Goal: Communication & Community: Answer question/provide support

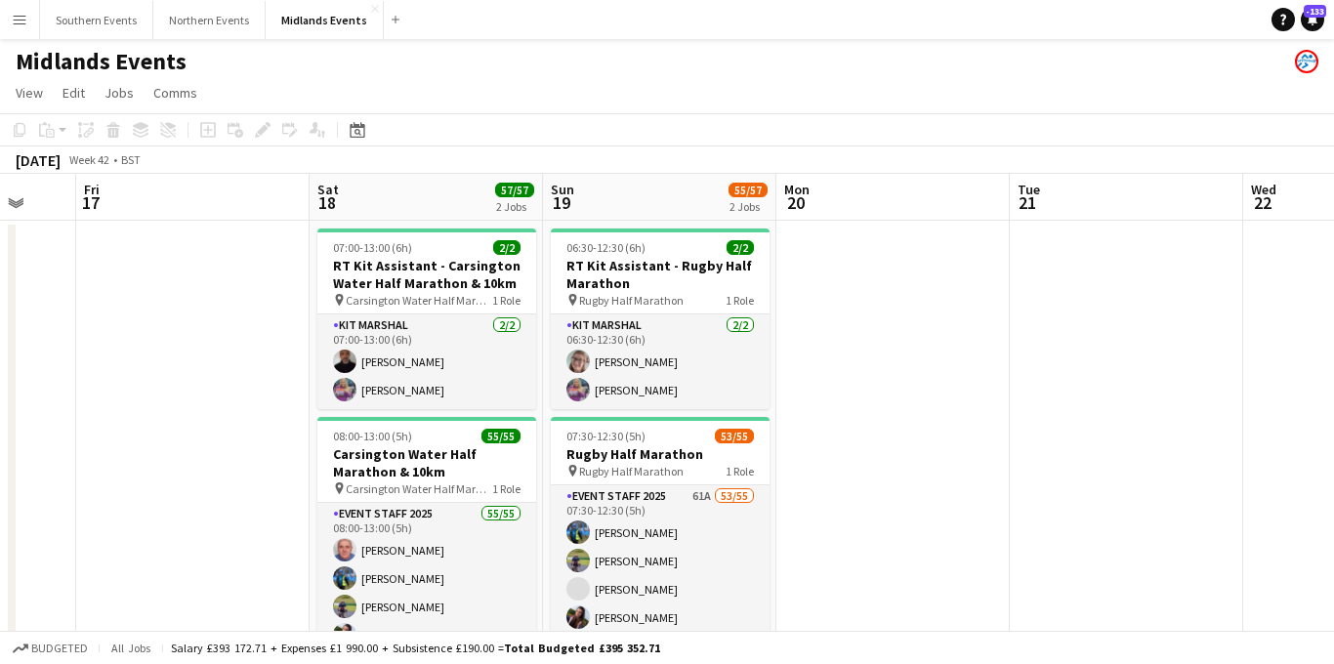
scroll to position [0, 636]
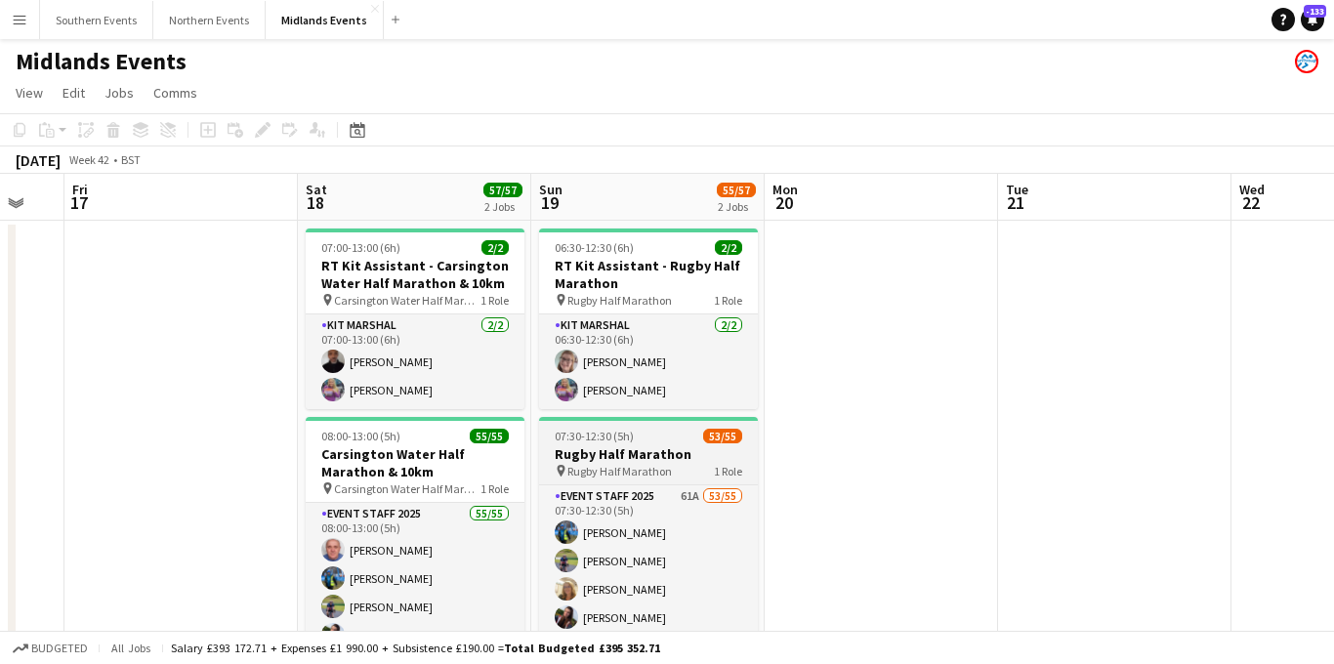
click at [641, 446] on h3 "Rugby Half Marathon" at bounding box center [648, 454] width 219 height 18
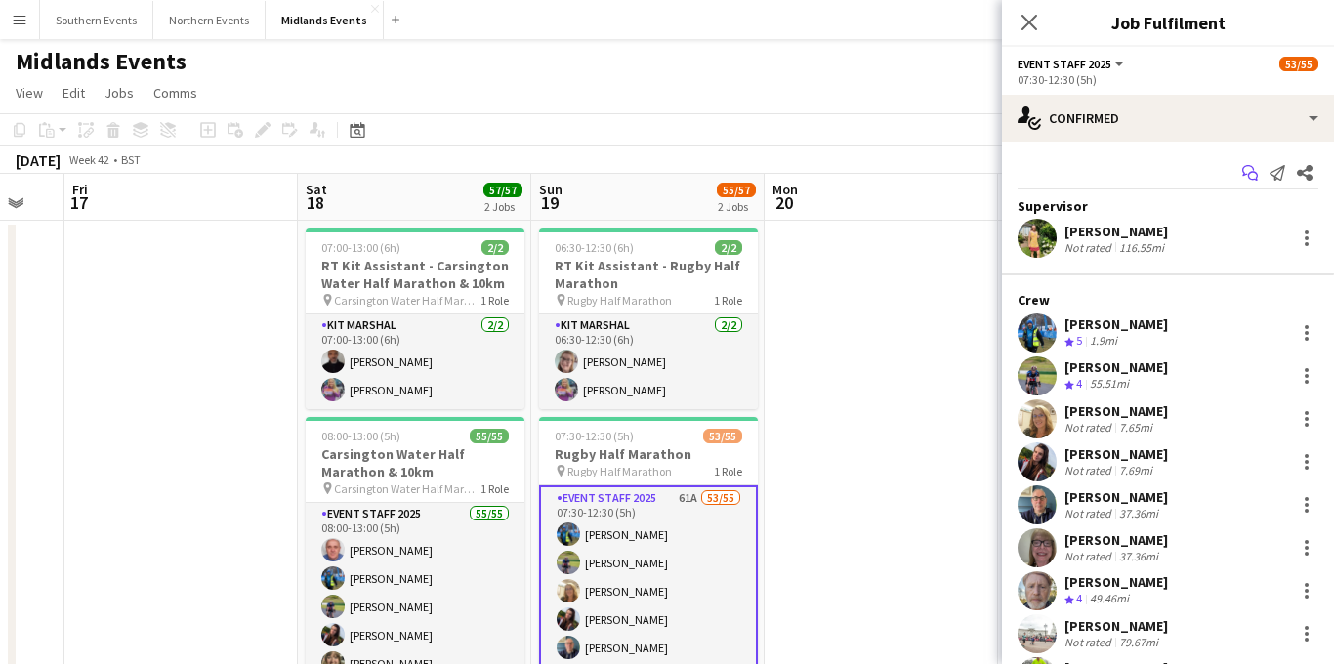
click at [1248, 175] on icon at bounding box center [1253, 177] width 10 height 10
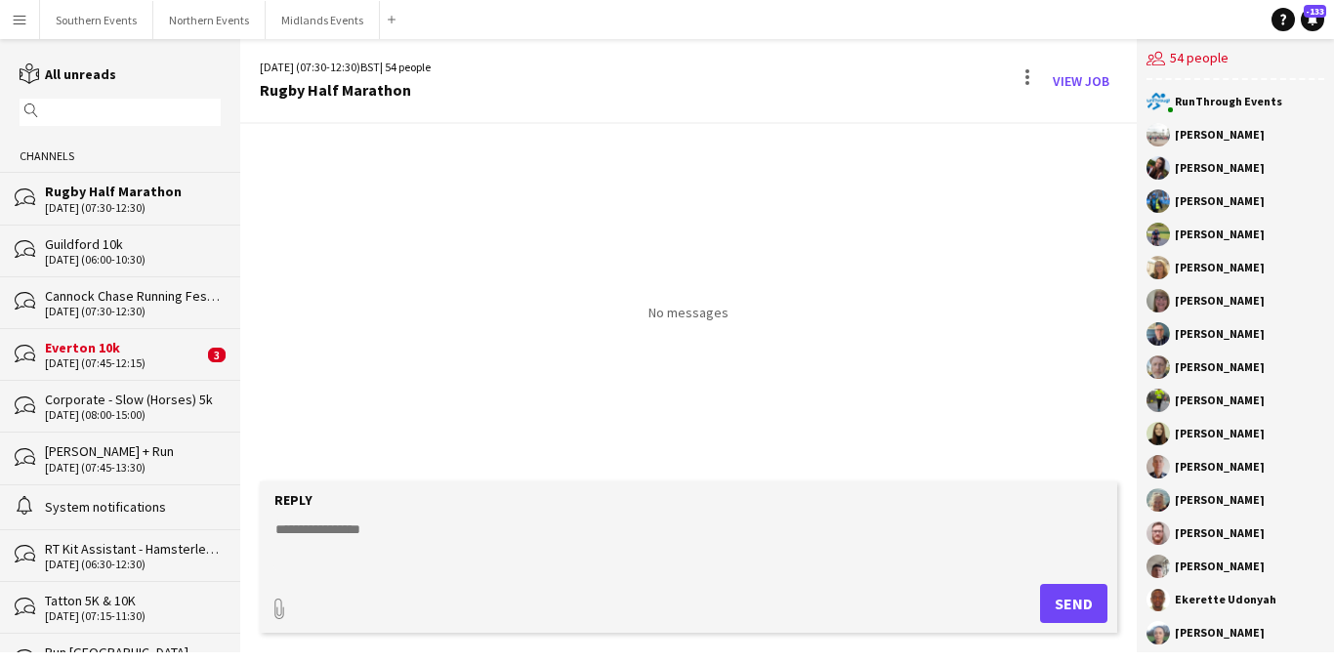
click at [348, 526] on textarea at bounding box center [692, 544] width 839 height 51
paste textarea "**********"
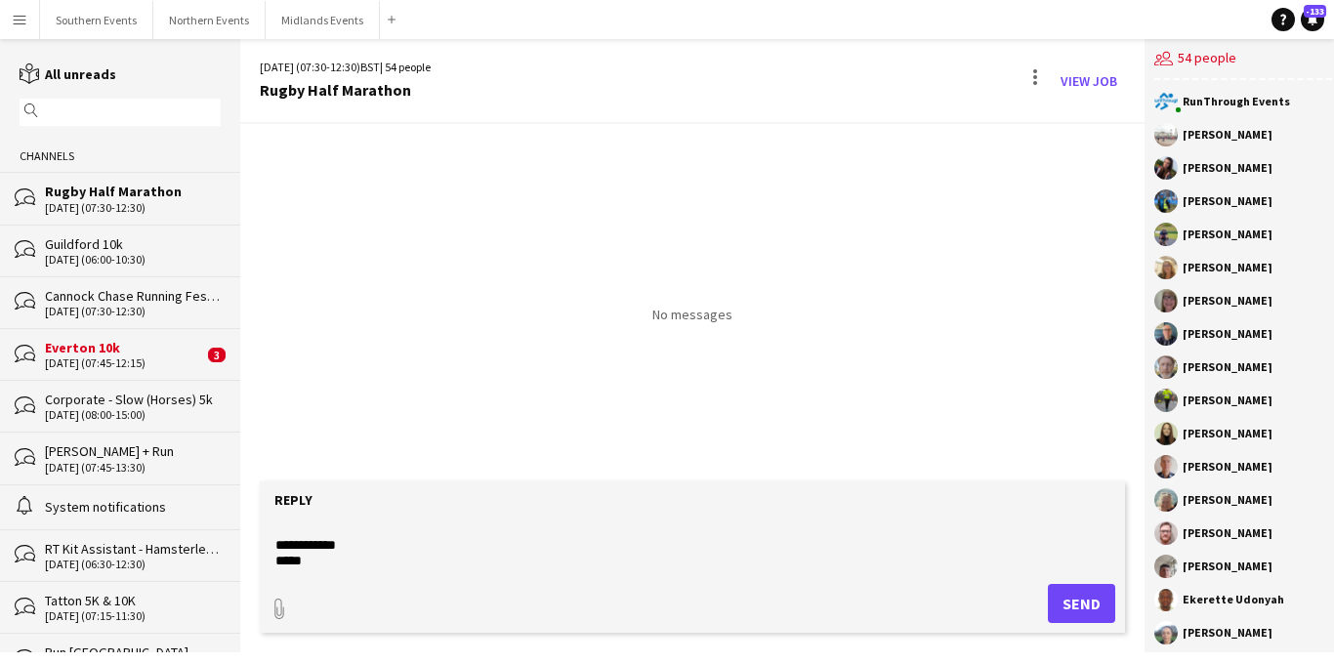
scroll to position [1042, 0]
type textarea "**********"
click at [1055, 604] on button "Send" at bounding box center [1081, 603] width 67 height 39
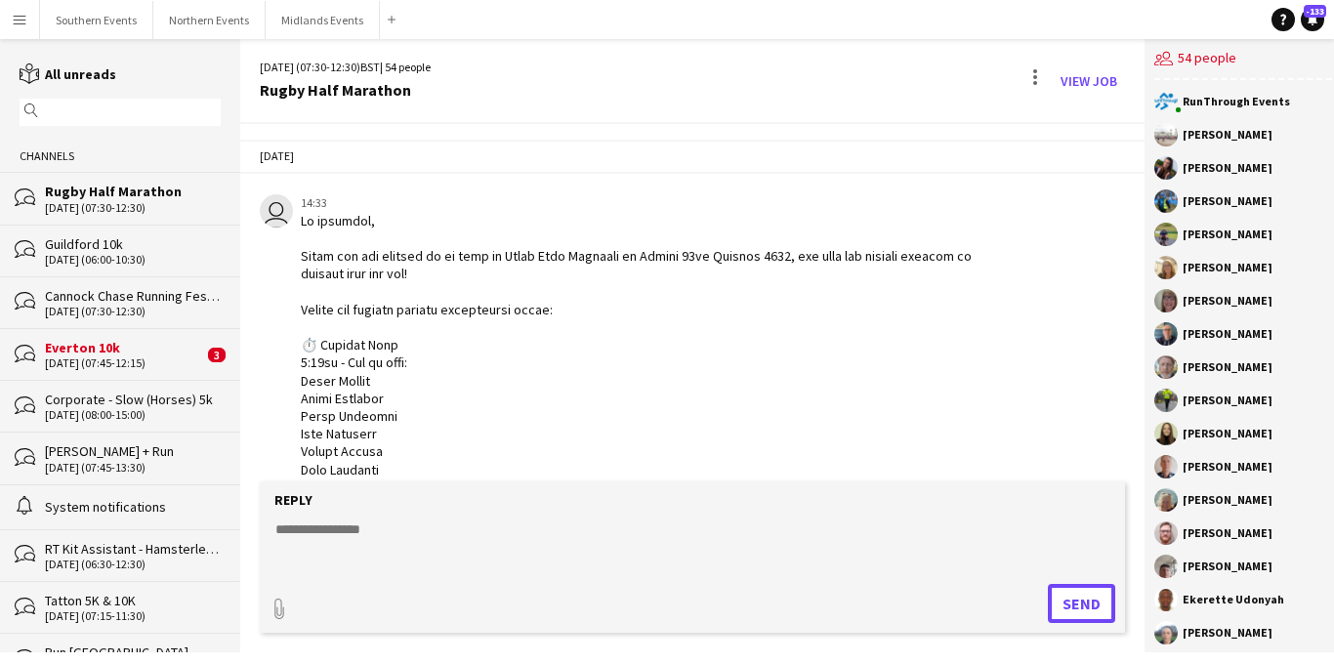
scroll to position [1105, 0]
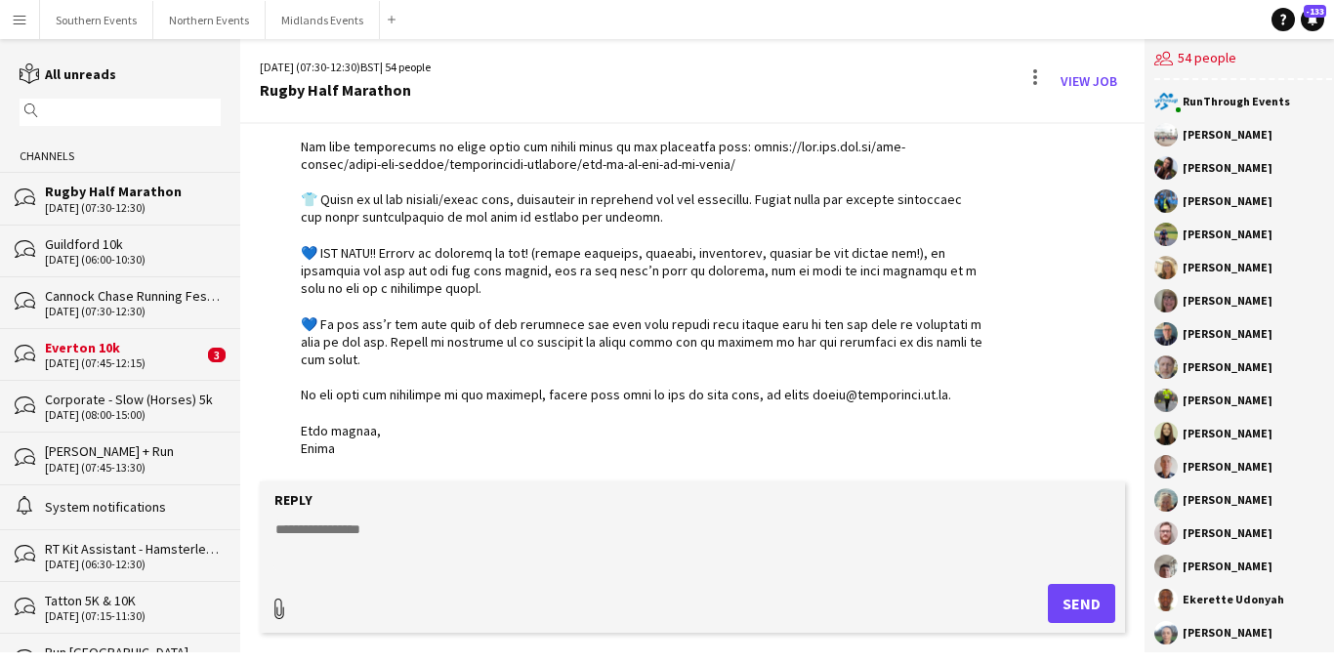
type input "**********"
click at [1017, 592] on app-icon "Upload" at bounding box center [1029, 601] width 28 height 23
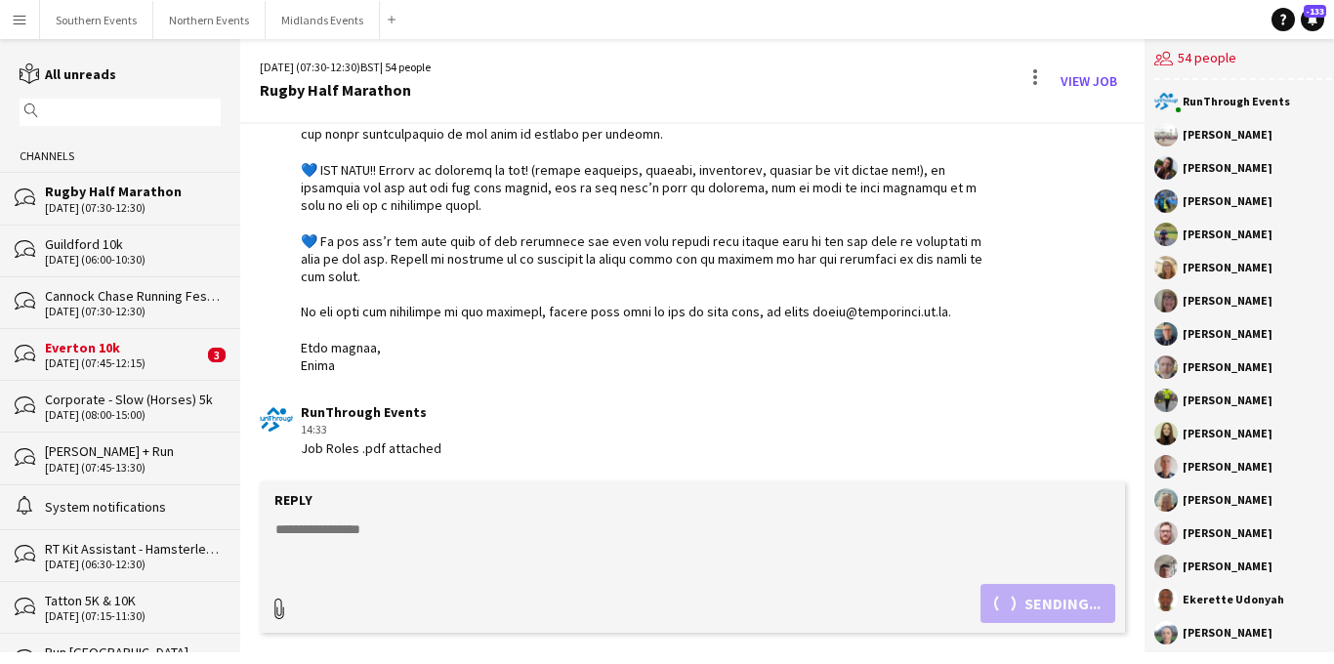
type input "**********"
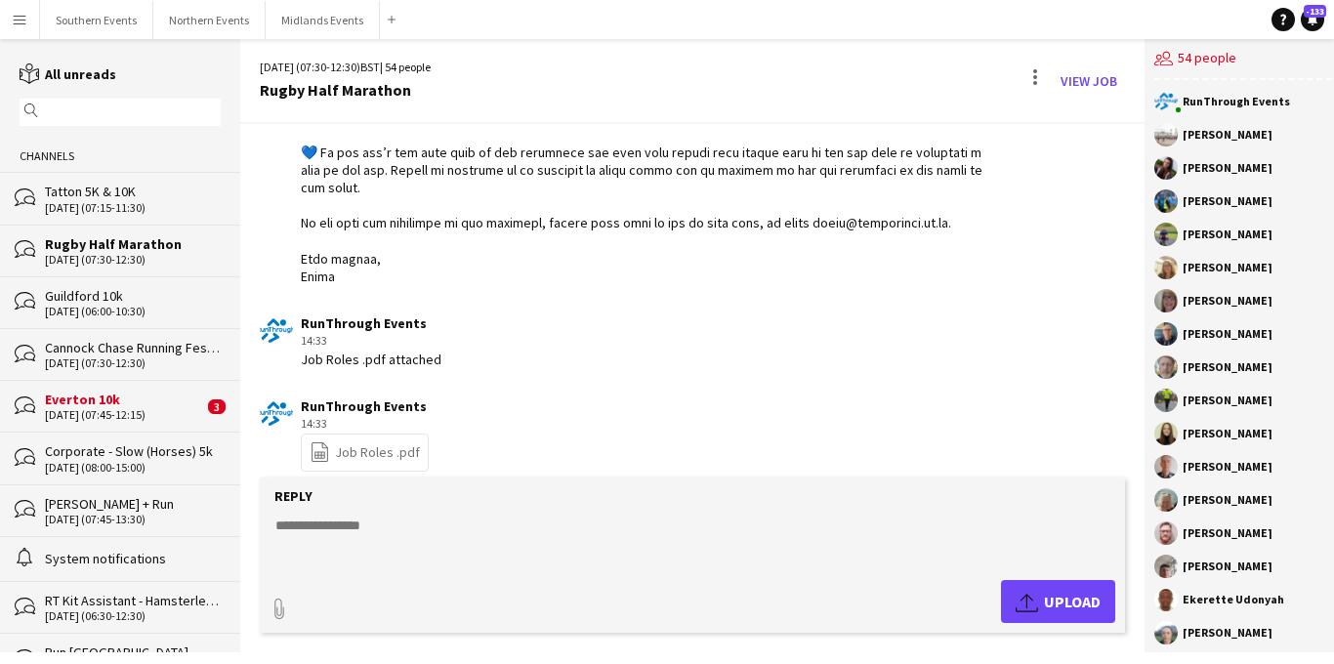
scroll to position [1294, 0]
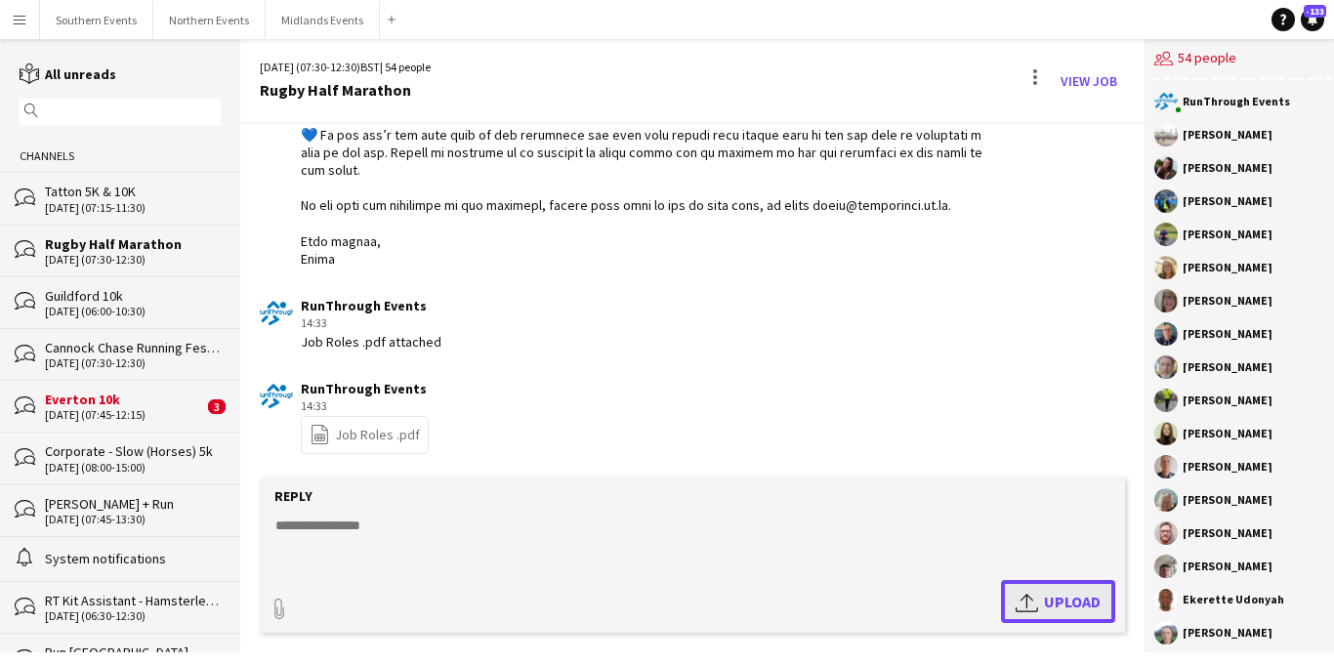
click at [1015, 600] on app-icon "Upload" at bounding box center [1029, 601] width 28 height 23
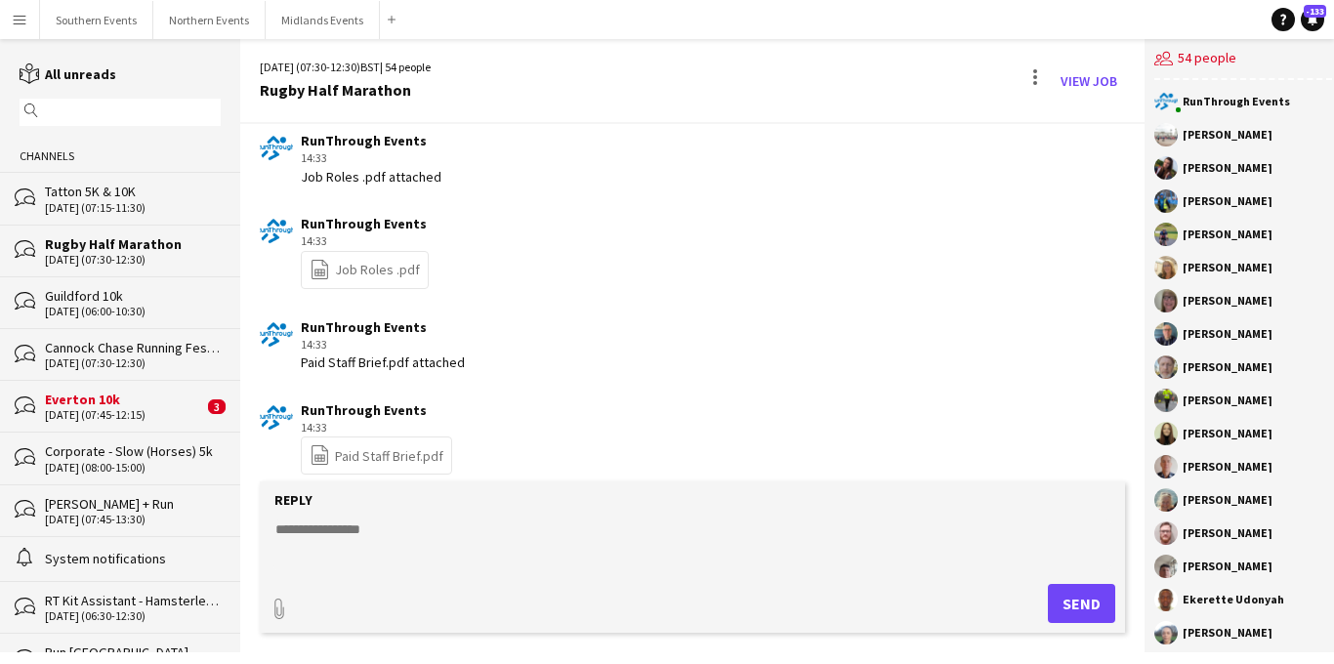
scroll to position [1477, 0]
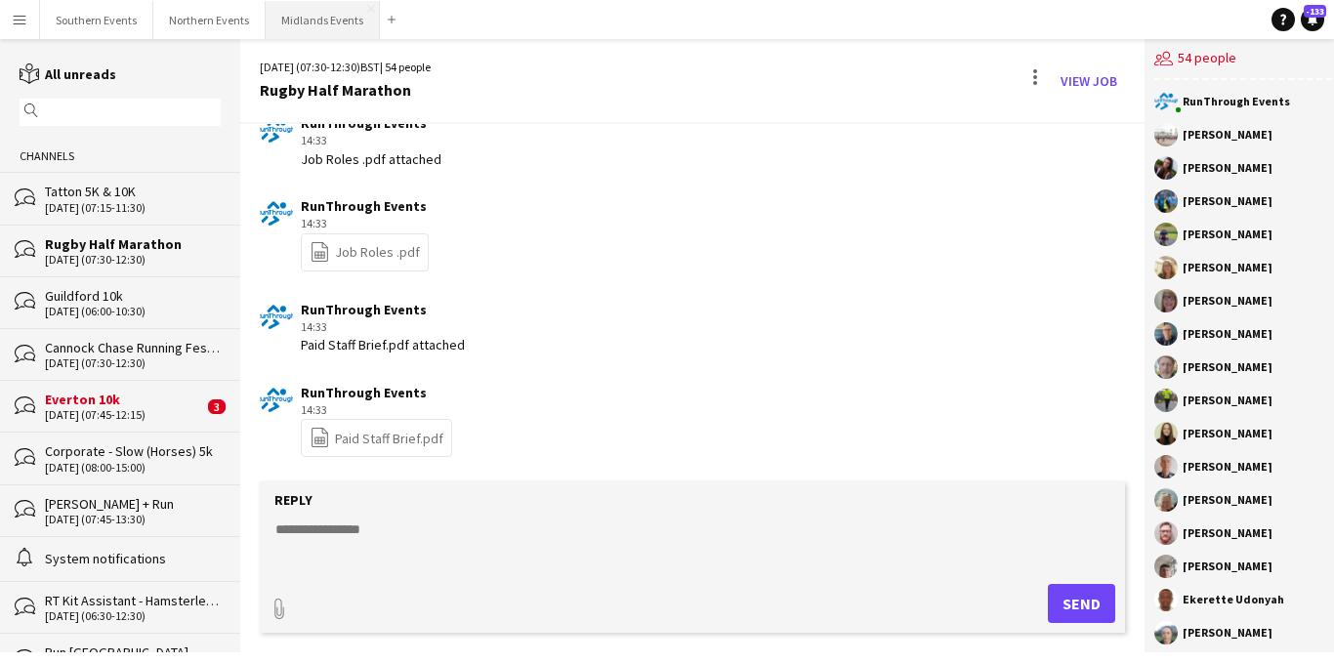
click at [333, 14] on button "Midlands Events Close" at bounding box center [323, 20] width 114 height 38
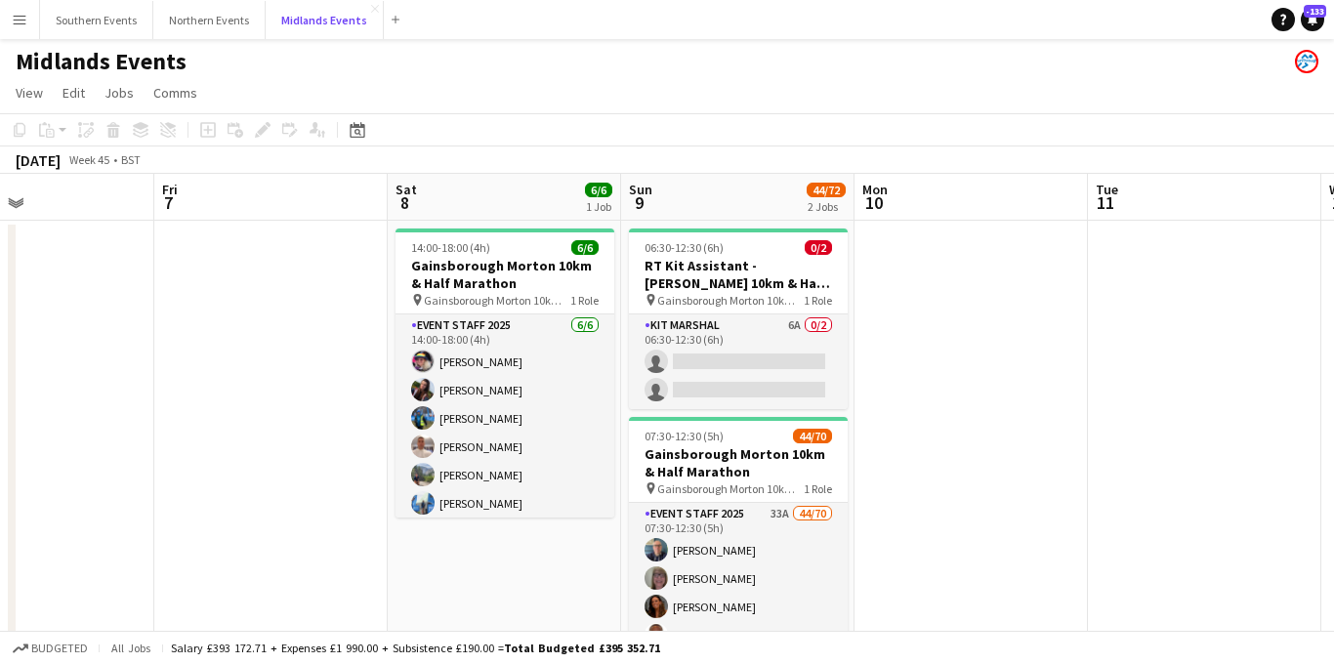
scroll to position [0, 538]
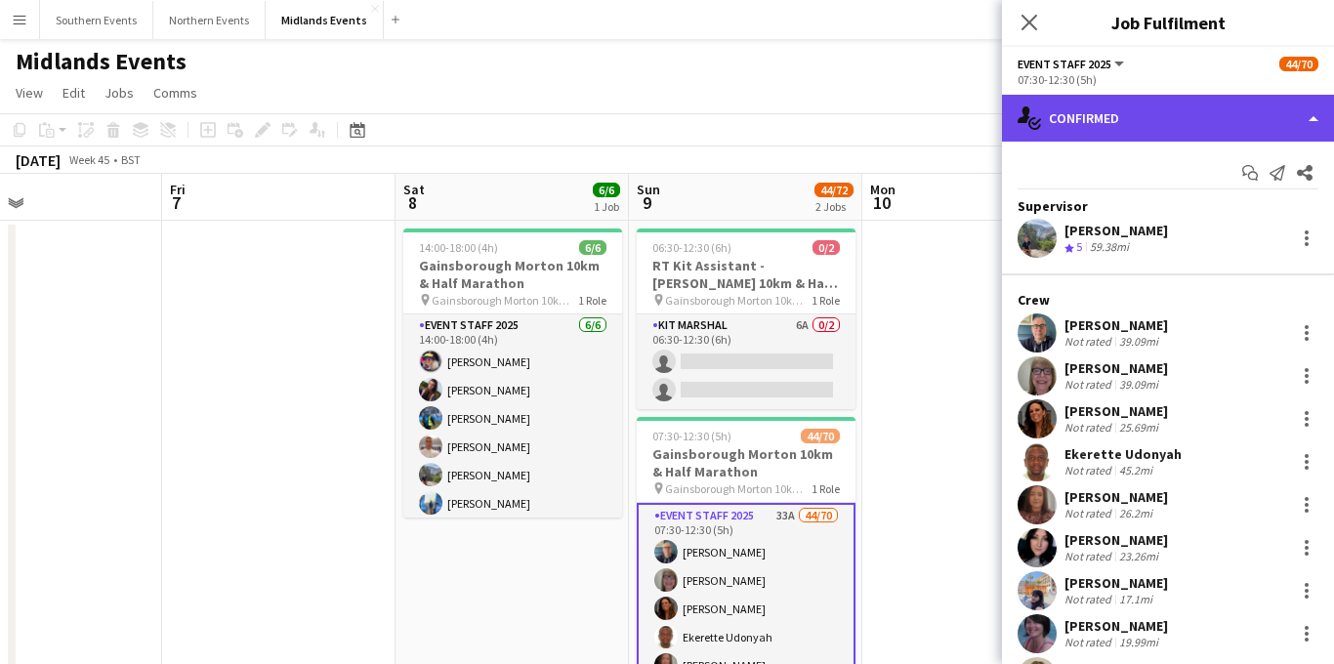
click at [1187, 128] on div "single-neutral-actions-check-2 Confirmed" at bounding box center [1168, 118] width 332 height 47
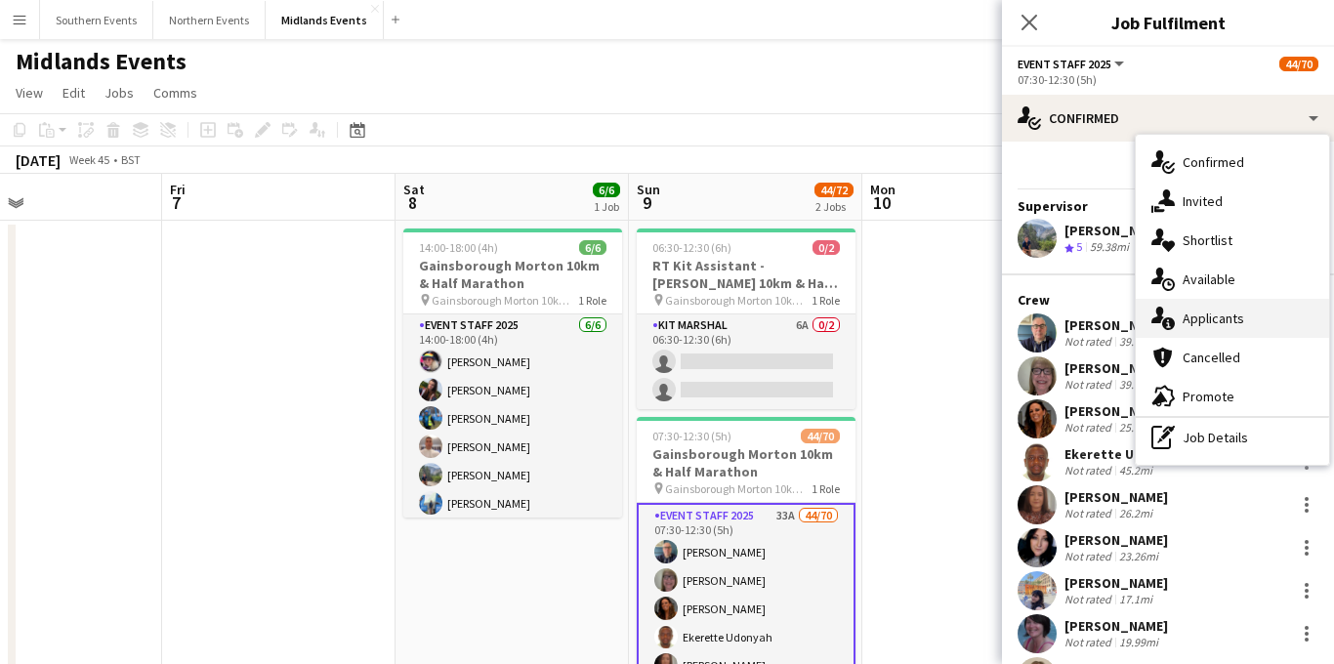
click at [1237, 319] on span "Applicants" at bounding box center [1213, 318] width 62 height 18
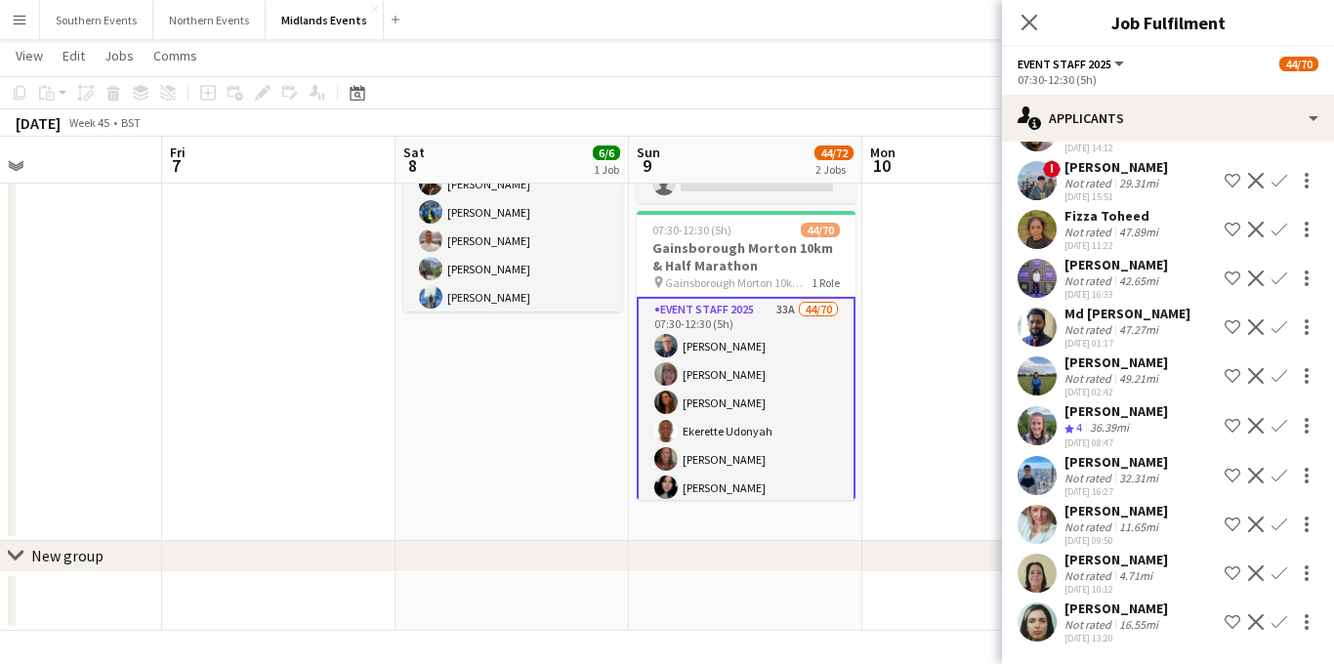
scroll to position [1253, 0]
click at [1283, 431] on app-icon "Confirm" at bounding box center [1279, 426] width 16 height 16
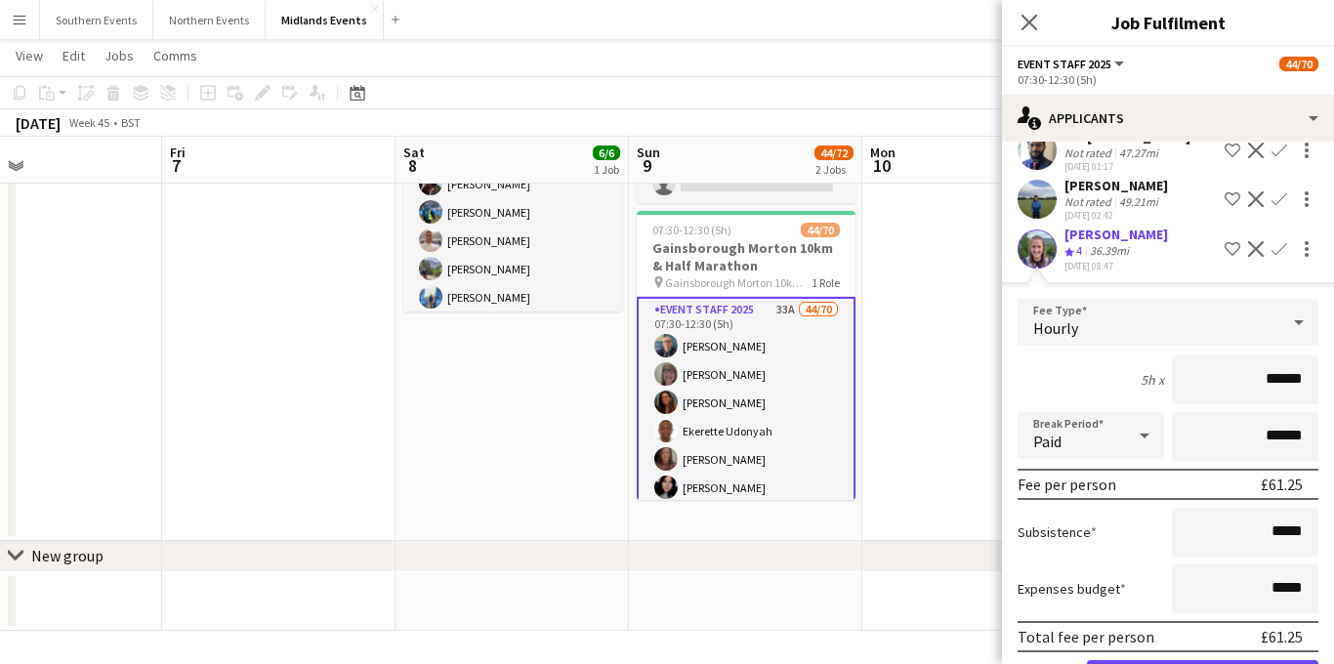
scroll to position [1475, 0]
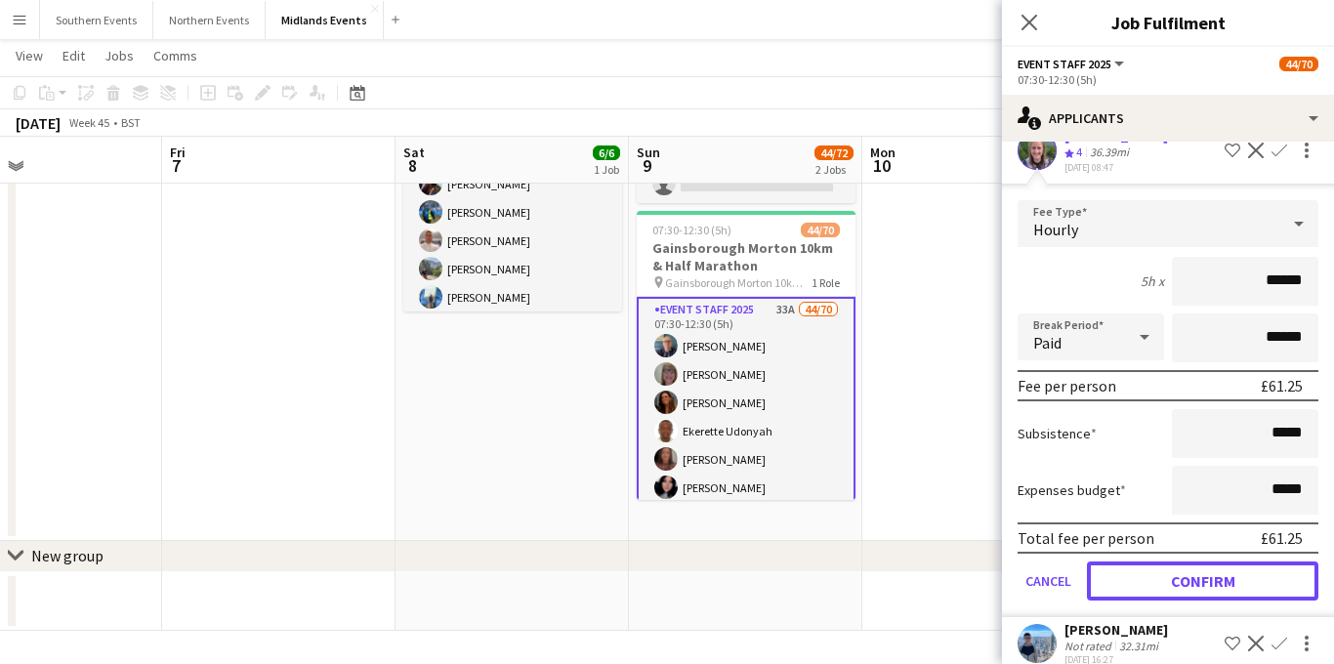
click at [1167, 600] on button "Confirm" at bounding box center [1202, 580] width 231 height 39
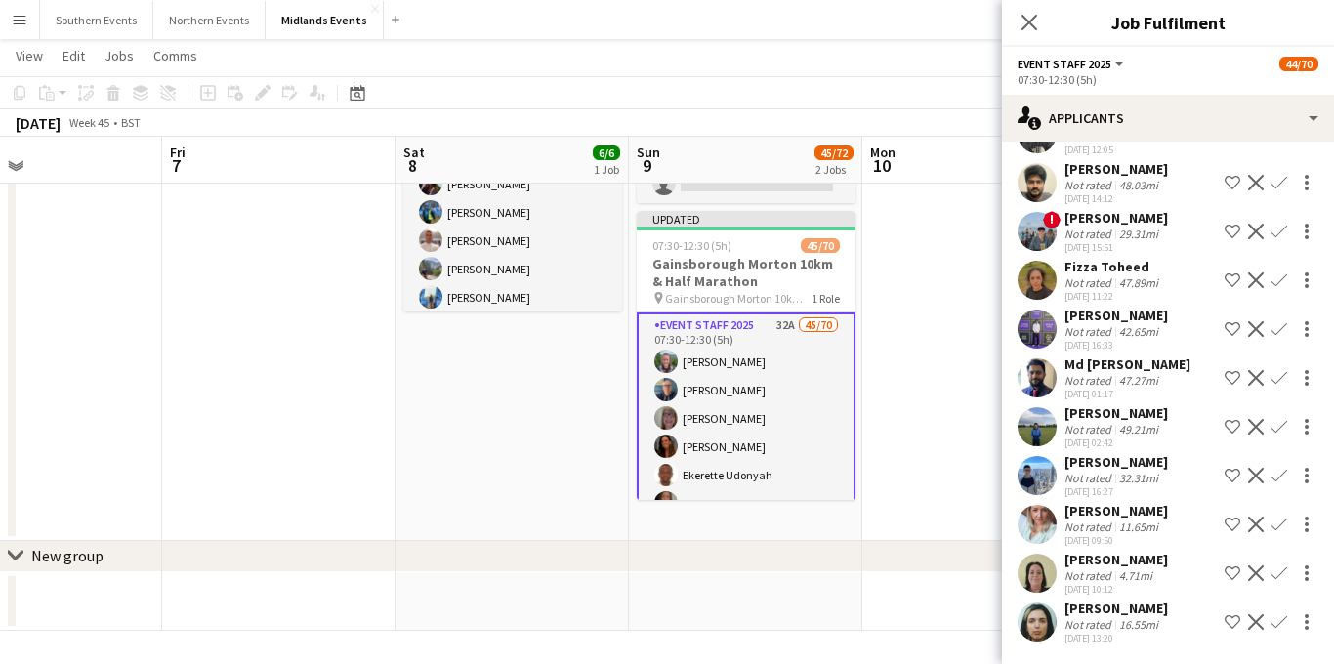
scroll to position [1202, 0]
click at [1281, 473] on app-icon "Confirm" at bounding box center [1279, 476] width 16 height 16
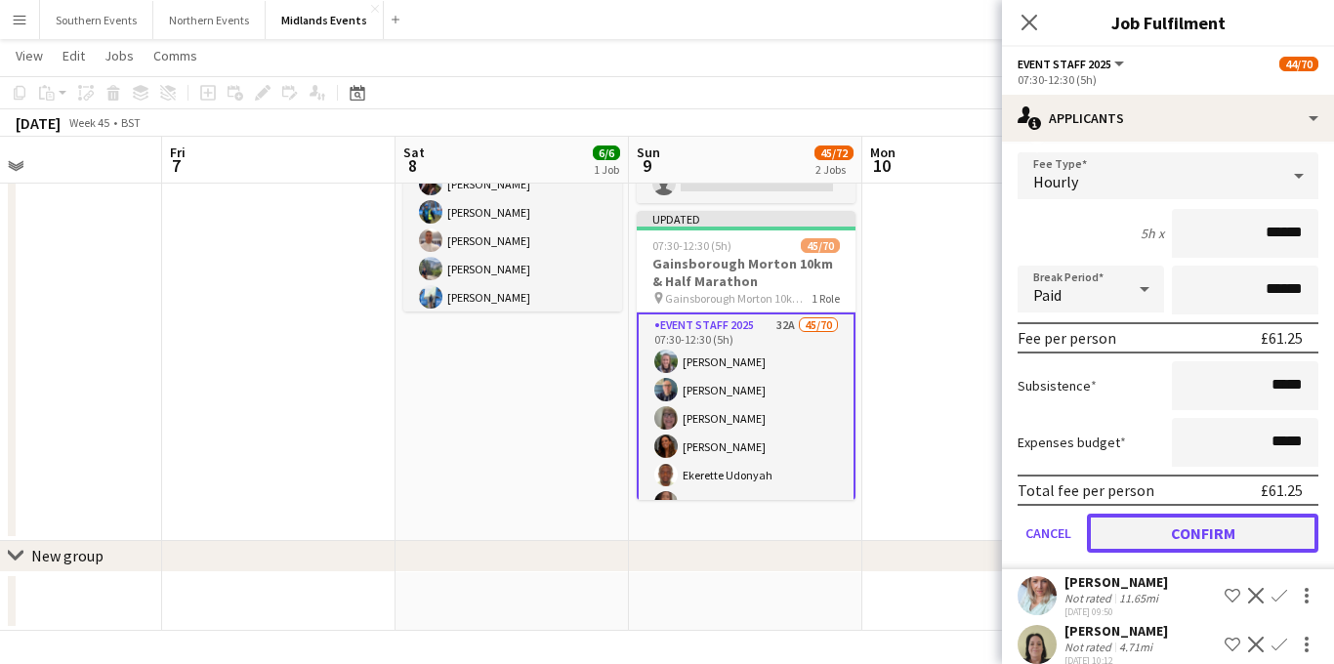
click at [1158, 553] on button "Confirm" at bounding box center [1202, 533] width 231 height 39
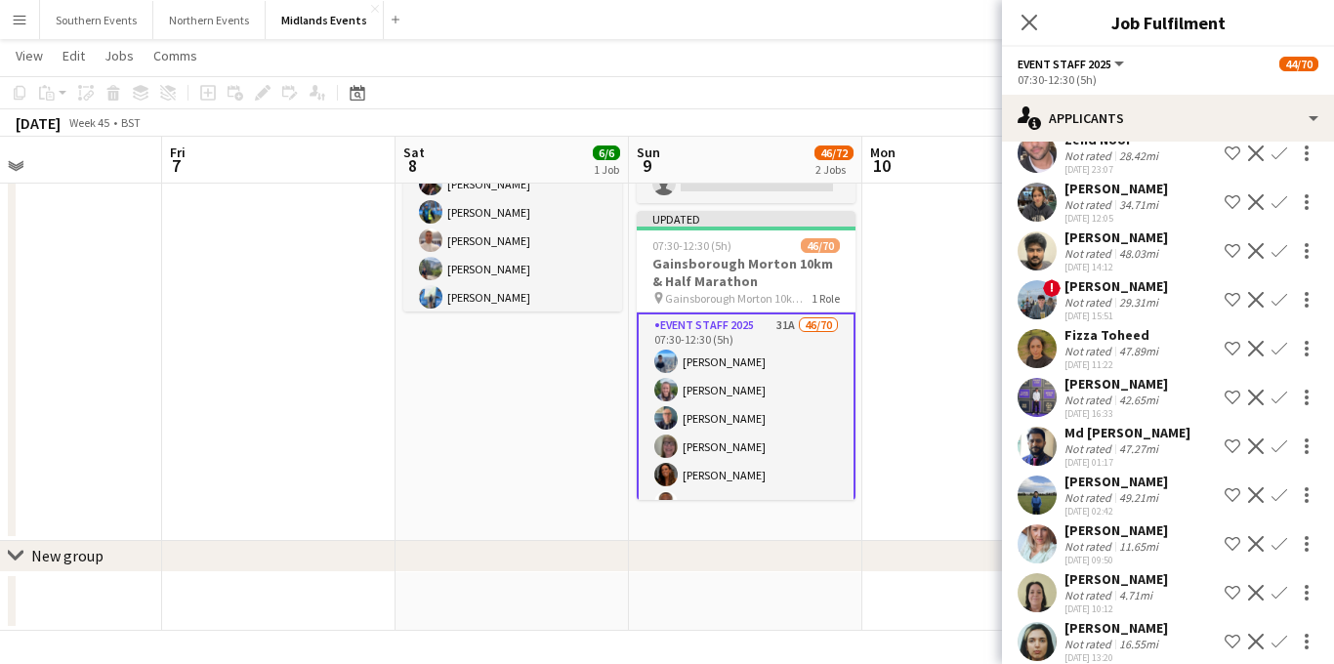
scroll to position [1128, 0]
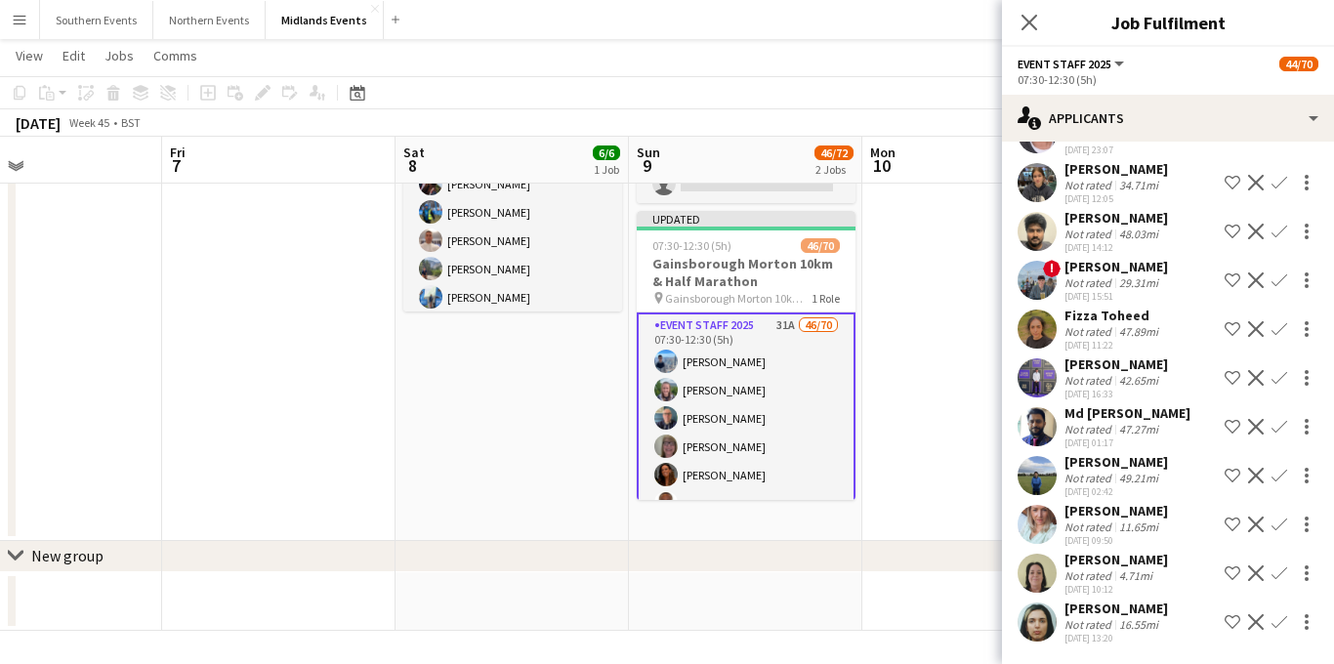
click at [1274, 532] on app-icon "Confirm" at bounding box center [1279, 524] width 16 height 16
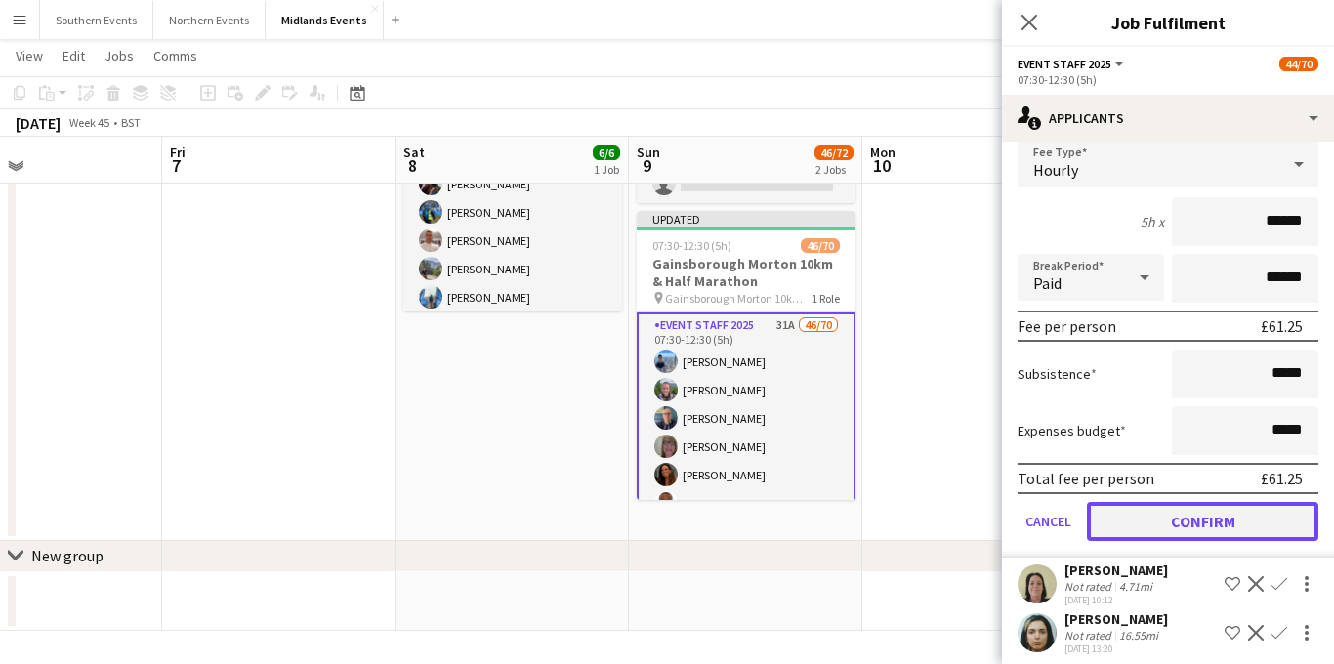
click at [1167, 541] on button "Confirm" at bounding box center [1202, 521] width 231 height 39
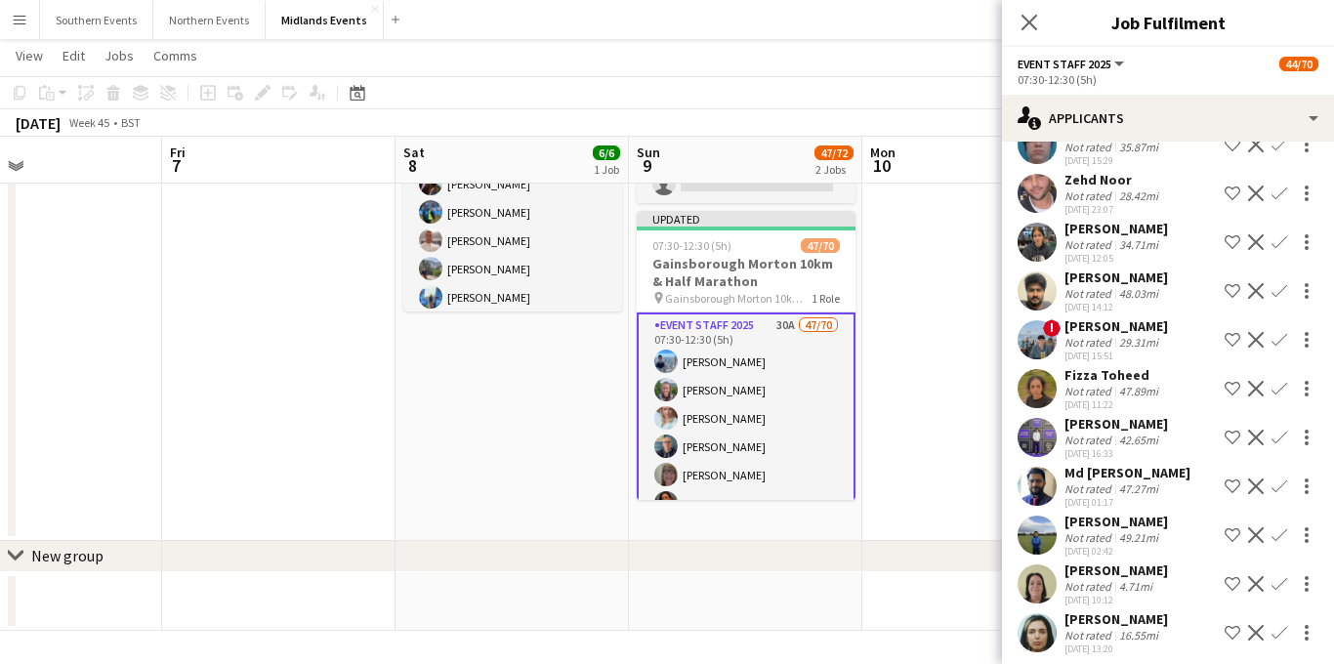
click at [1275, 592] on app-icon "Confirm" at bounding box center [1279, 584] width 16 height 16
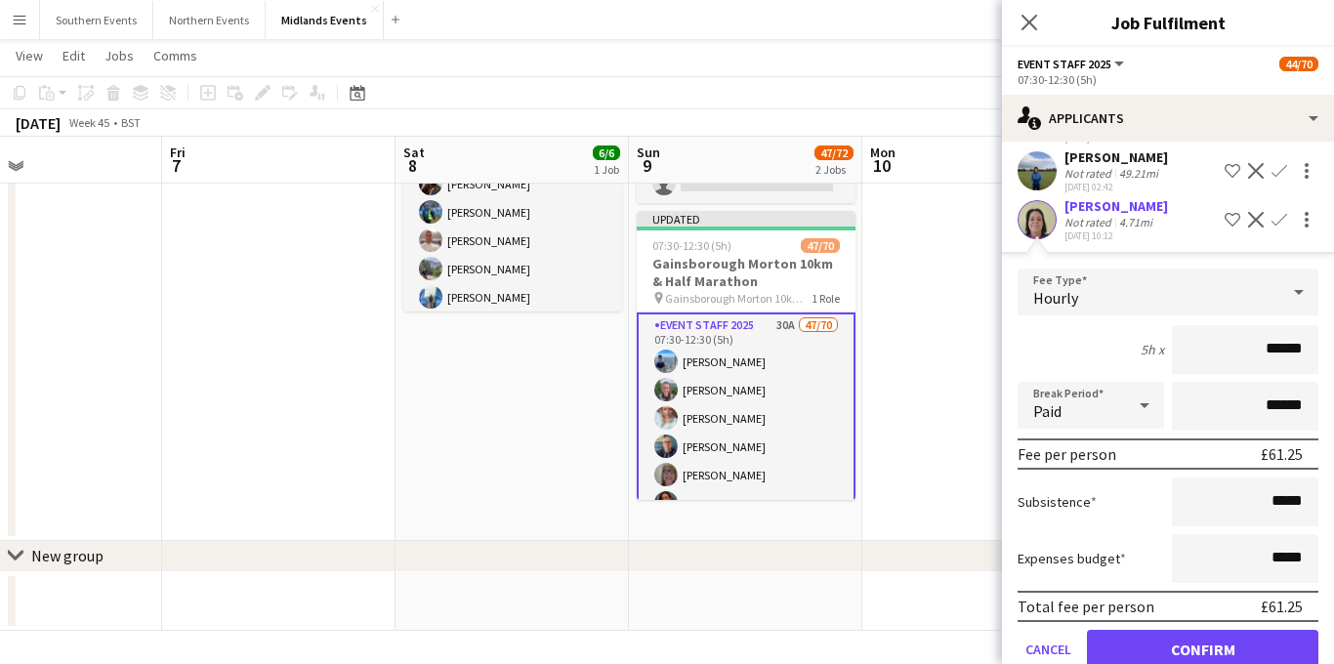
scroll to position [1547, 0]
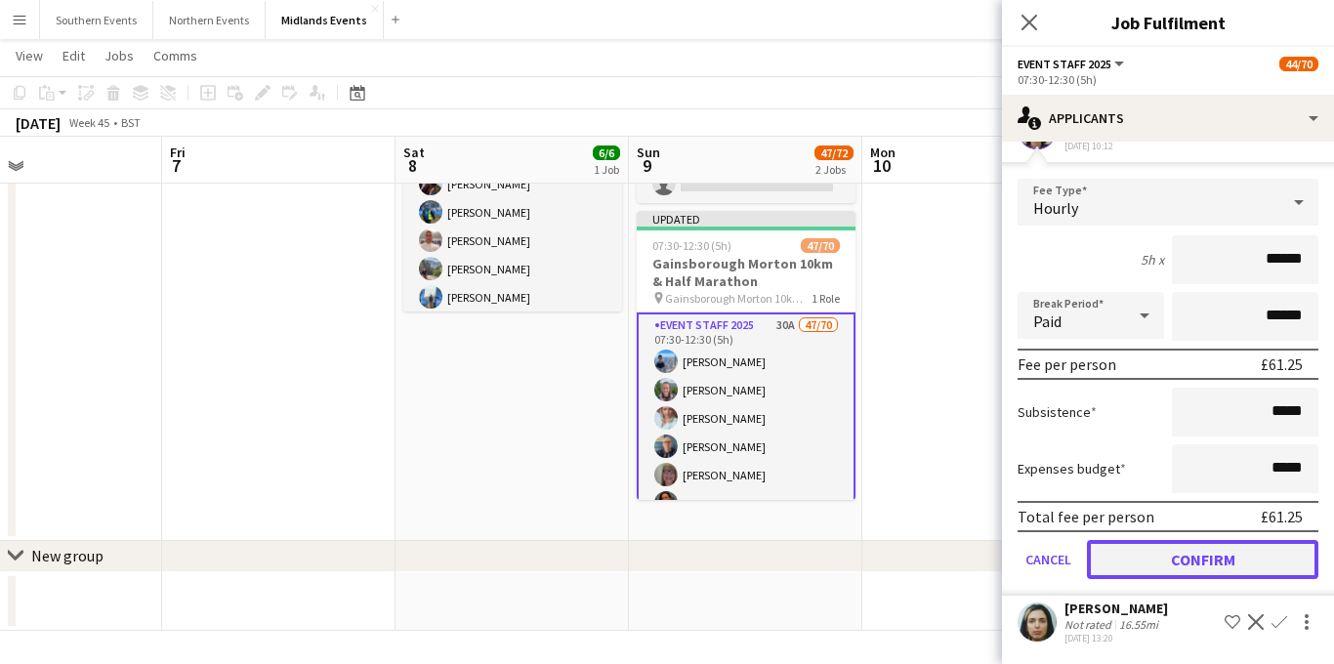
click at [1164, 555] on button "Confirm" at bounding box center [1202, 559] width 231 height 39
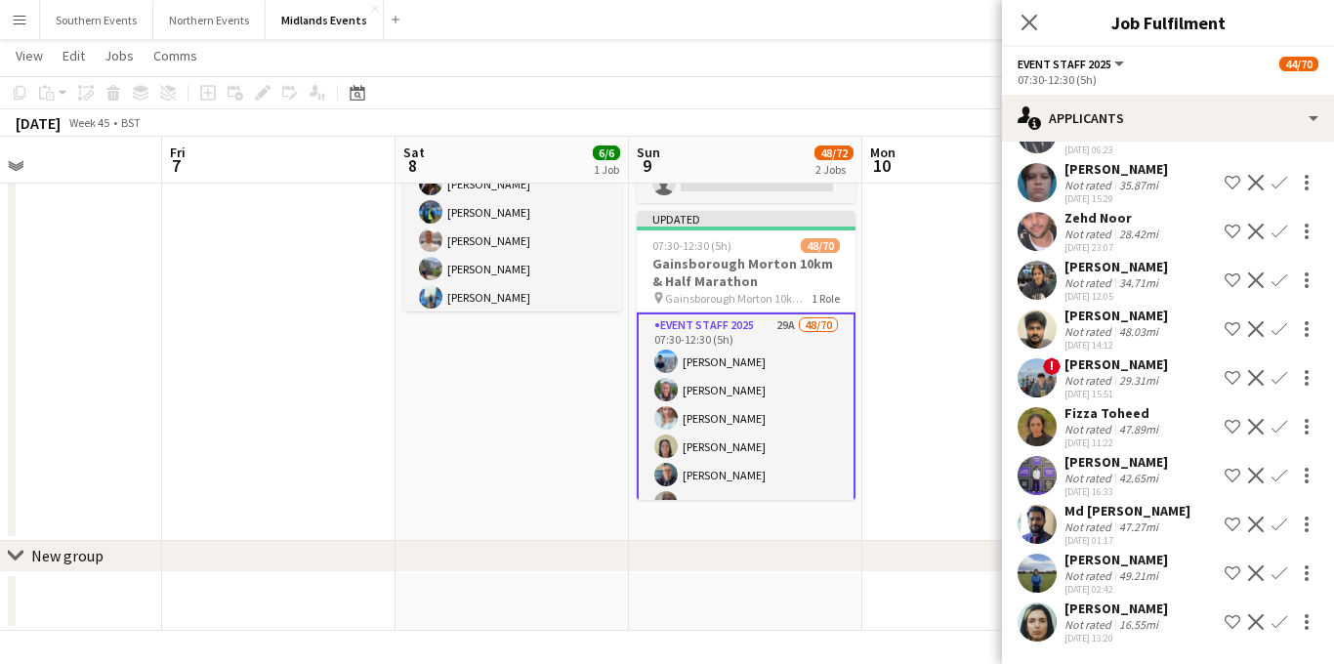
scroll to position [1055, 0]
click at [1279, 622] on app-icon "Confirm" at bounding box center [1279, 622] width 16 height 16
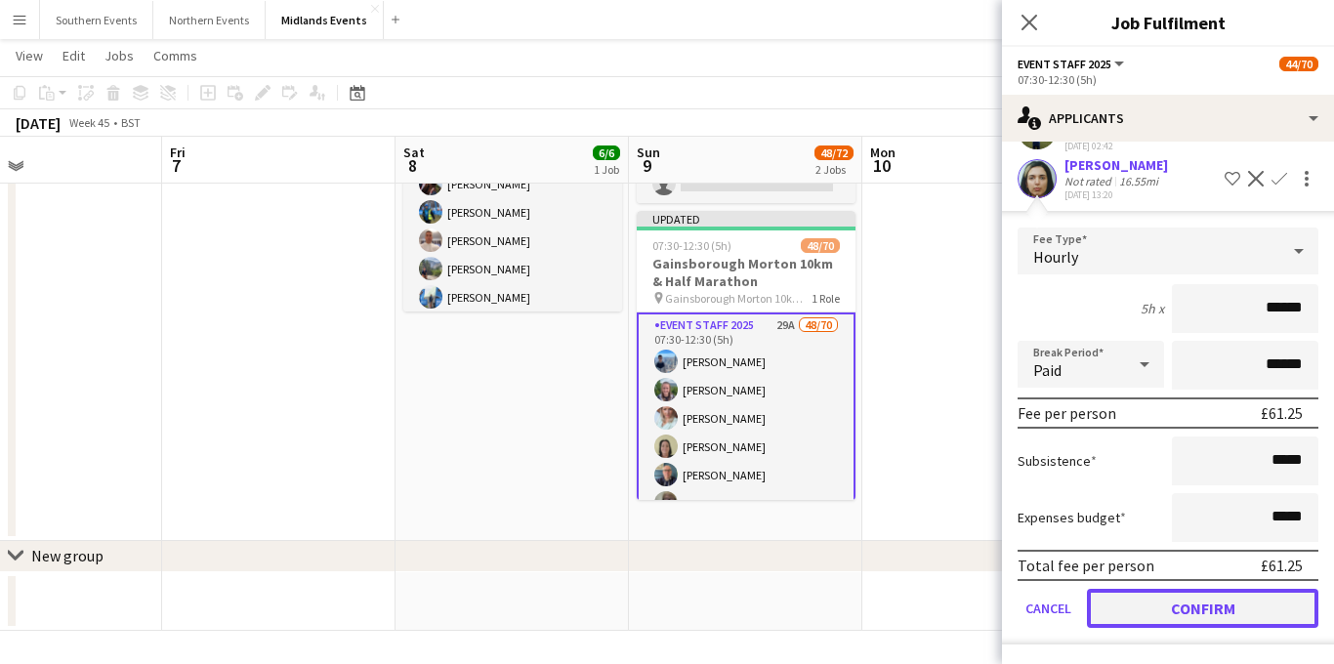
click at [1168, 605] on button "Confirm" at bounding box center [1202, 608] width 231 height 39
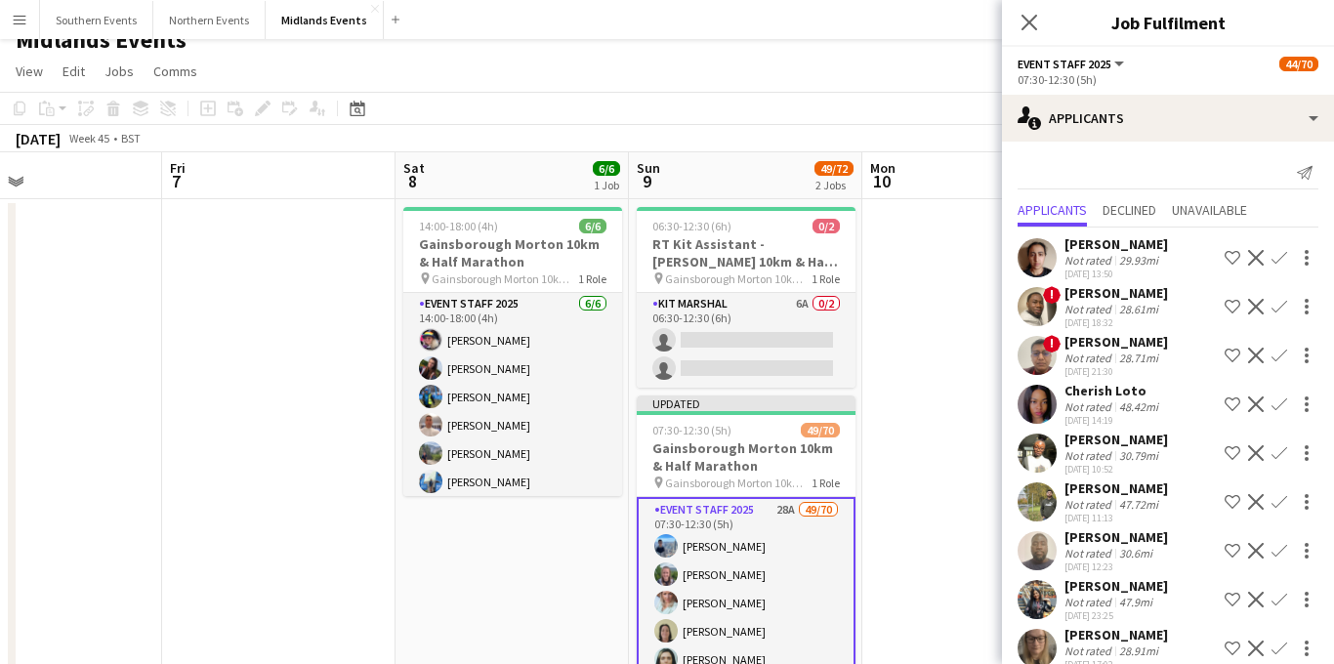
scroll to position [54, 0]
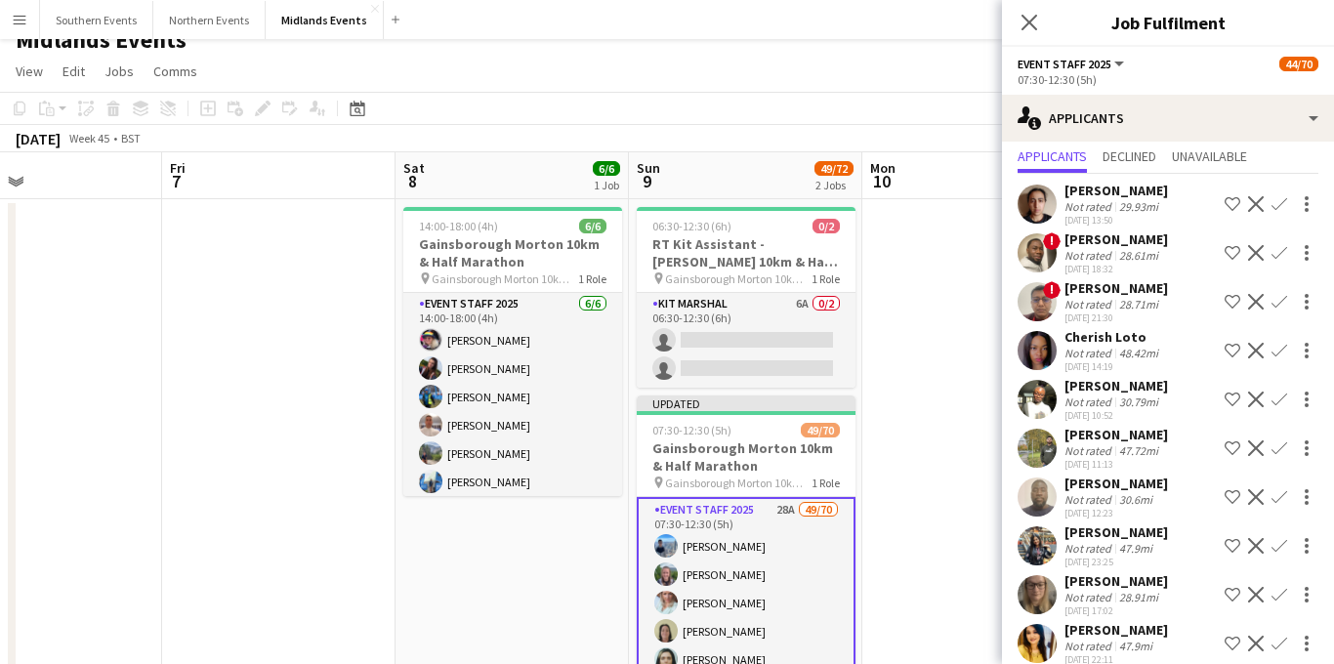
click at [1163, 212] on div "Not rated 29.93mi" at bounding box center [1115, 206] width 103 height 15
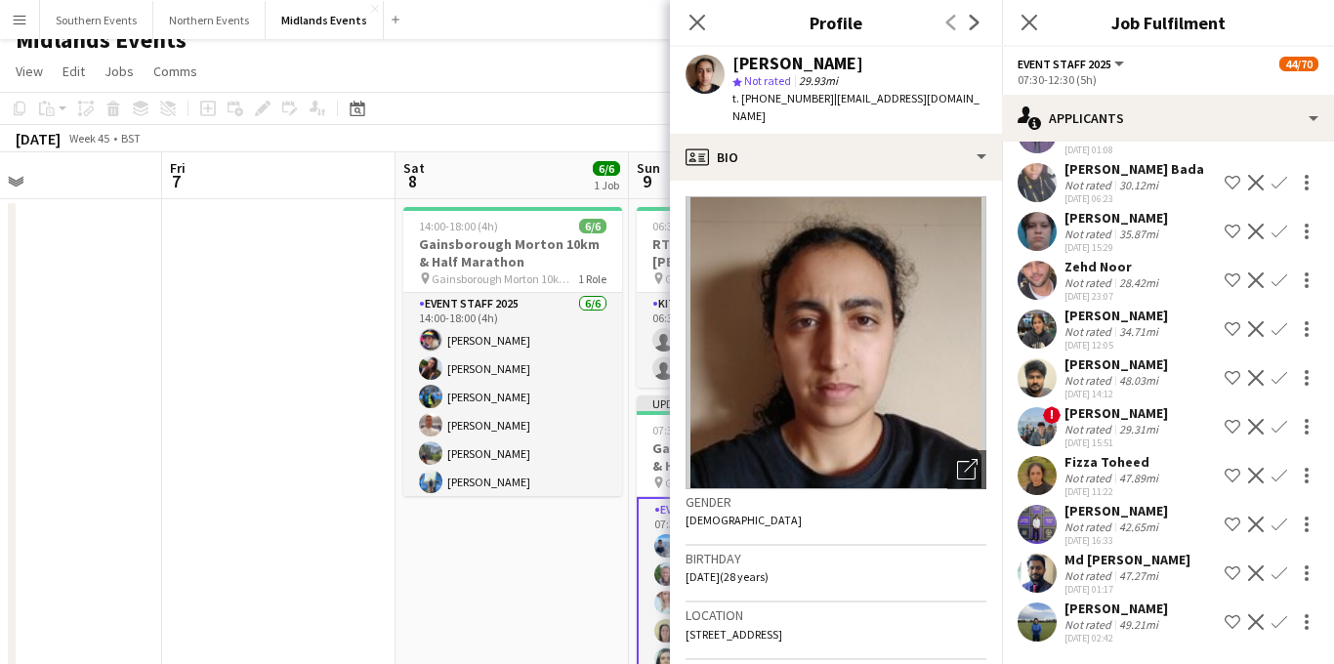
scroll to position [1007, 0]
click at [1109, 606] on div "[PERSON_NAME]" at bounding box center [1115, 608] width 103 height 18
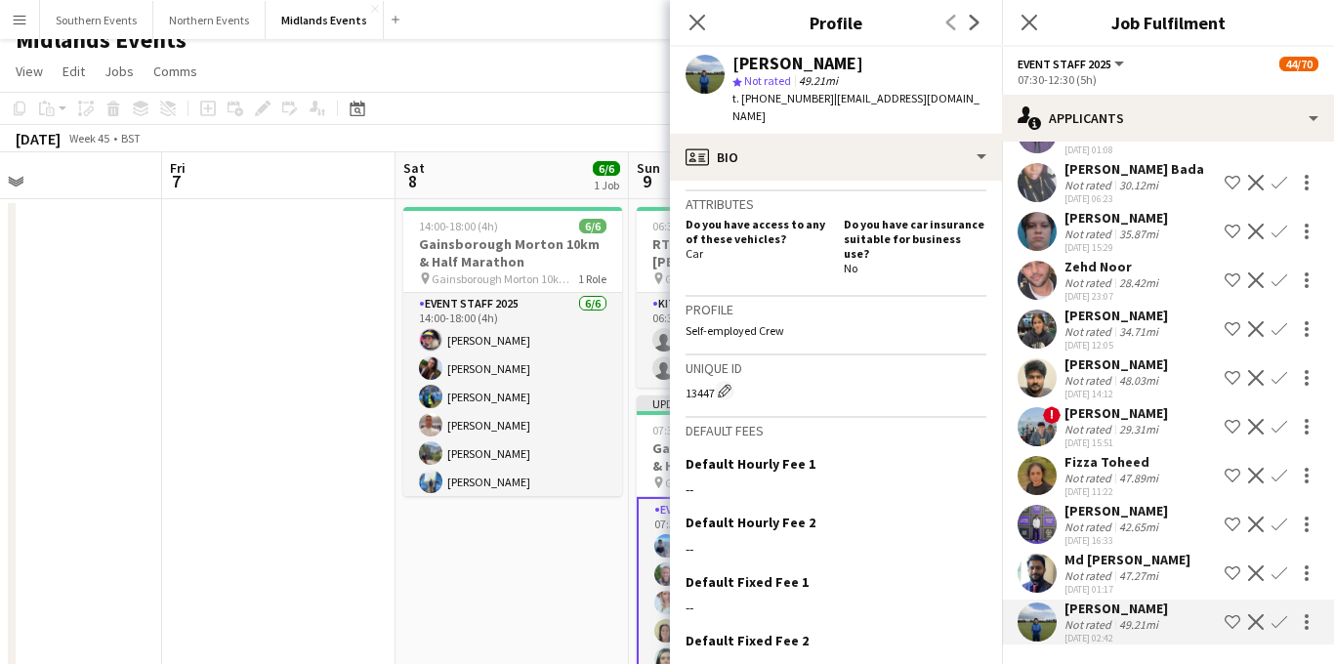
scroll to position [662, 0]
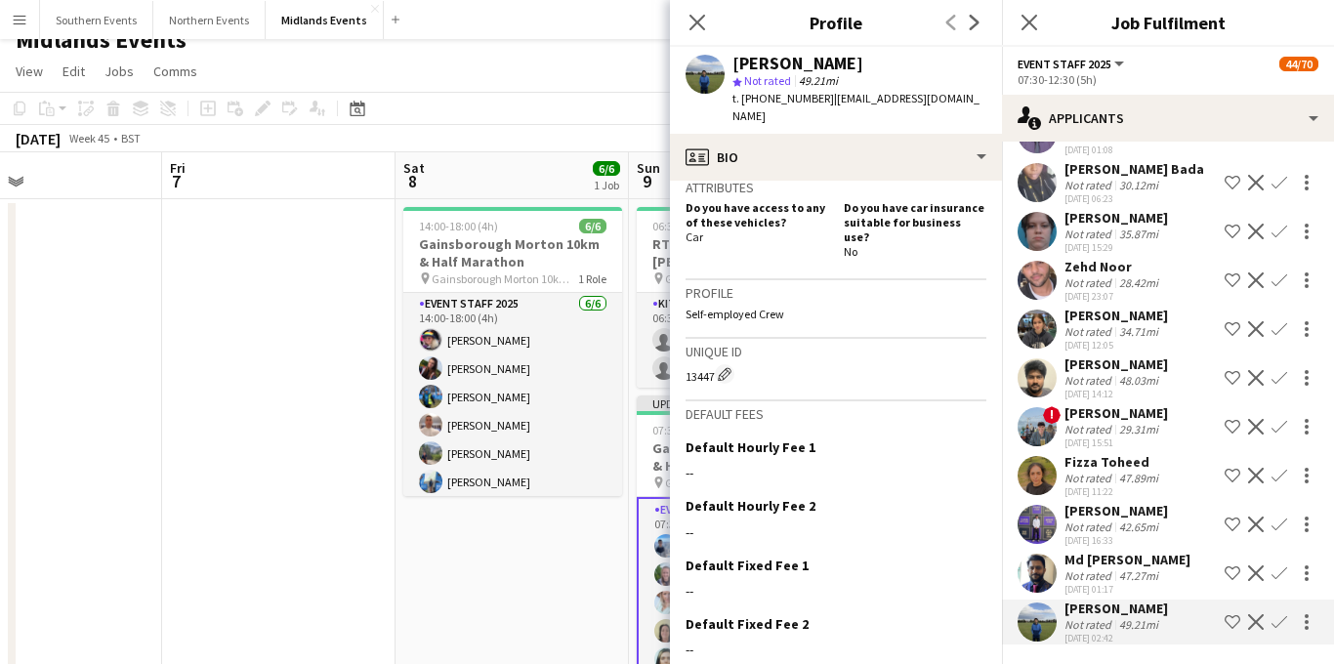
click at [1281, 614] on app-icon "Confirm" at bounding box center [1279, 622] width 16 height 16
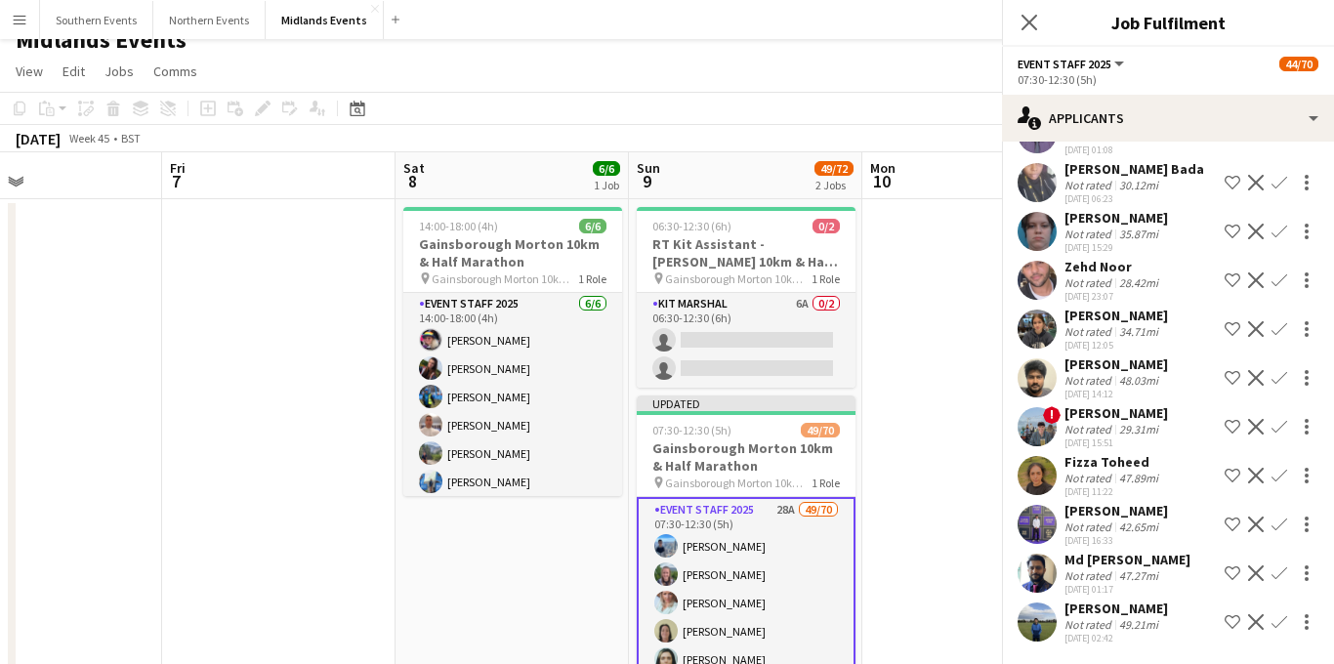
scroll to position [1007, 0]
click at [1278, 614] on app-icon "Confirm" at bounding box center [1279, 622] width 16 height 16
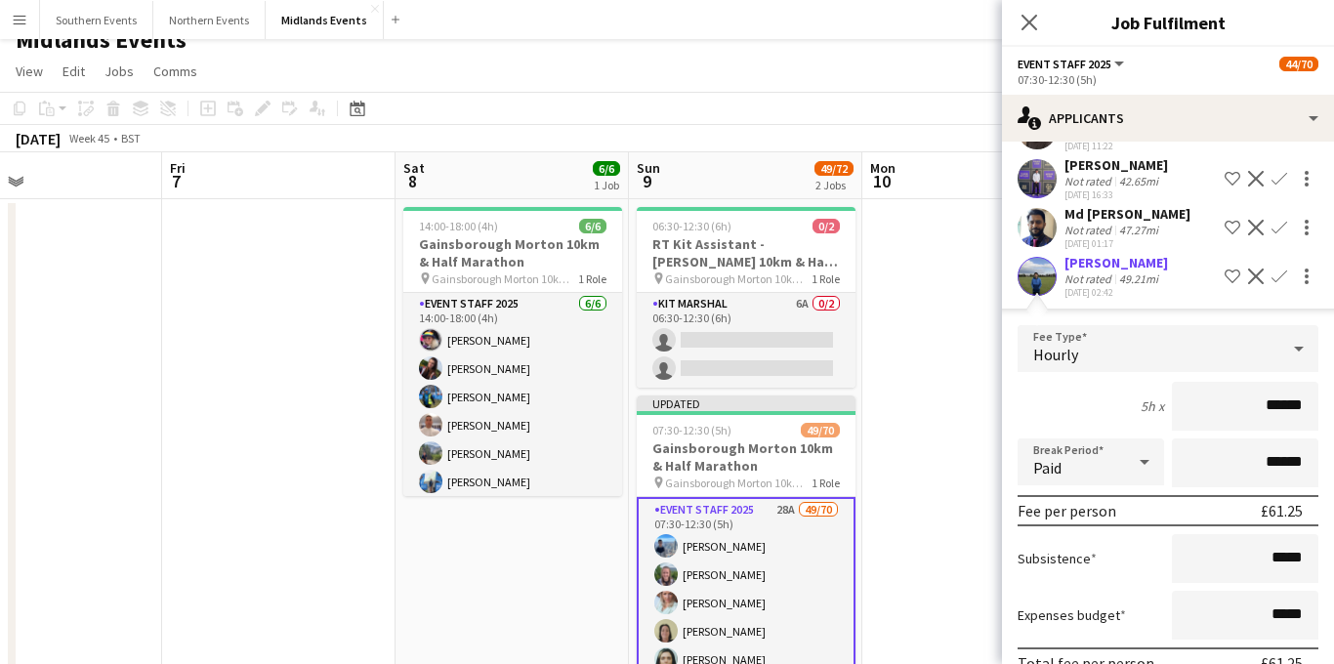
scroll to position [1284, 0]
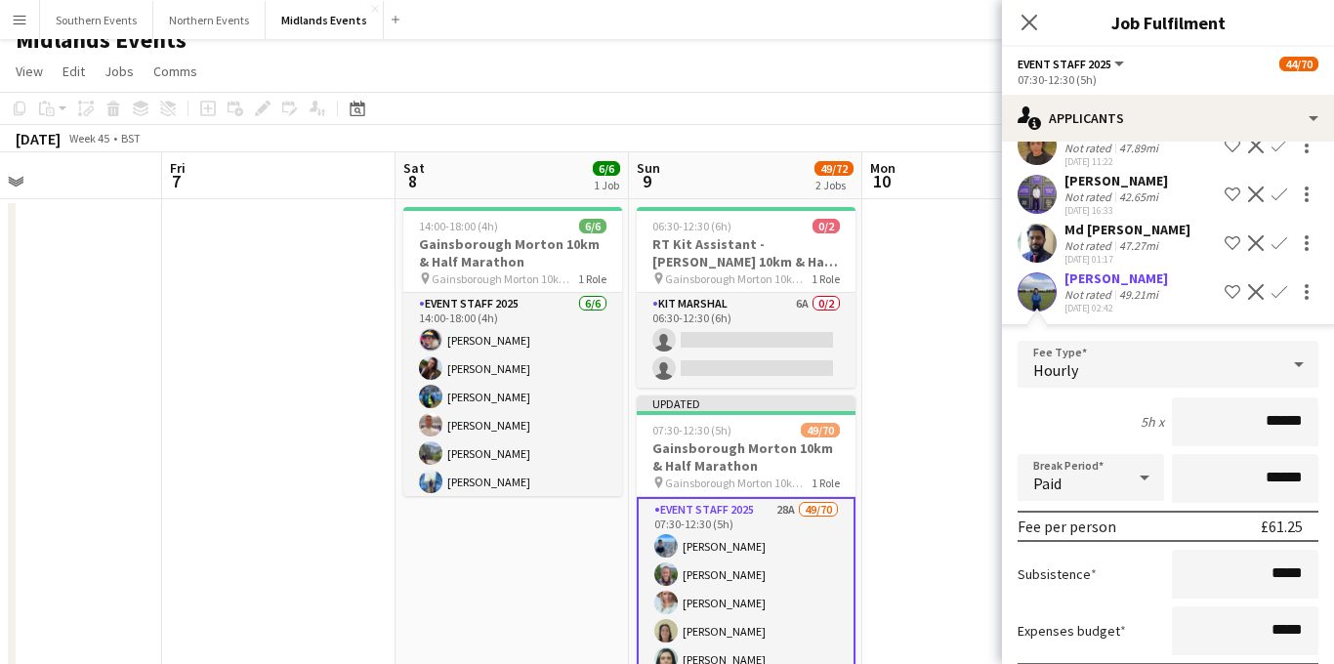
click at [1127, 314] on div "[DATE] 02:42" at bounding box center [1115, 308] width 103 height 13
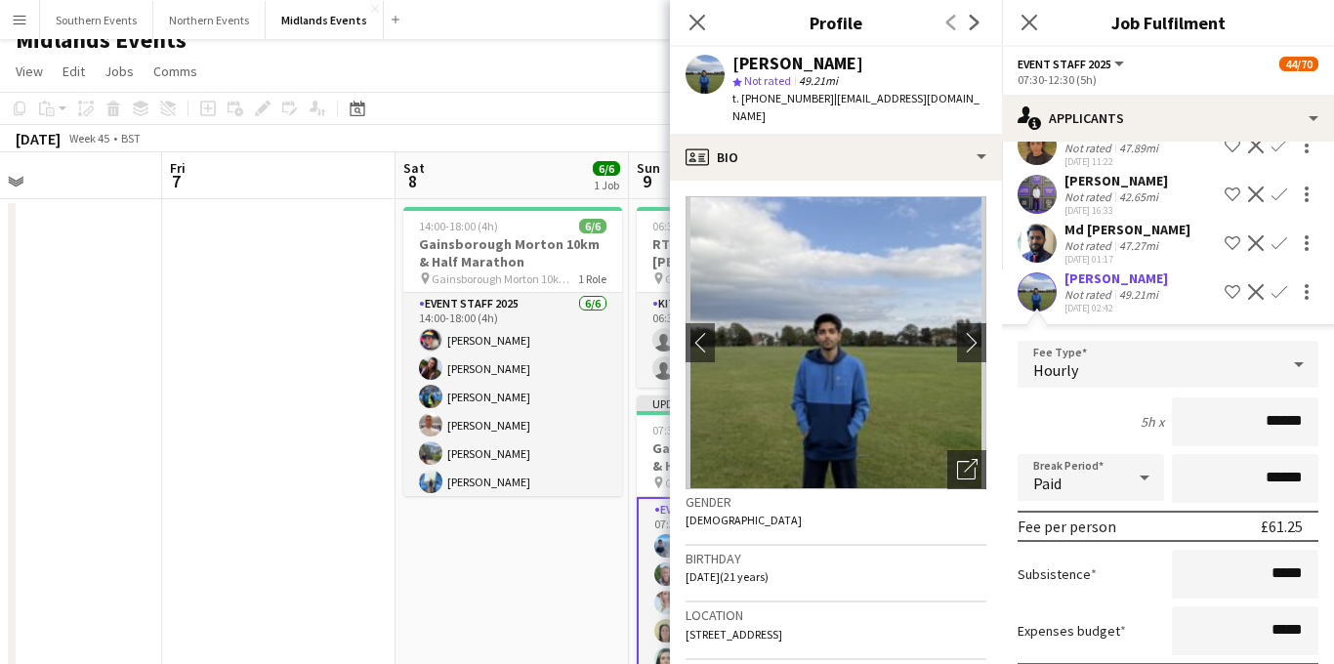
click at [1144, 302] on div "49.21mi" at bounding box center [1138, 294] width 47 height 15
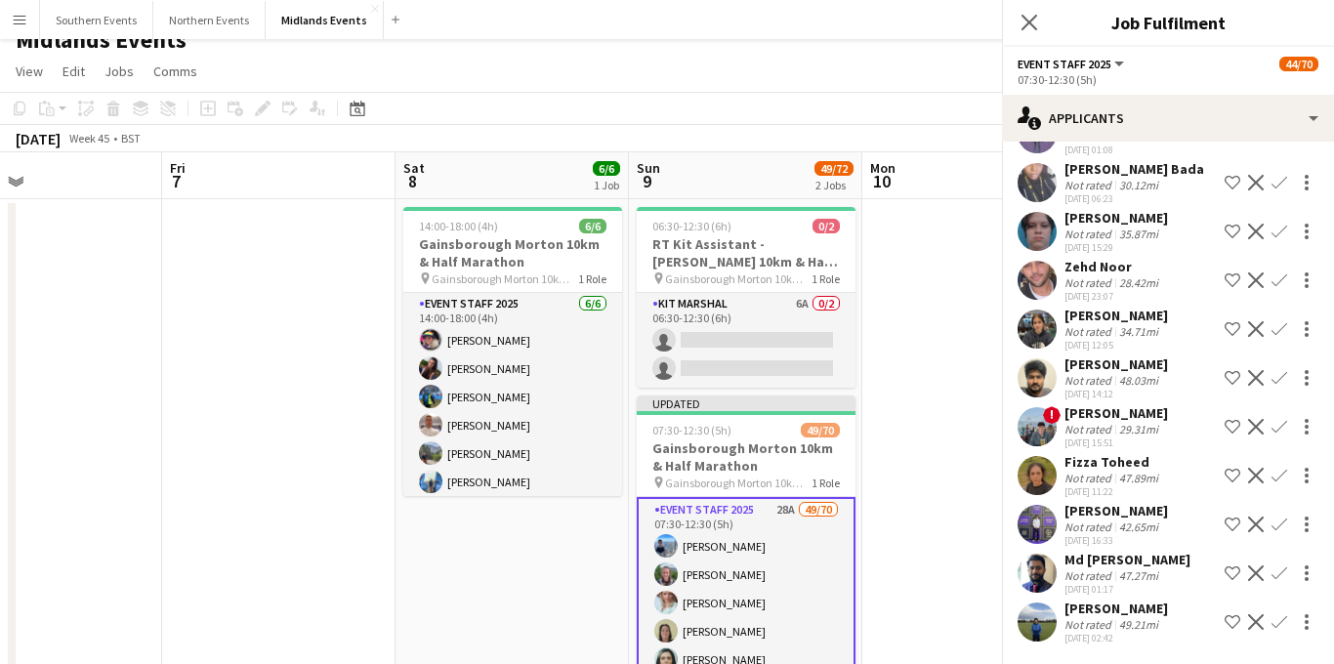
scroll to position [1007, 0]
click at [1128, 568] on div "47.27mi" at bounding box center [1138, 575] width 47 height 15
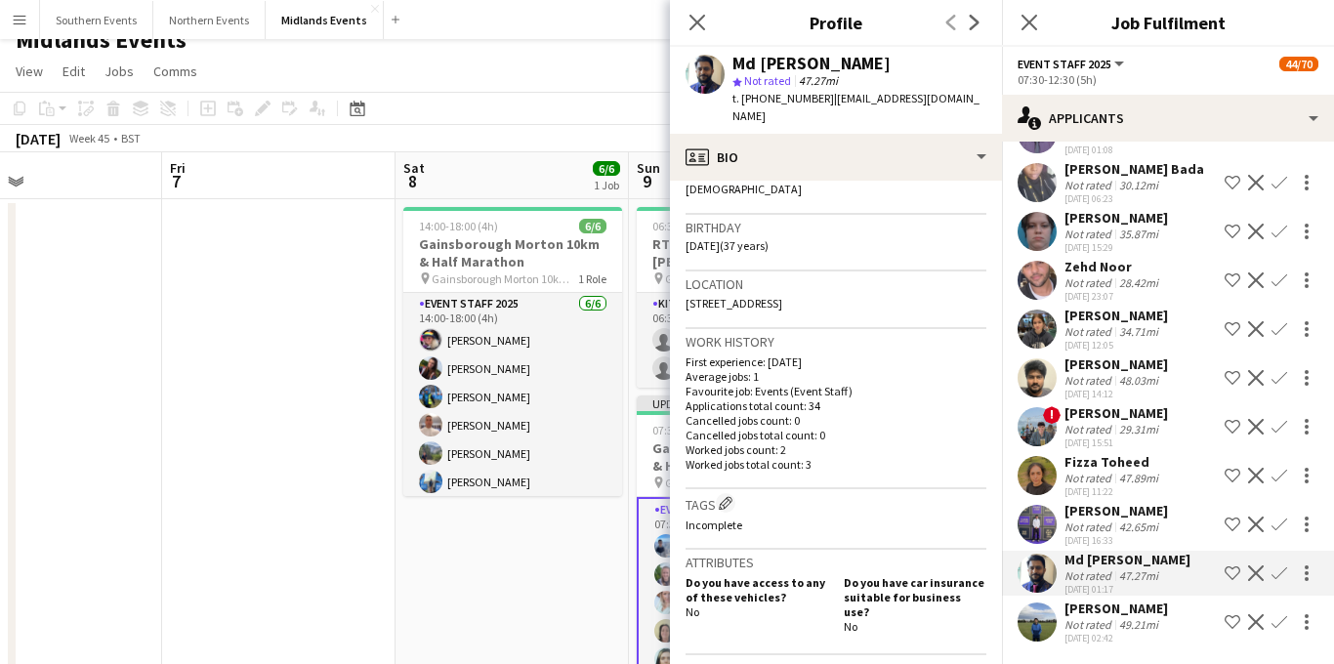
scroll to position [327, 0]
click at [1254, 565] on app-icon "Decline" at bounding box center [1256, 573] width 16 height 16
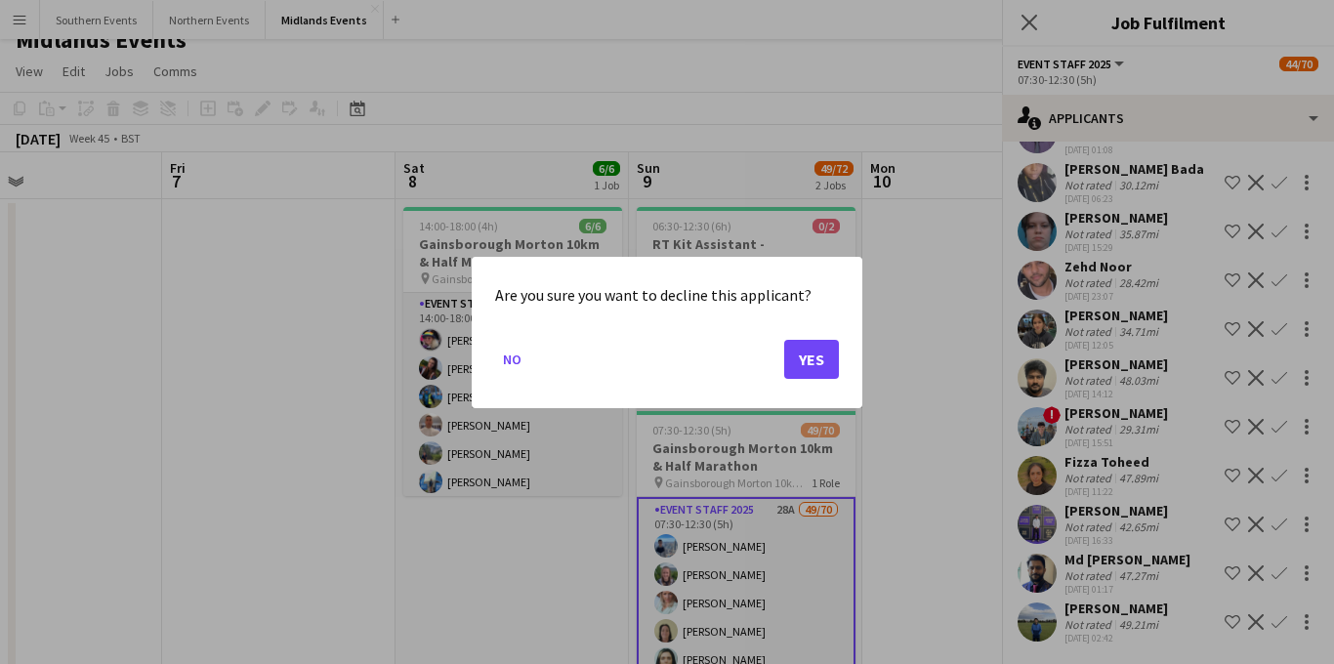
scroll to position [0, 0]
click at [805, 354] on button "Yes" at bounding box center [811, 358] width 55 height 39
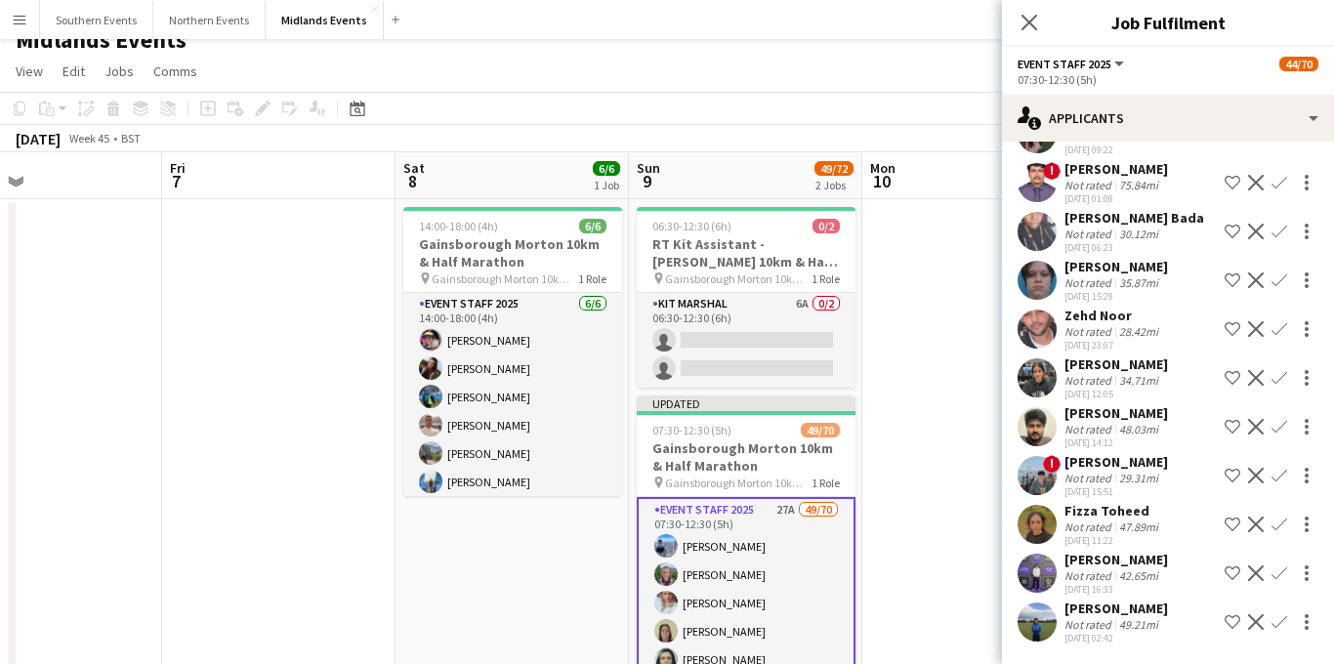
scroll to position [958, 0]
click at [1115, 568] on div "42.65mi" at bounding box center [1138, 575] width 47 height 15
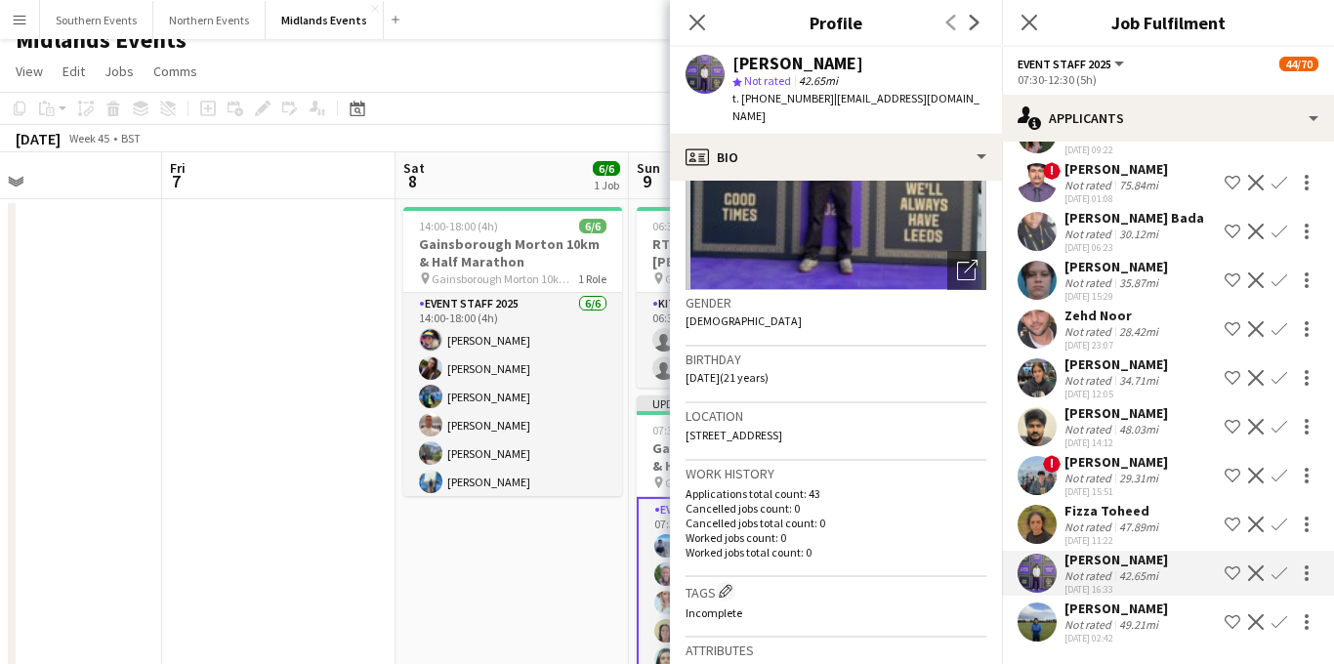
scroll to position [203, 0]
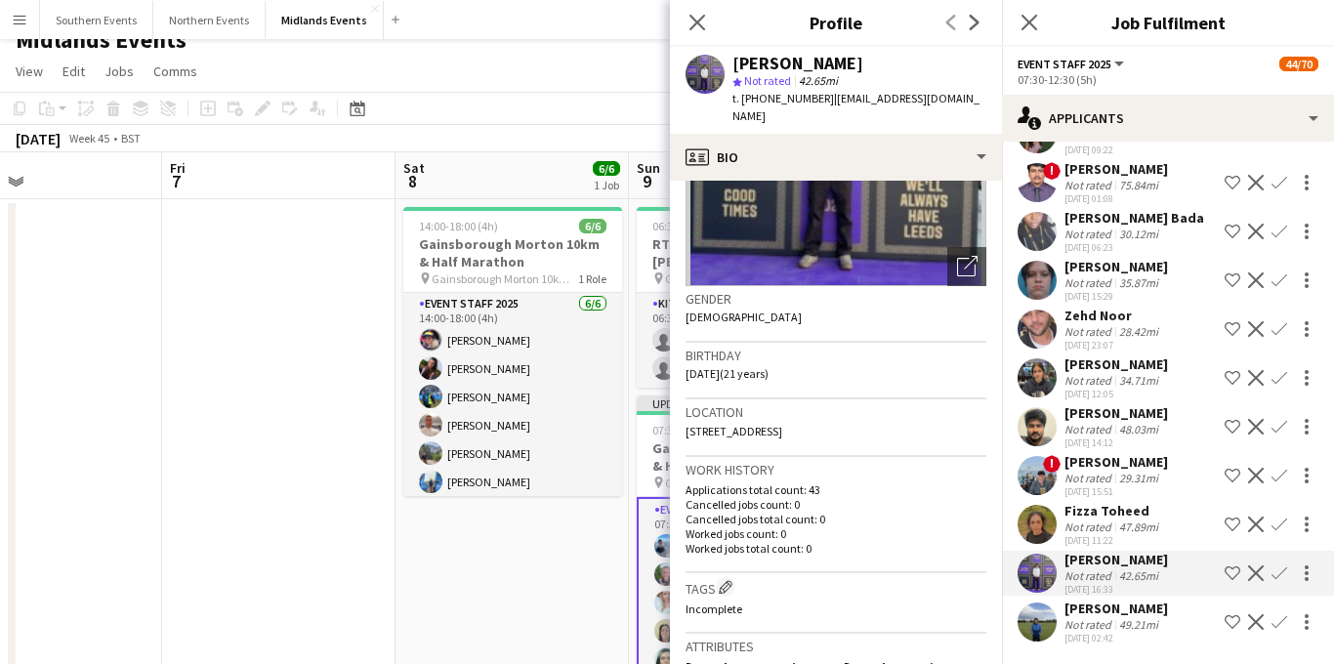
click at [1138, 275] on div "35.87mi" at bounding box center [1138, 282] width 47 height 15
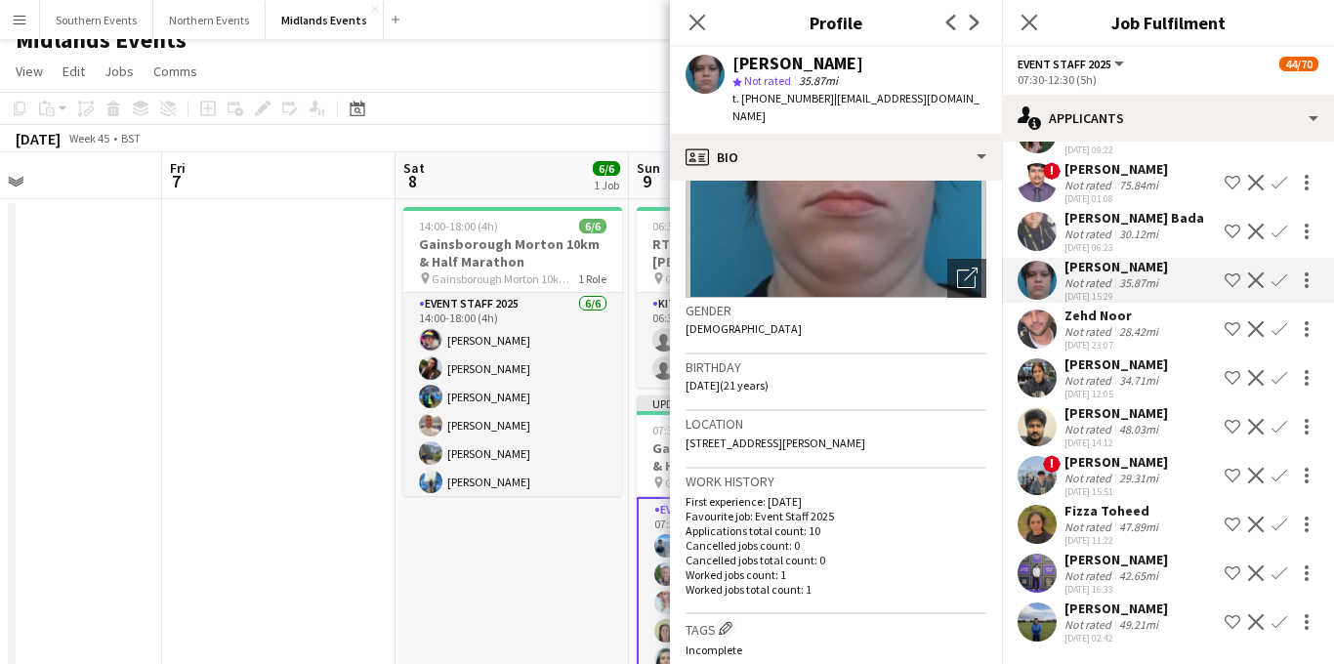
scroll to position [200, 0]
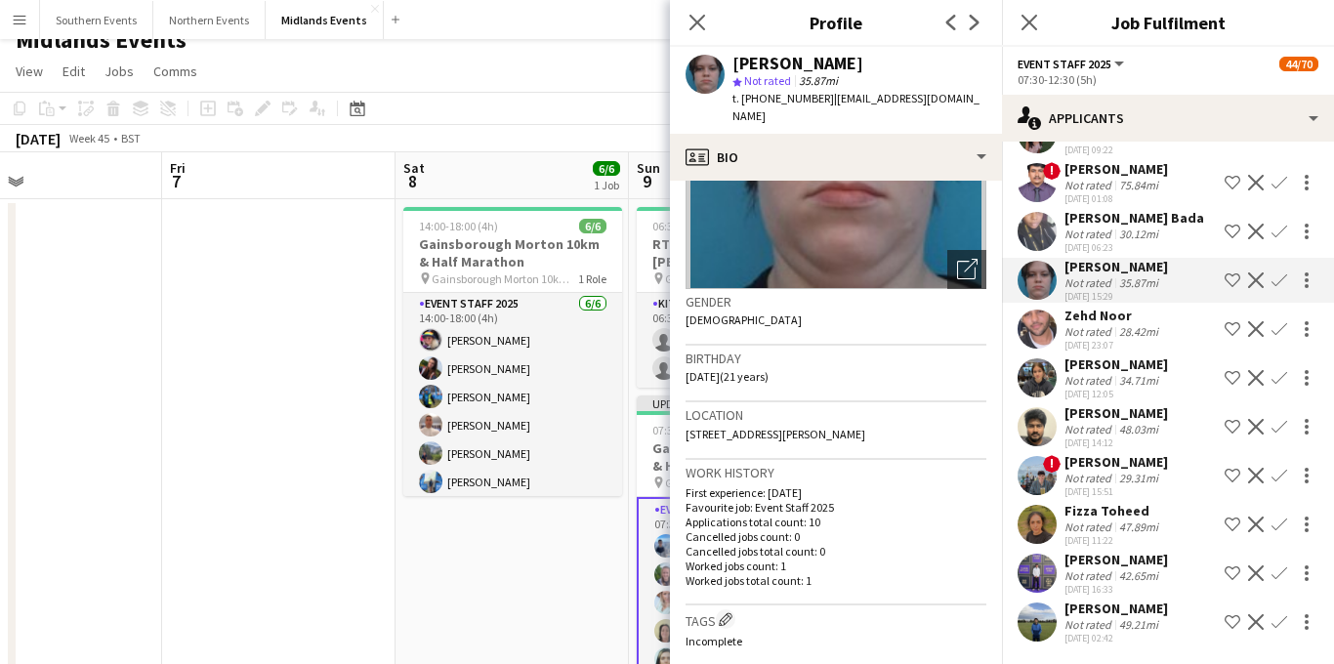
click at [1278, 272] on app-icon "Confirm" at bounding box center [1279, 280] width 16 height 16
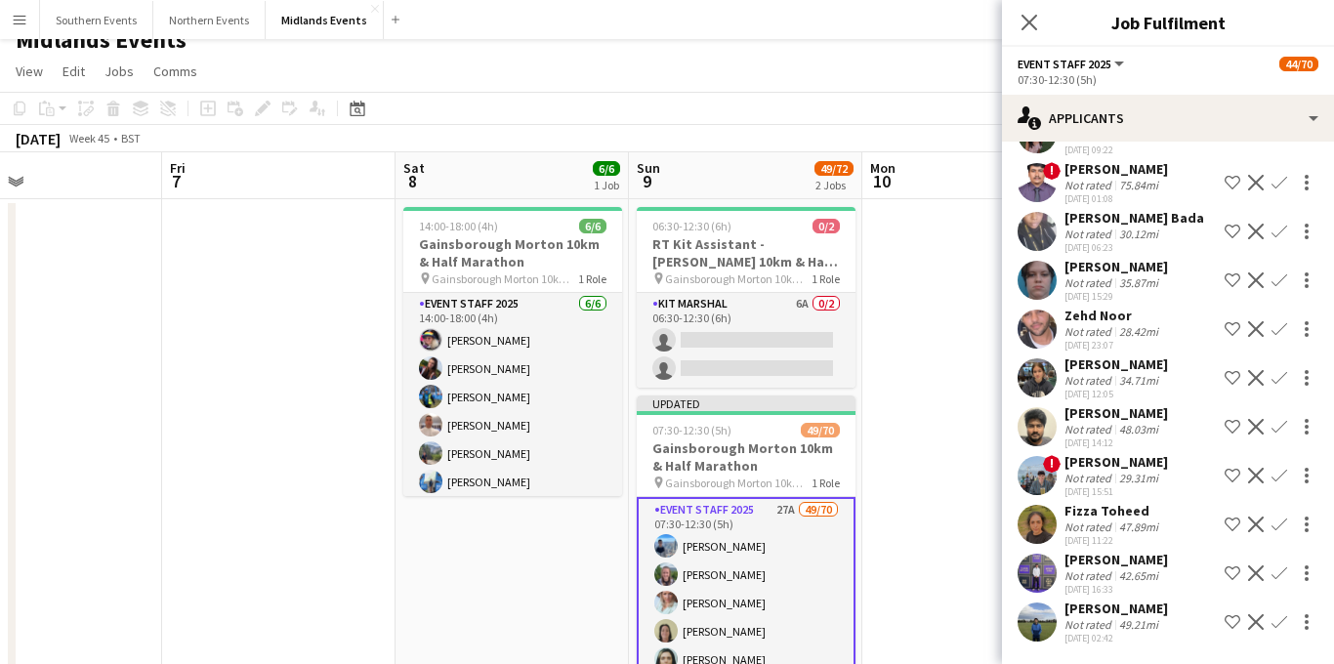
click at [1277, 272] on app-icon "Confirm" at bounding box center [1279, 280] width 16 height 16
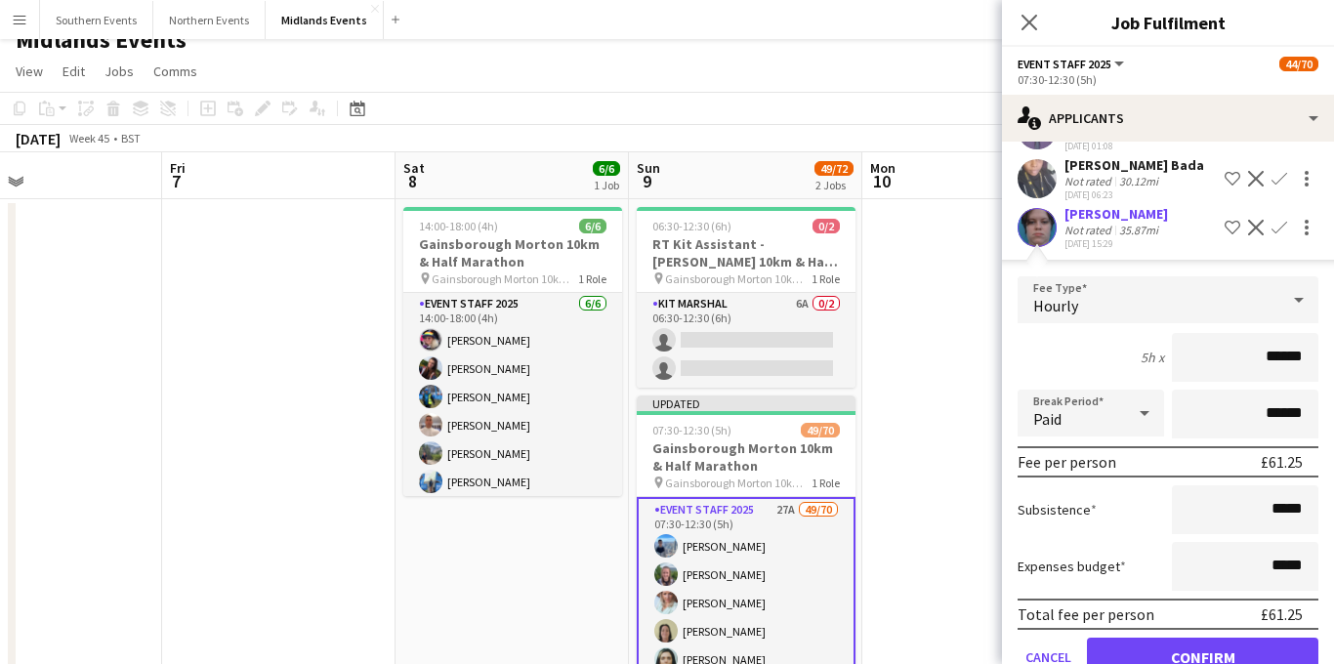
scroll to position [1401, 0]
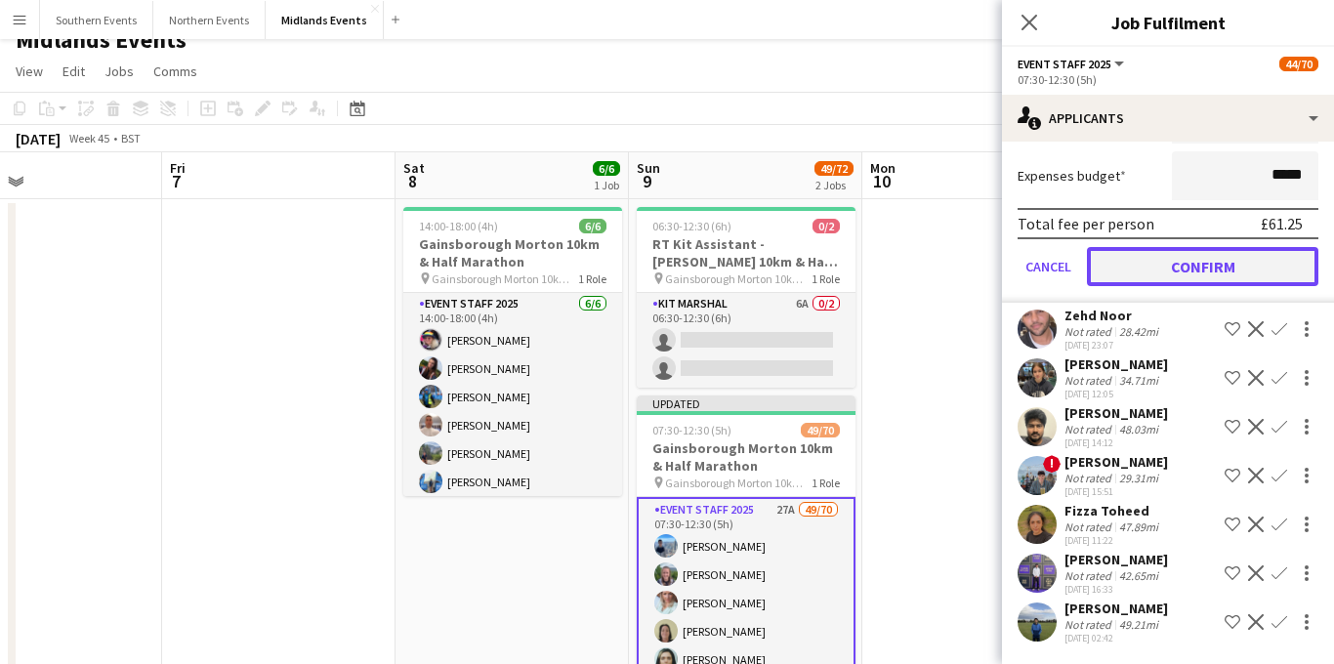
click at [1162, 247] on button "Confirm" at bounding box center [1202, 266] width 231 height 39
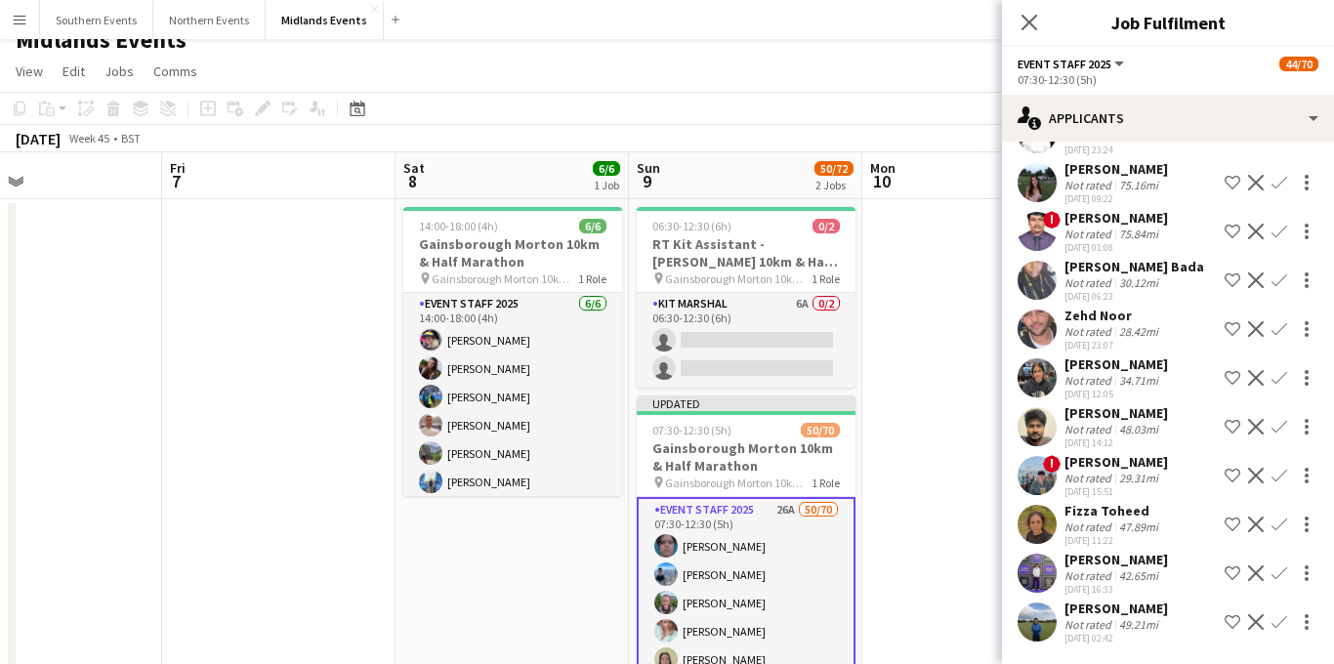
scroll to position [72, 0]
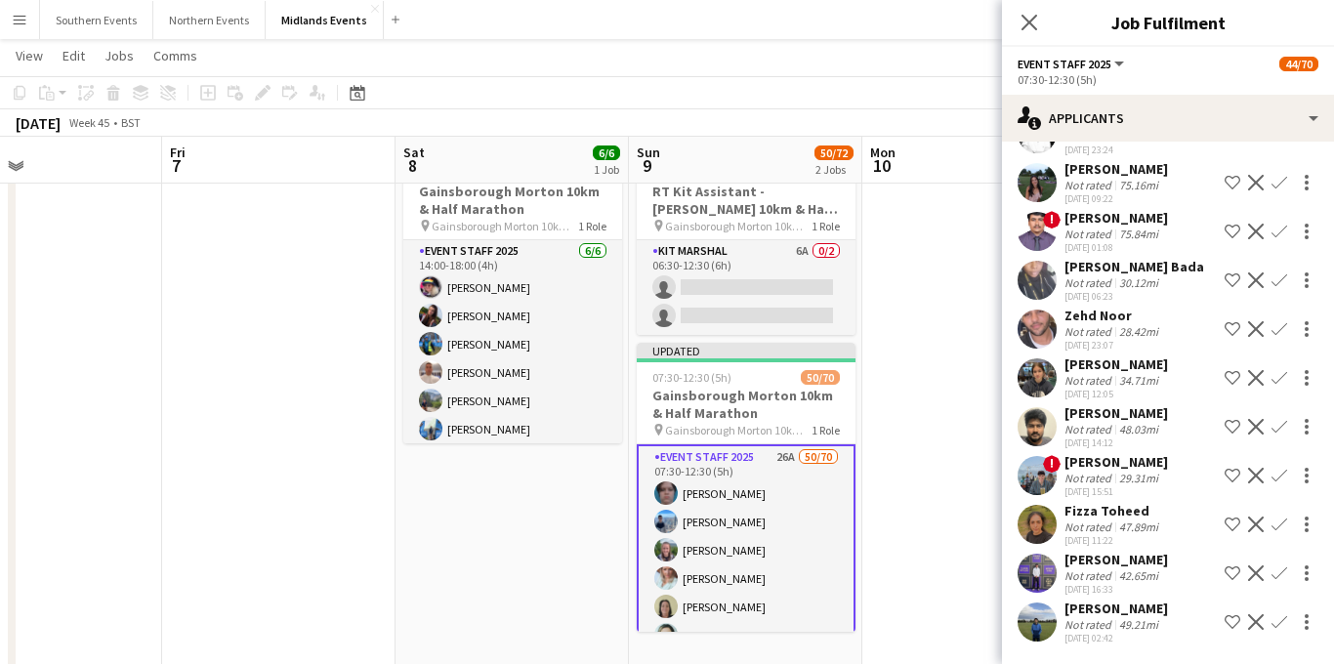
click at [1164, 461] on div "! [PERSON_NAME] Not rated 29.31mi [DATE] 15:51 Shortlist crew Decline Confirm" at bounding box center [1168, 475] width 332 height 45
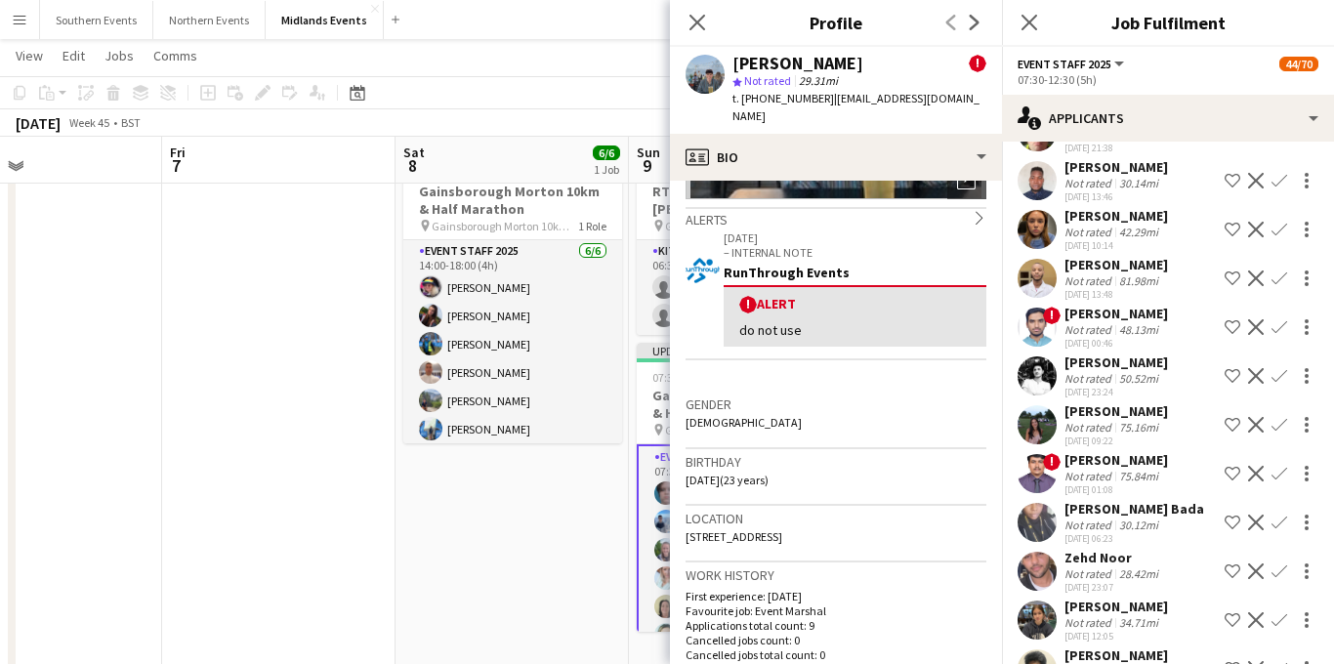
scroll to position [0, 0]
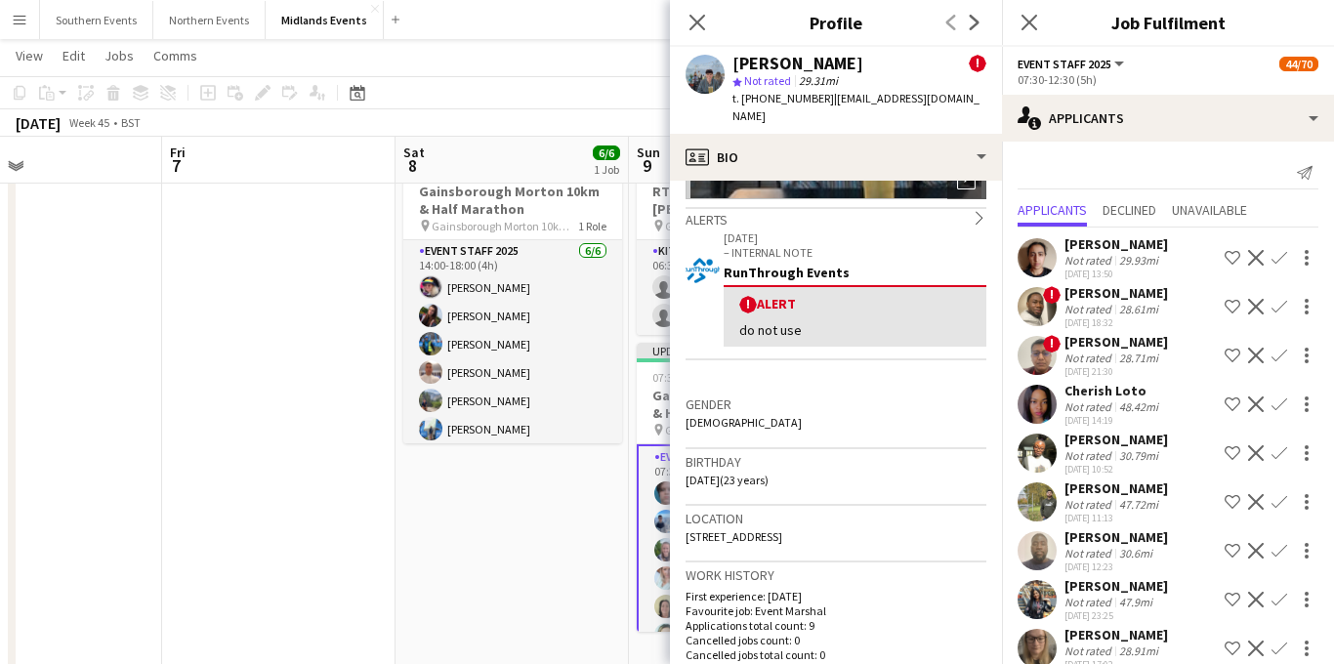
click at [1145, 256] on div "29.93mi" at bounding box center [1138, 260] width 47 height 15
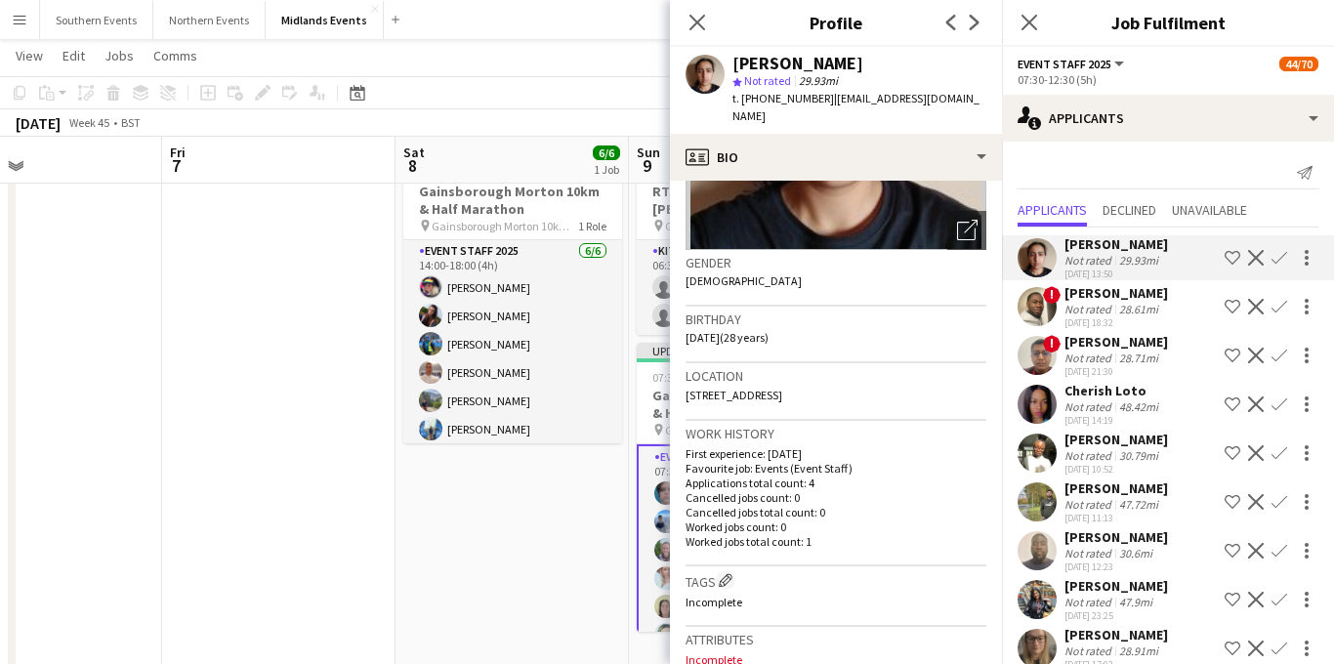
scroll to position [288, 0]
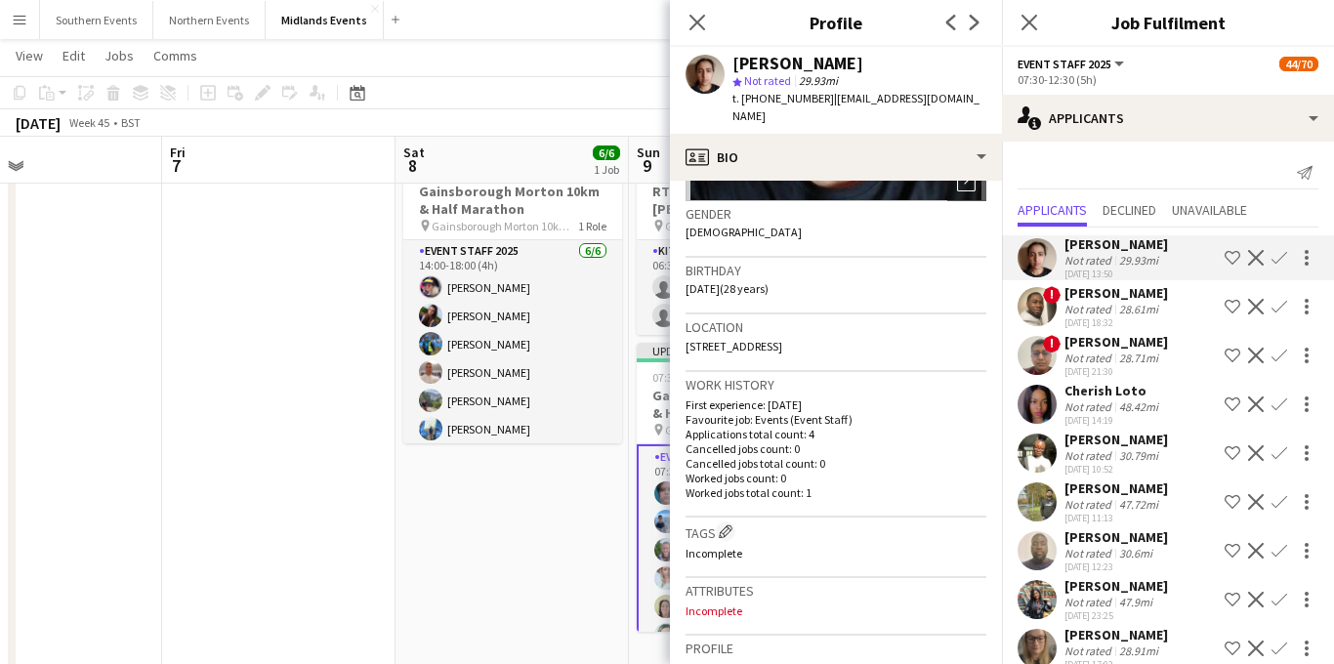
click at [1168, 306] on div "Not rated 28.61mi" at bounding box center [1115, 309] width 103 height 15
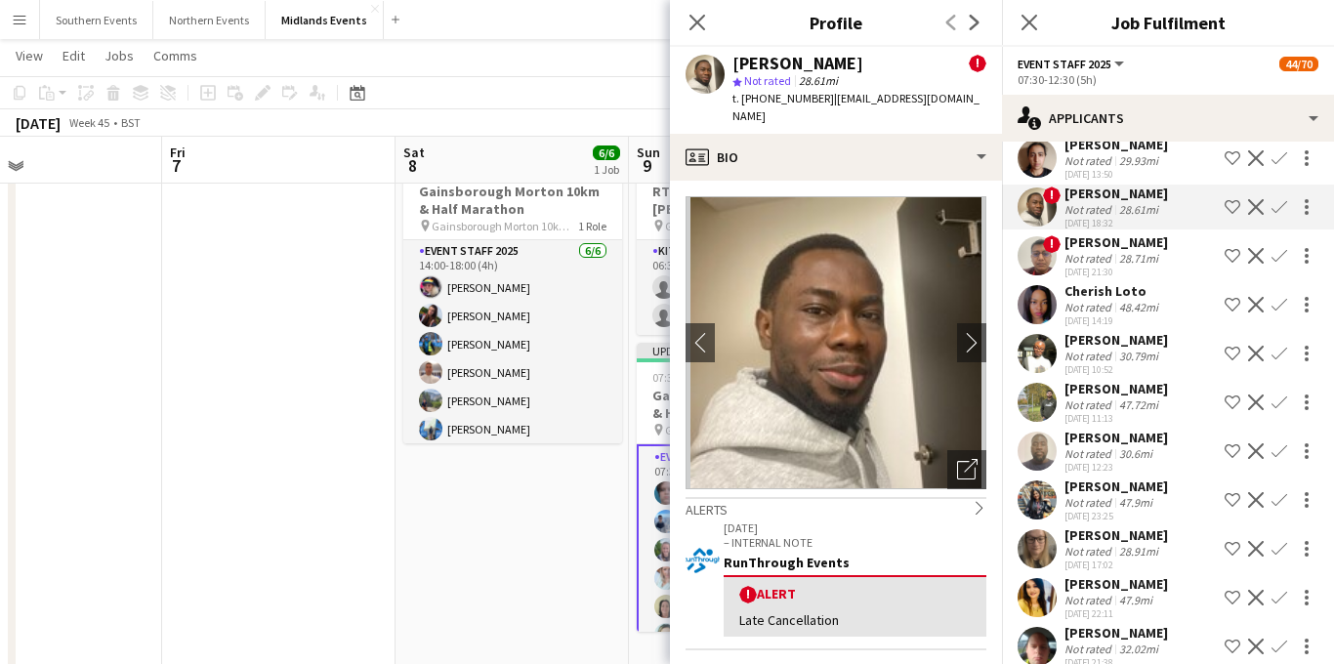
scroll to position [110, 0]
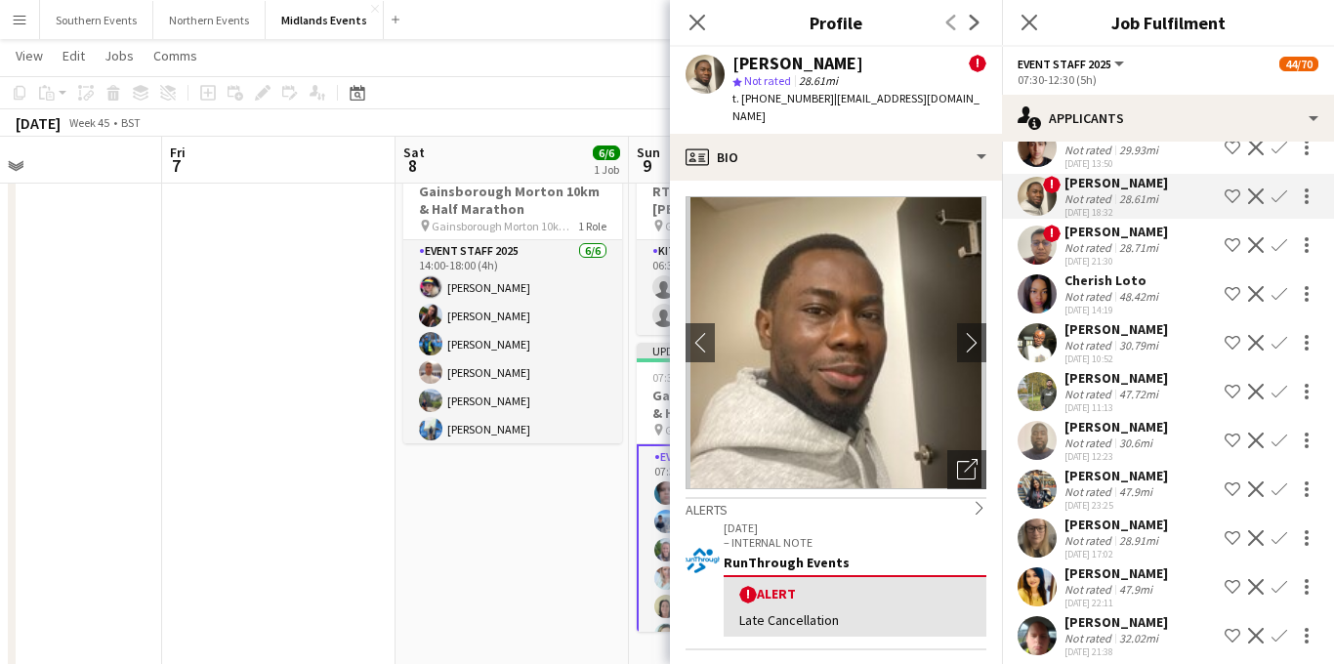
click at [1137, 293] on div "48.42mi" at bounding box center [1138, 296] width 47 height 15
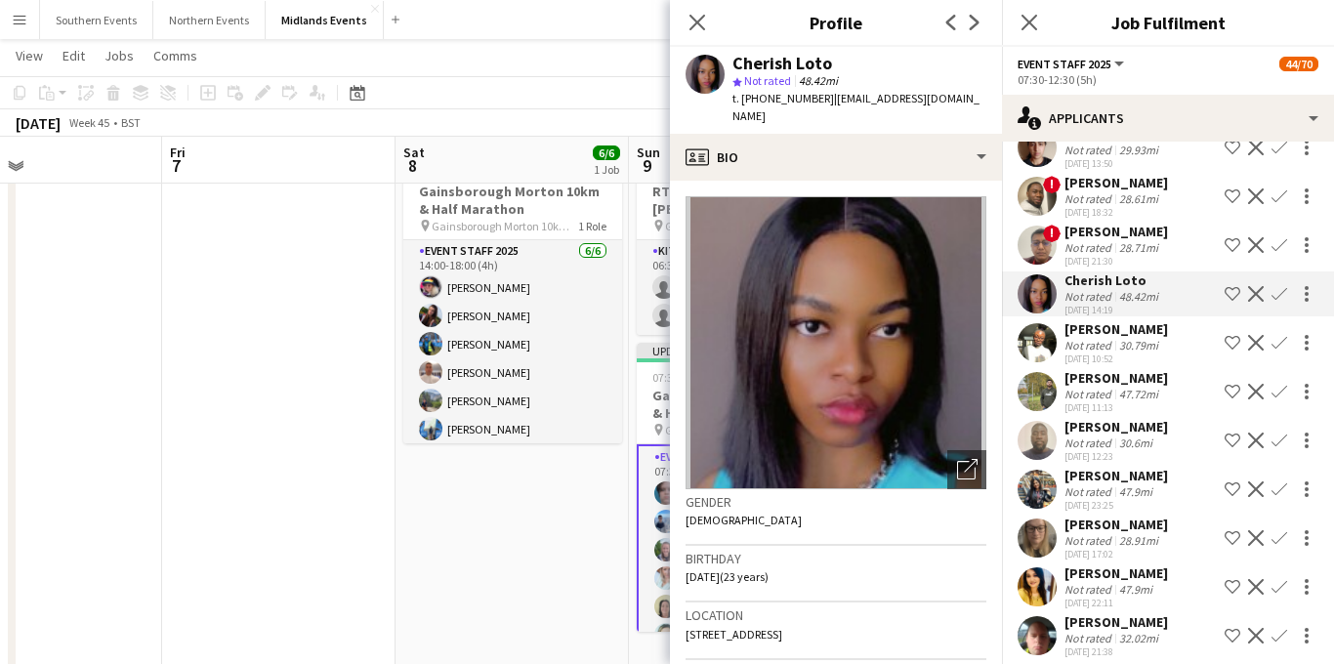
click at [1114, 338] on div "[PERSON_NAME]" at bounding box center [1115, 329] width 103 height 18
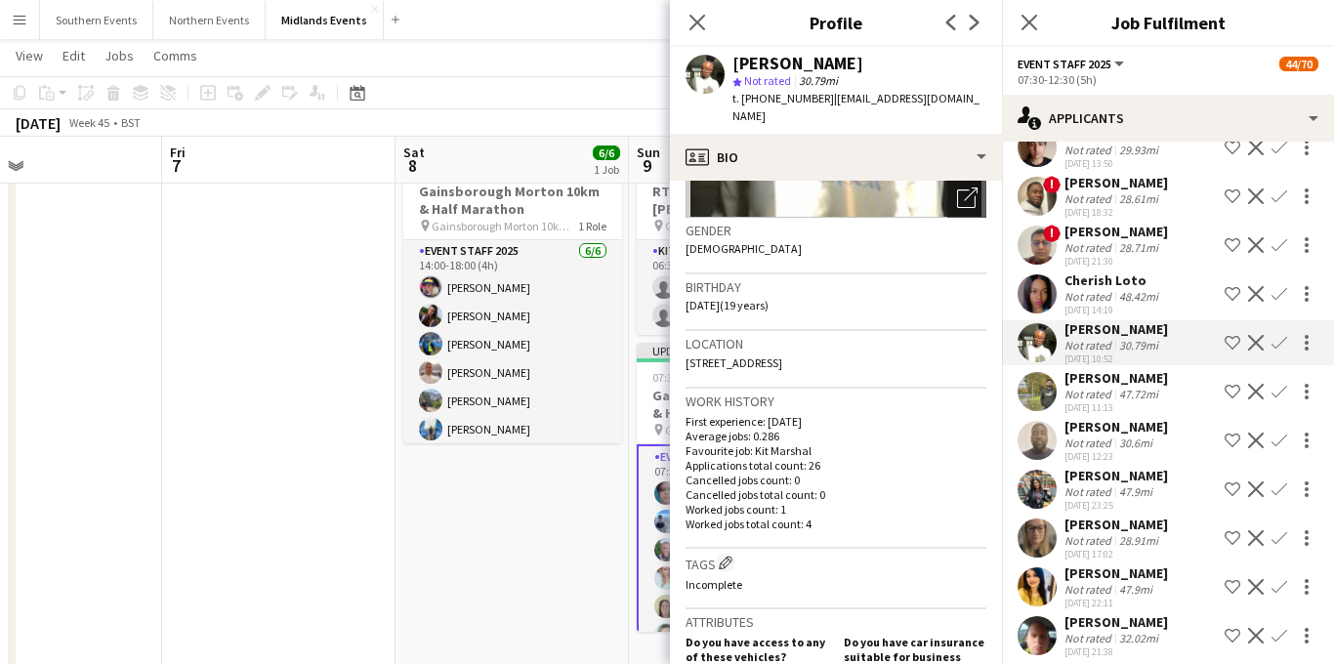
scroll to position [140, 0]
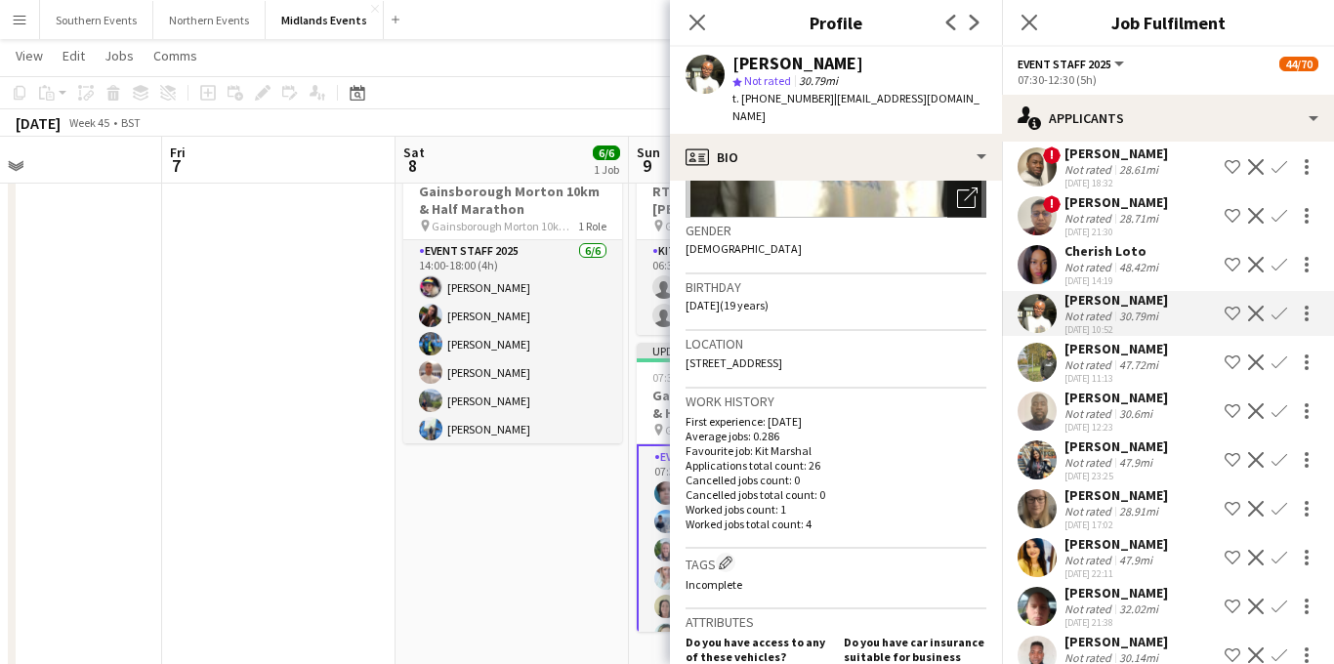
click at [1106, 372] on div "Not rated" at bounding box center [1089, 364] width 51 height 15
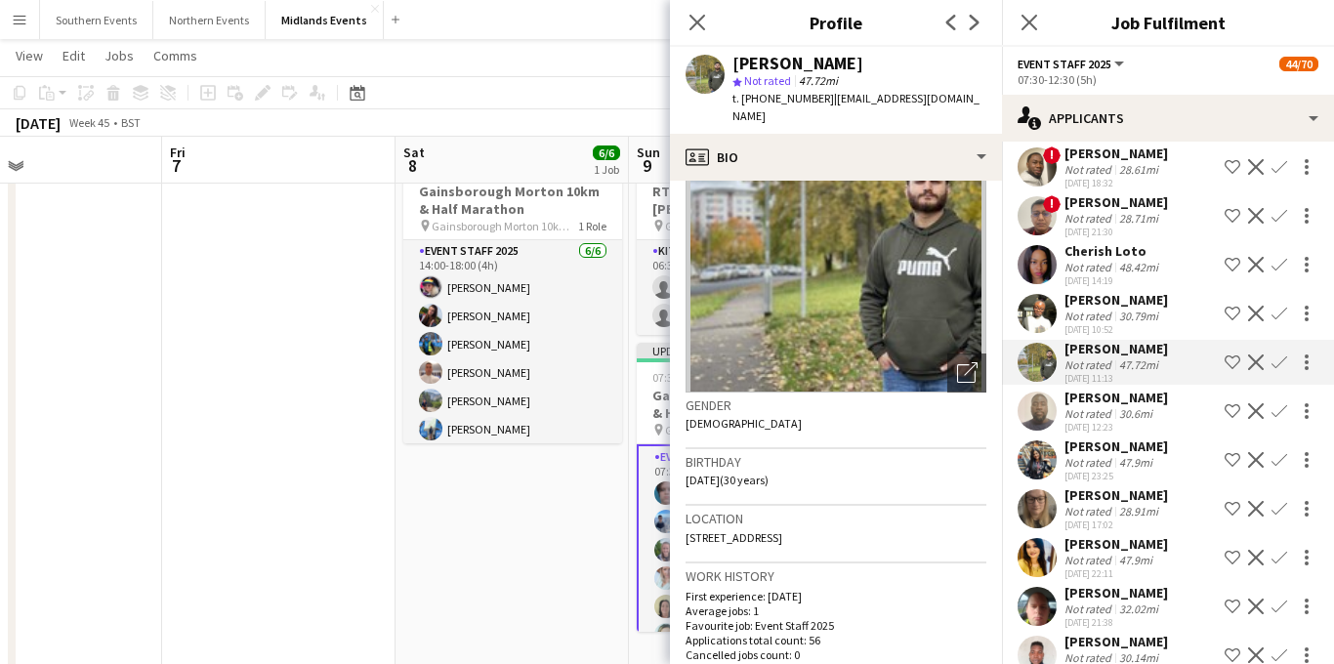
scroll to position [242, 0]
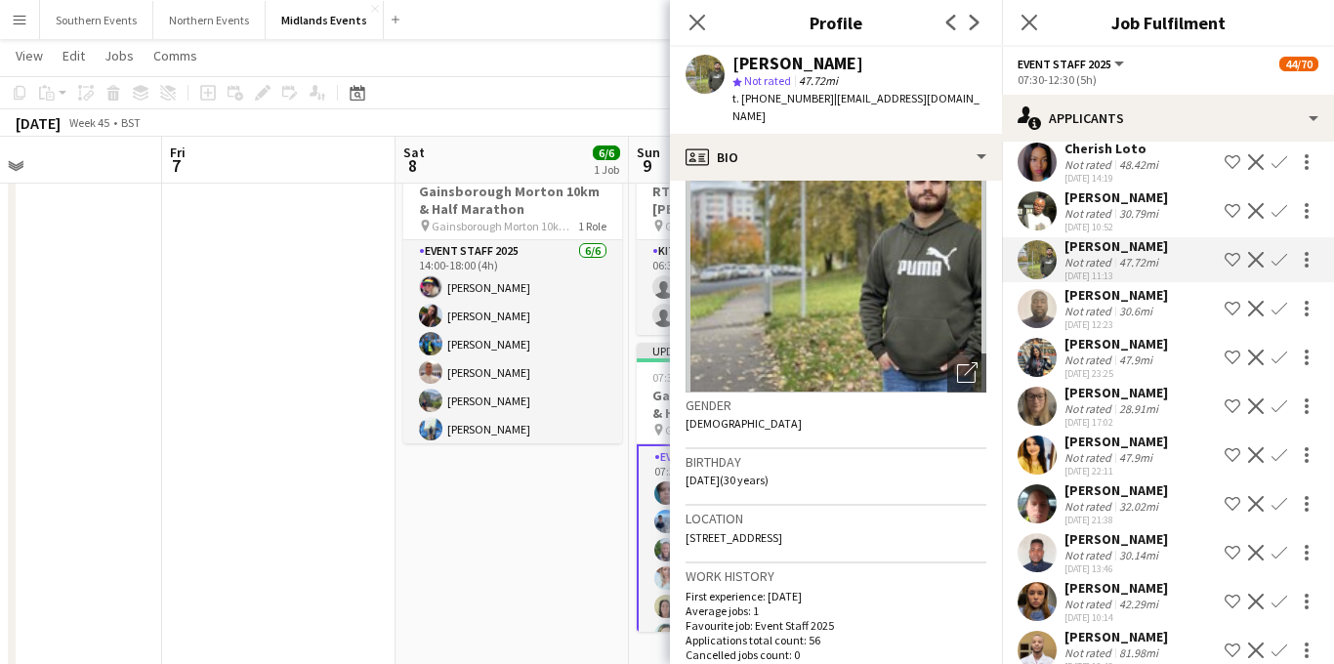
click at [1120, 514] on div "32.02mi" at bounding box center [1138, 506] width 47 height 15
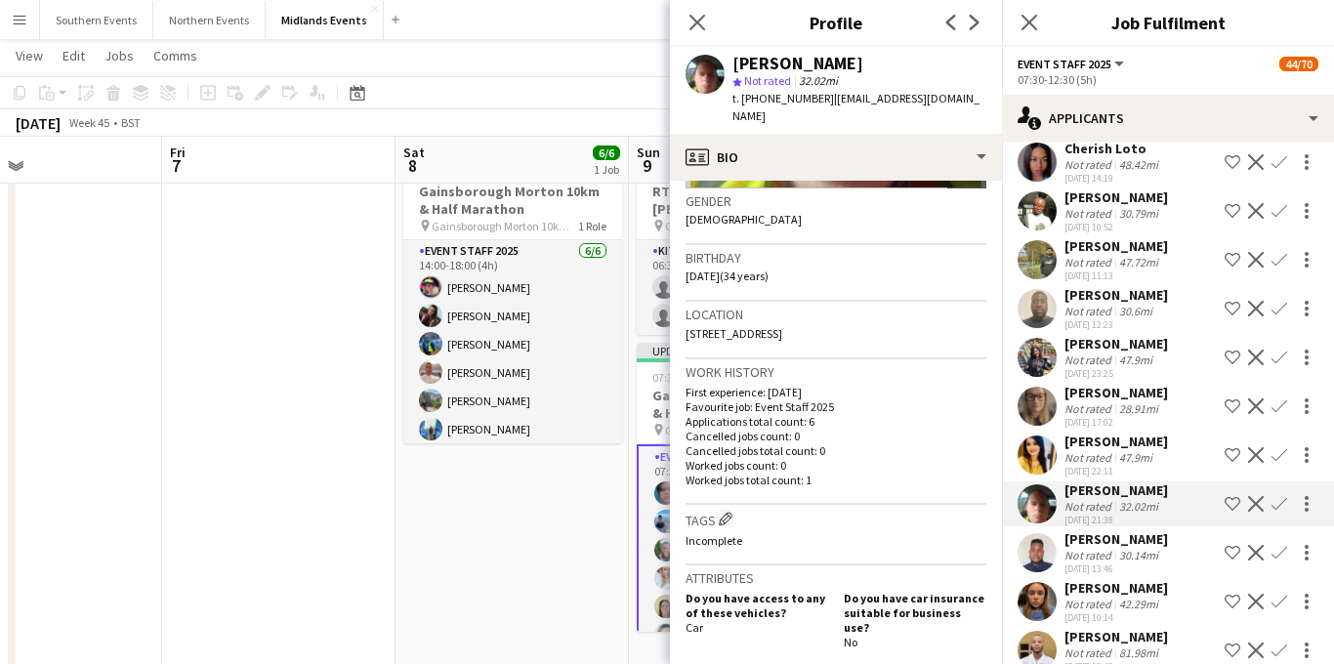
scroll to position [332, 0]
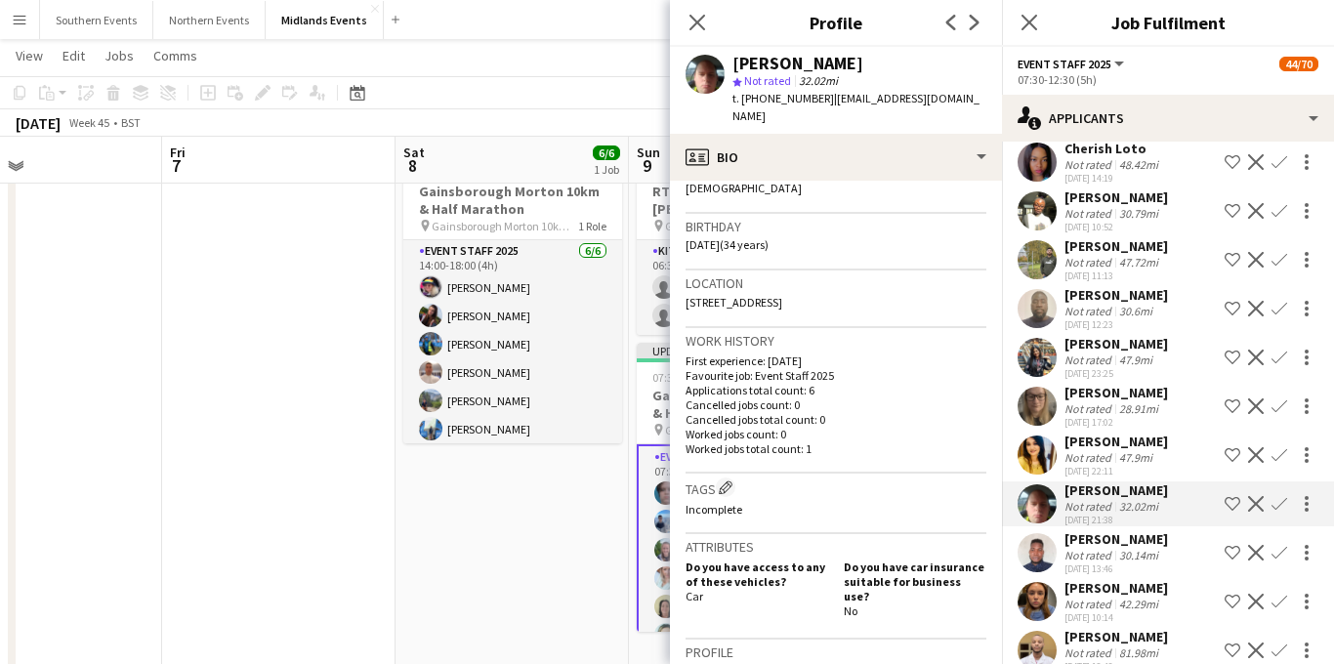
click at [1278, 512] on app-icon "Confirm" at bounding box center [1279, 504] width 16 height 16
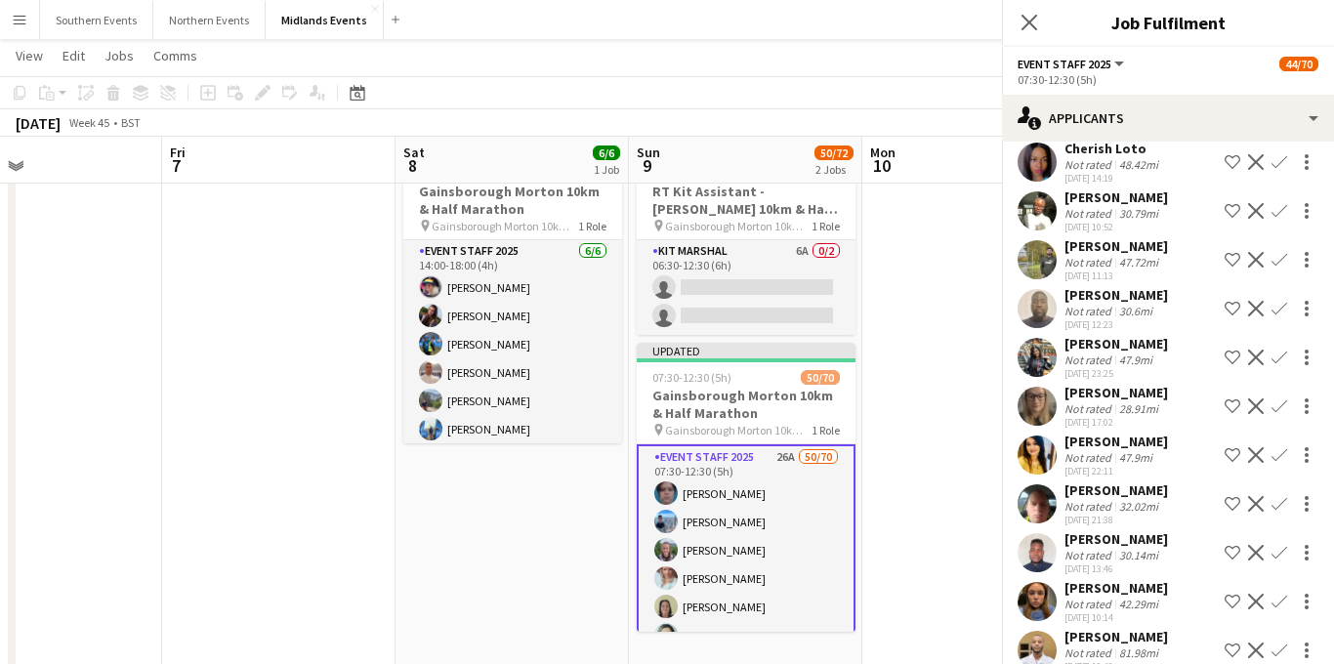
scroll to position [254, 0]
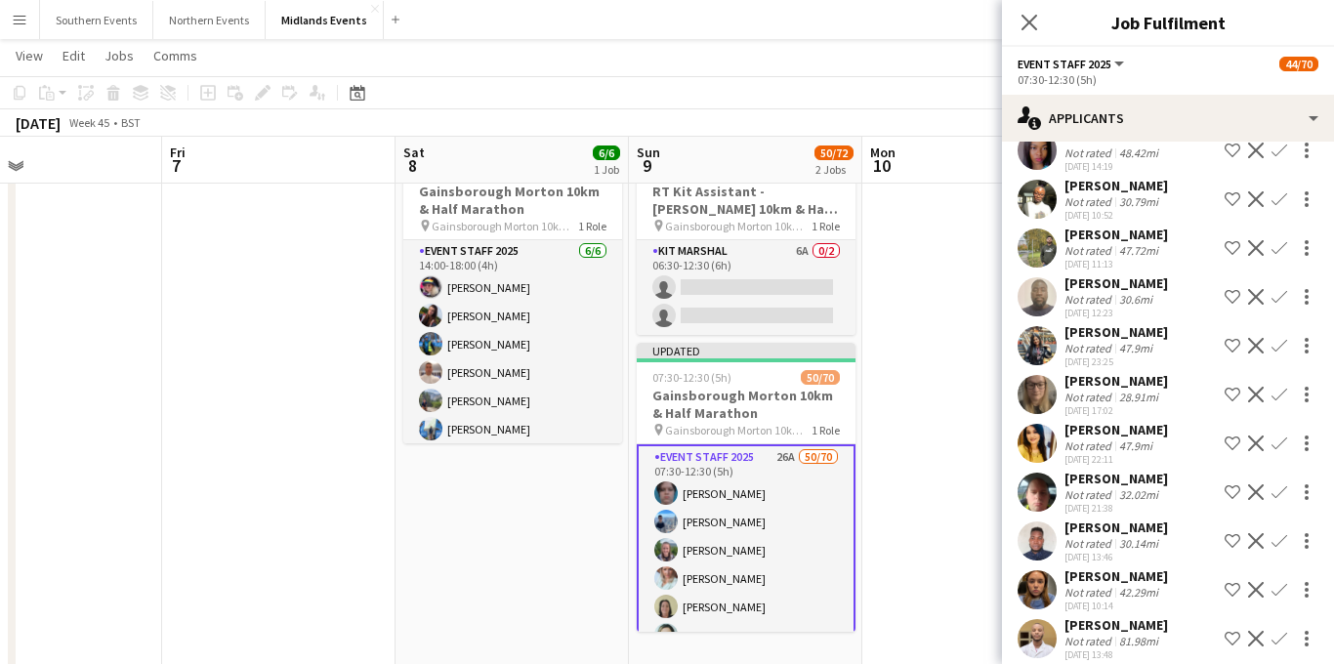
click at [1273, 500] on app-icon "Confirm" at bounding box center [1279, 492] width 16 height 16
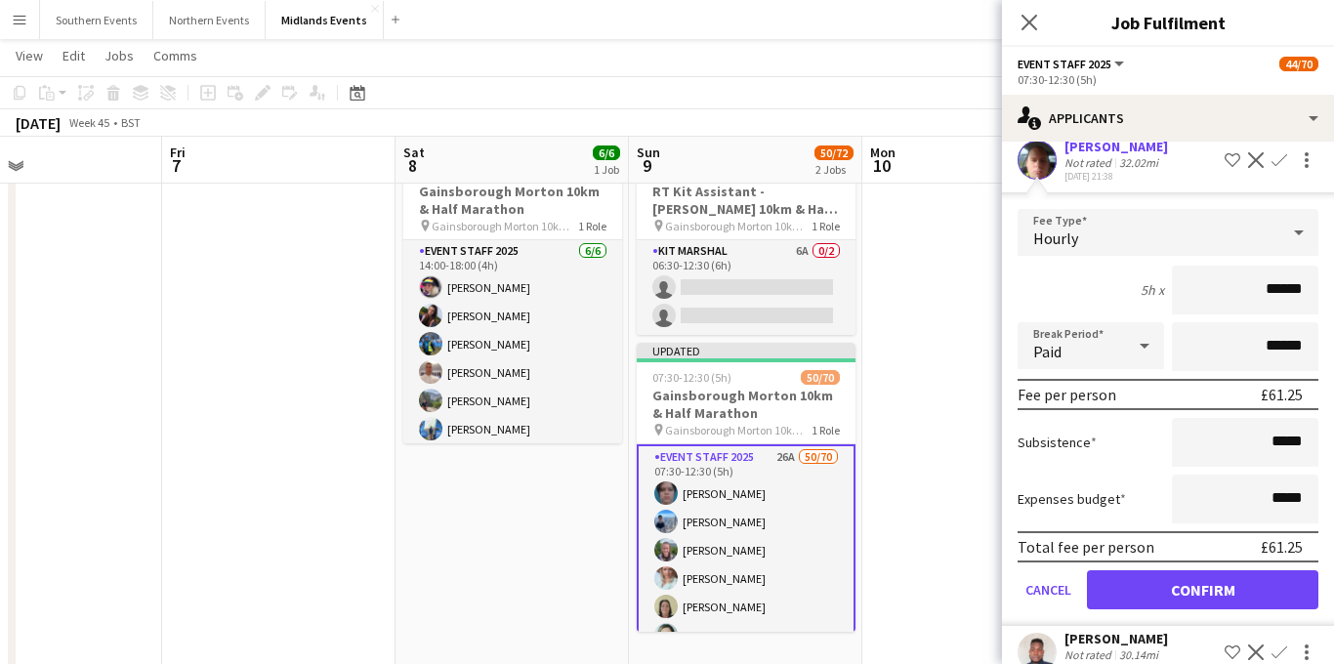
scroll to position [606, 0]
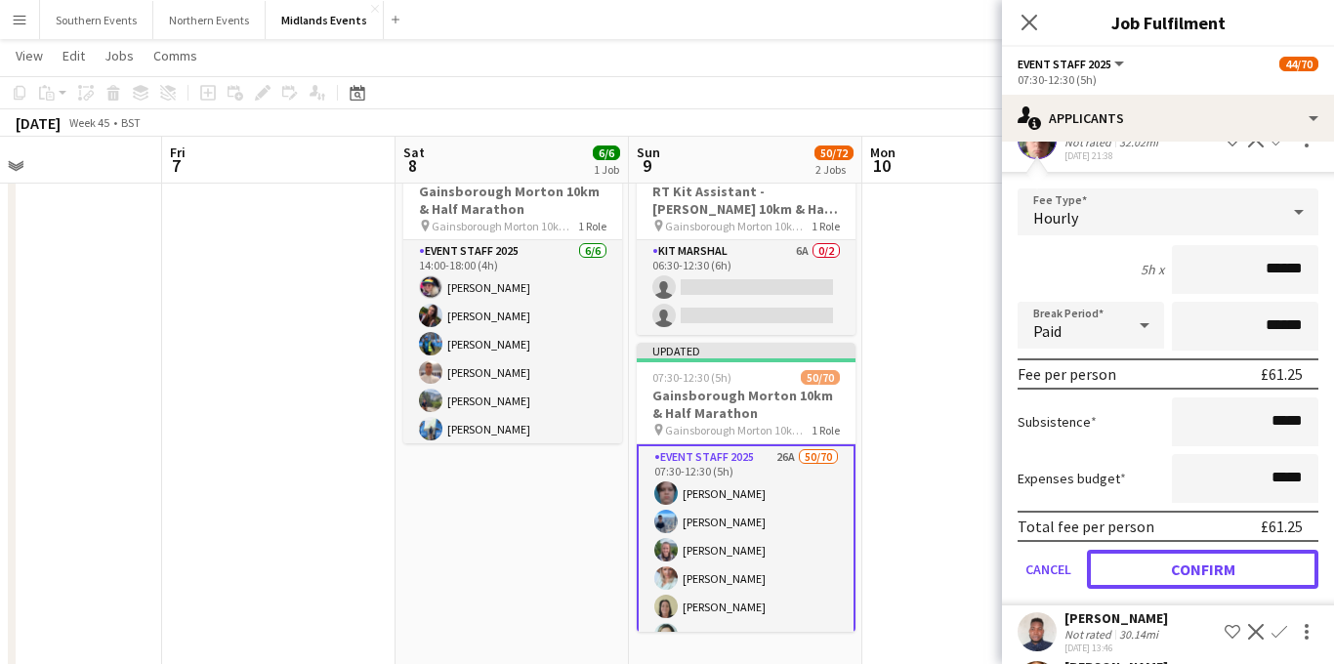
click at [1140, 582] on button "Confirm" at bounding box center [1202, 569] width 231 height 39
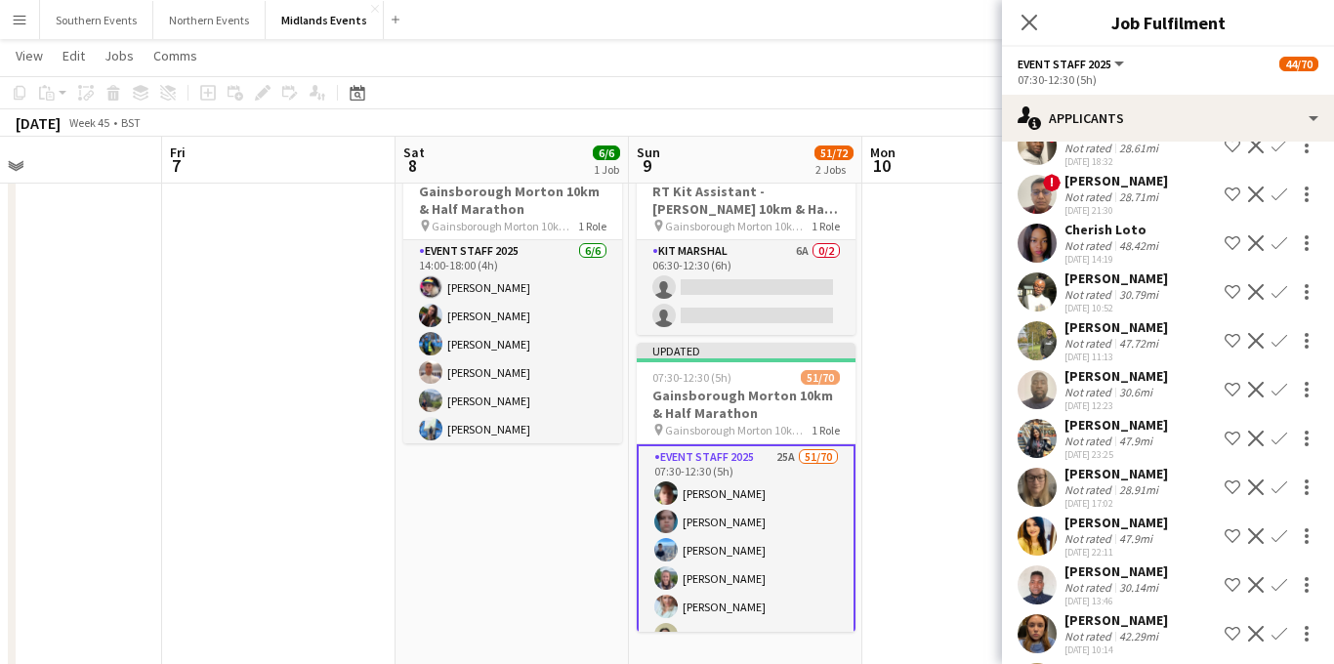
scroll to position [164, 0]
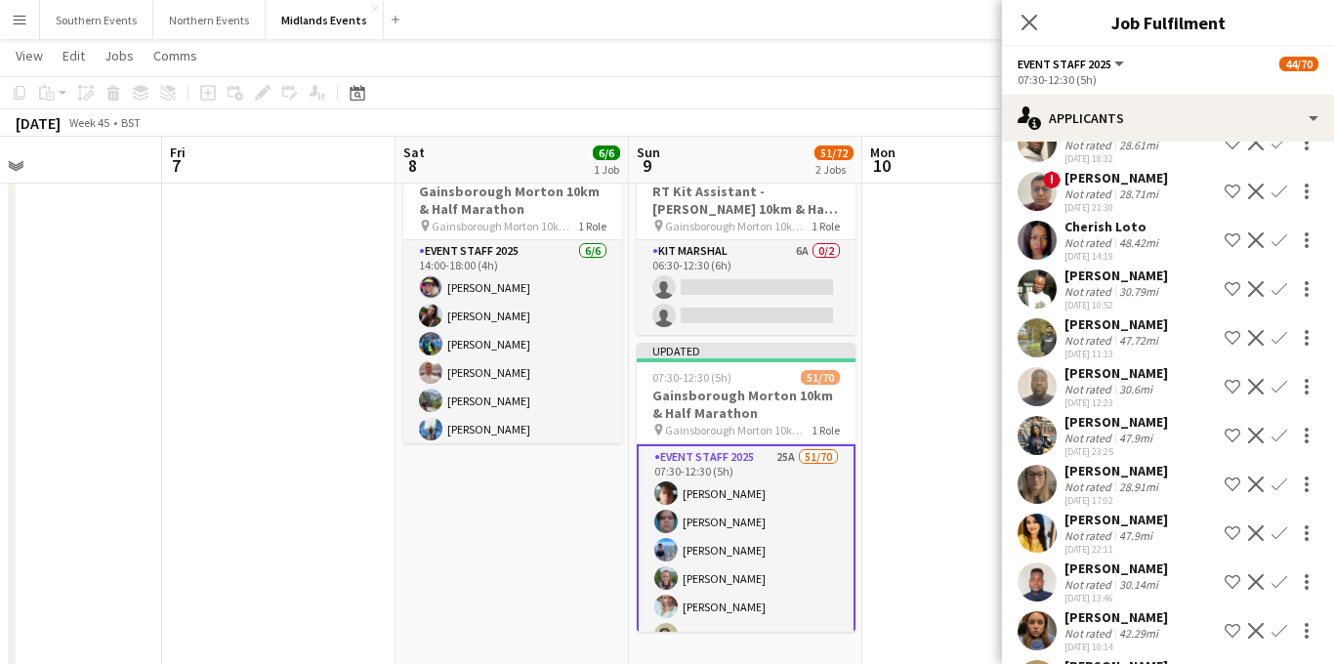
click at [1146, 494] on div "28.91mi" at bounding box center [1138, 486] width 47 height 15
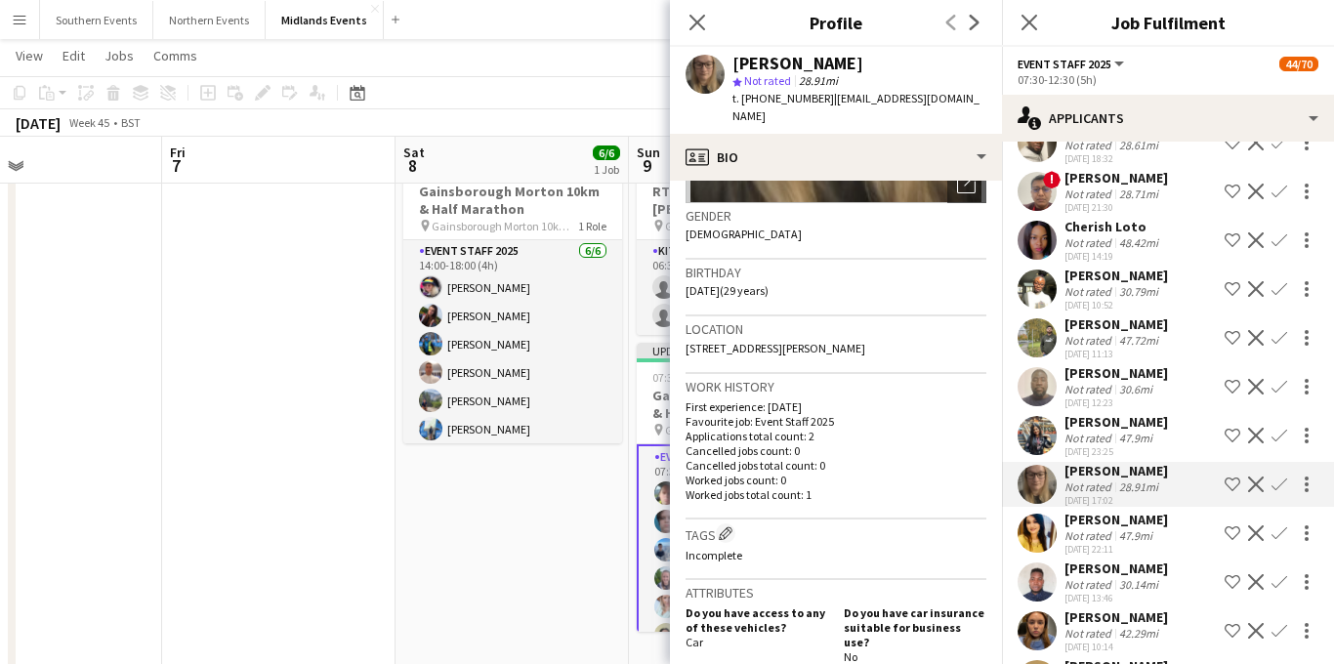
scroll to position [300, 0]
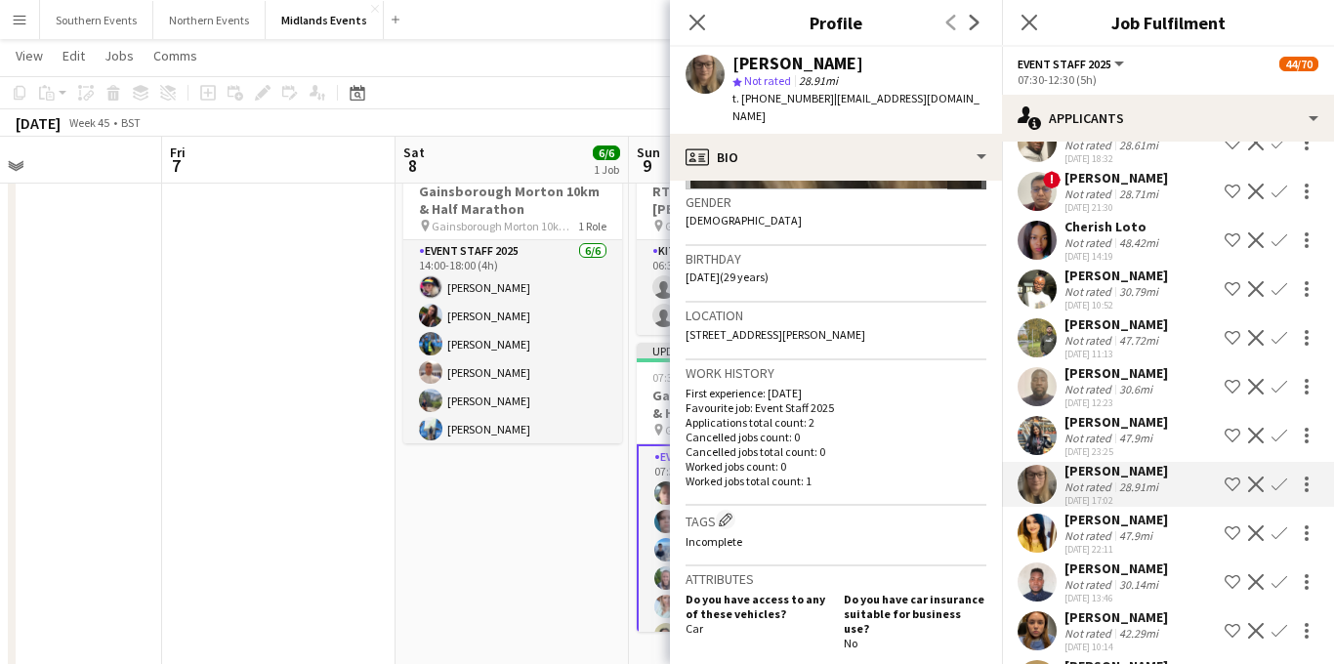
click at [1278, 492] on app-icon "Confirm" at bounding box center [1279, 484] width 16 height 16
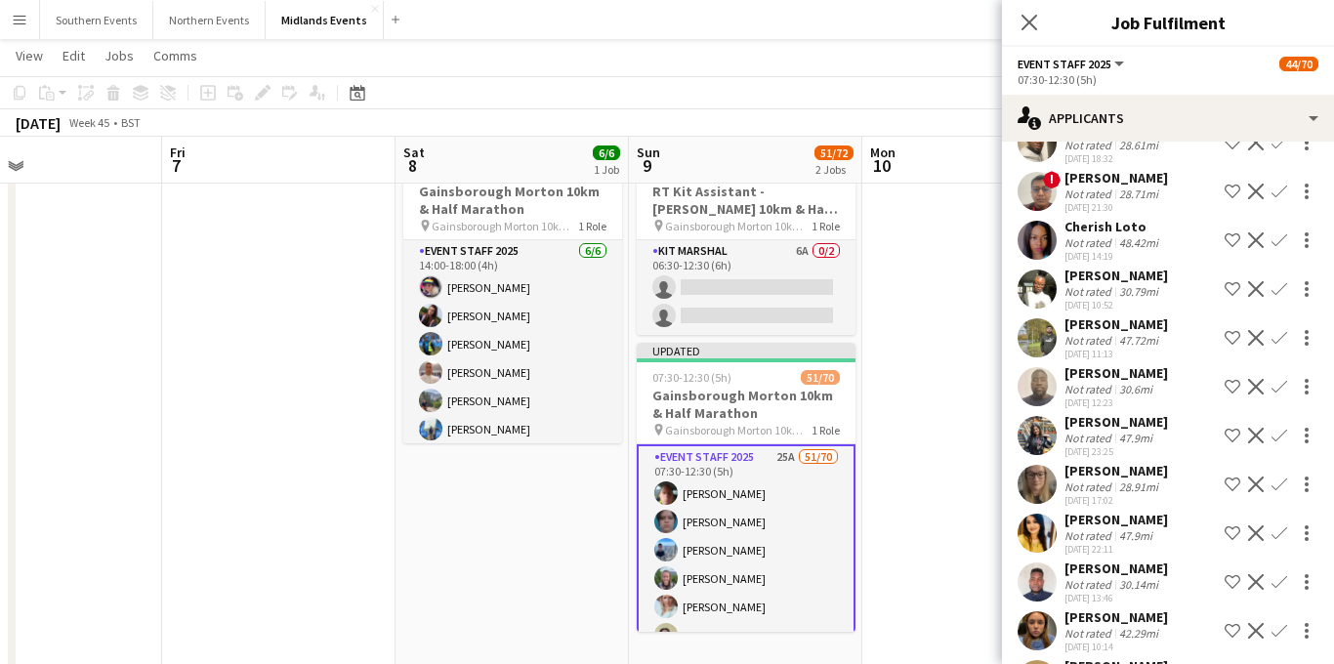
click at [1280, 492] on app-icon "Confirm" at bounding box center [1279, 484] width 16 height 16
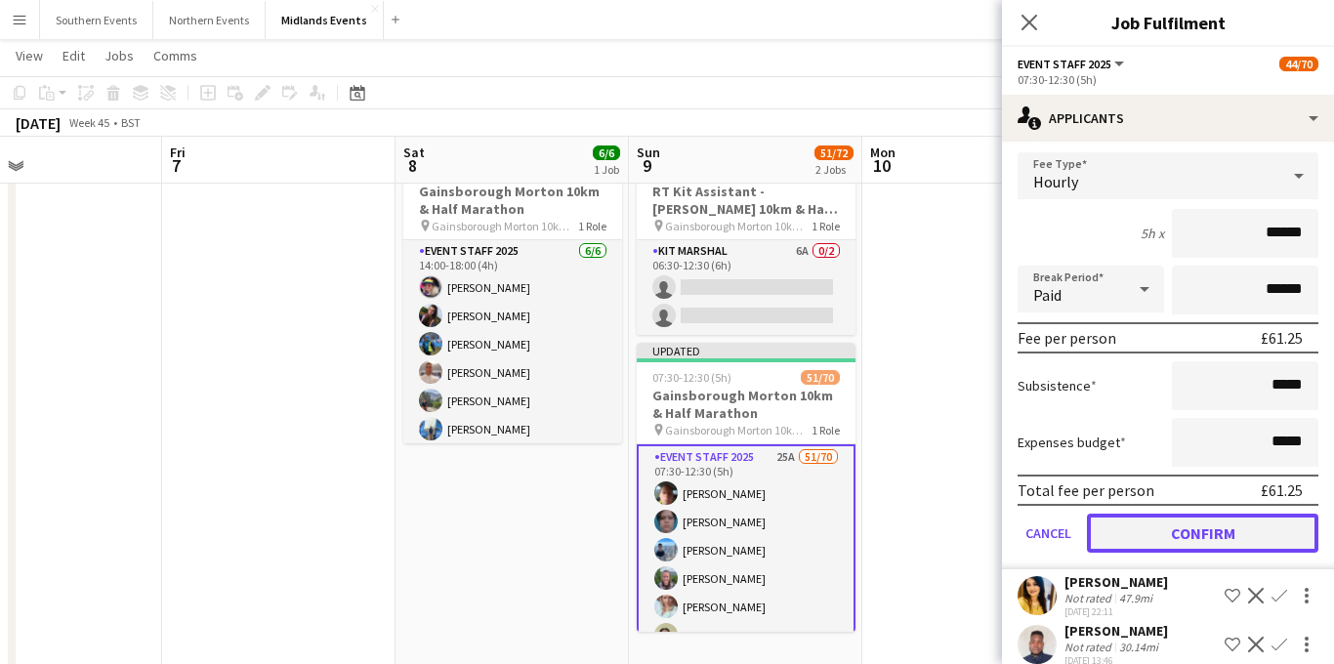
click at [1158, 552] on button "Confirm" at bounding box center [1202, 533] width 231 height 39
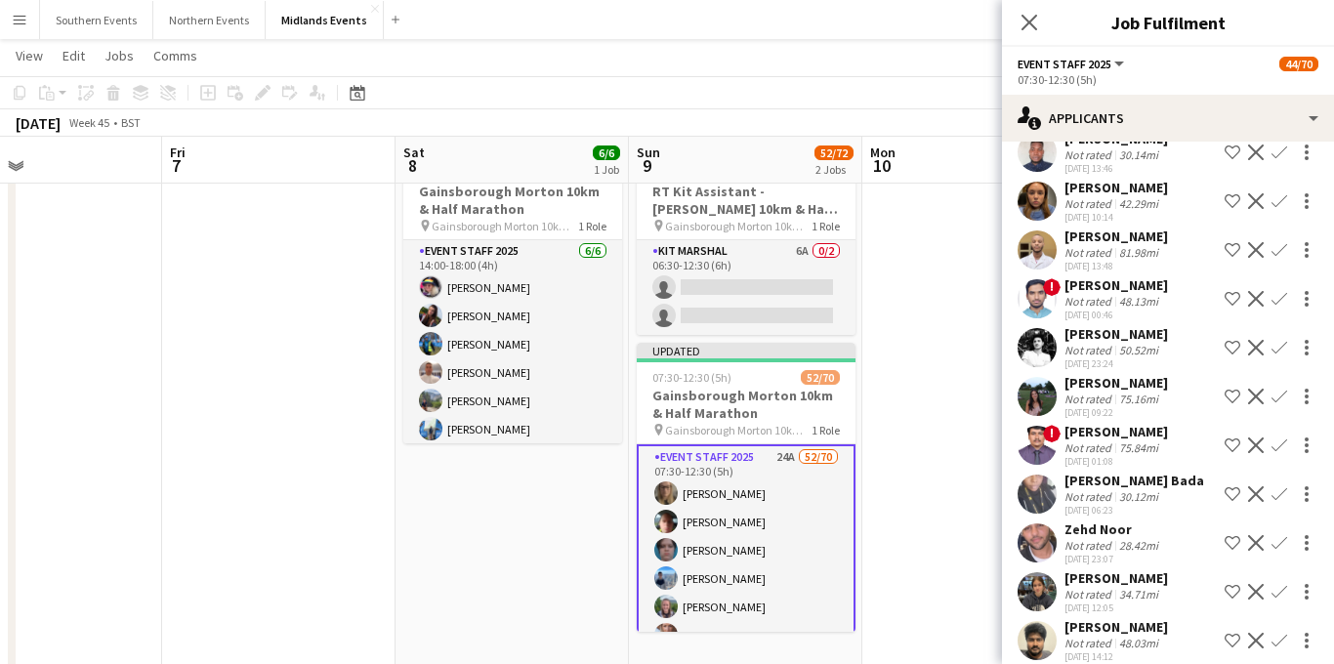
scroll to position [53, 0]
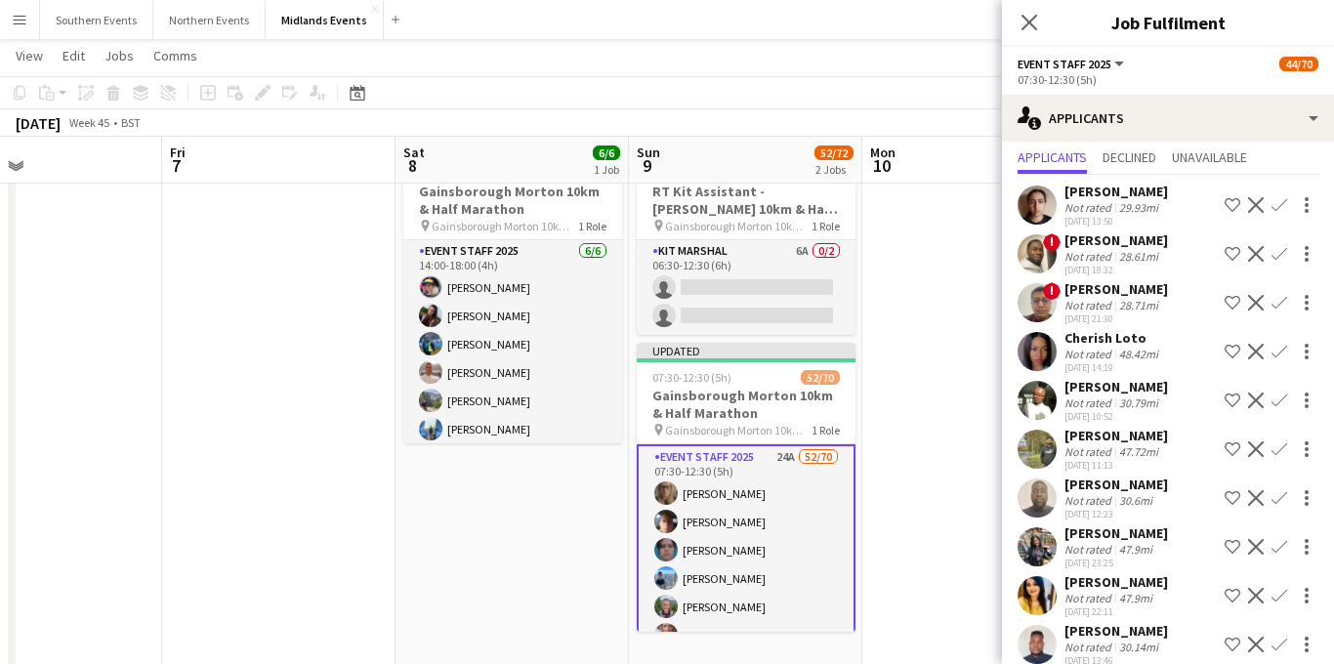
click at [1141, 508] on div "30.6mi" at bounding box center [1135, 500] width 41 height 15
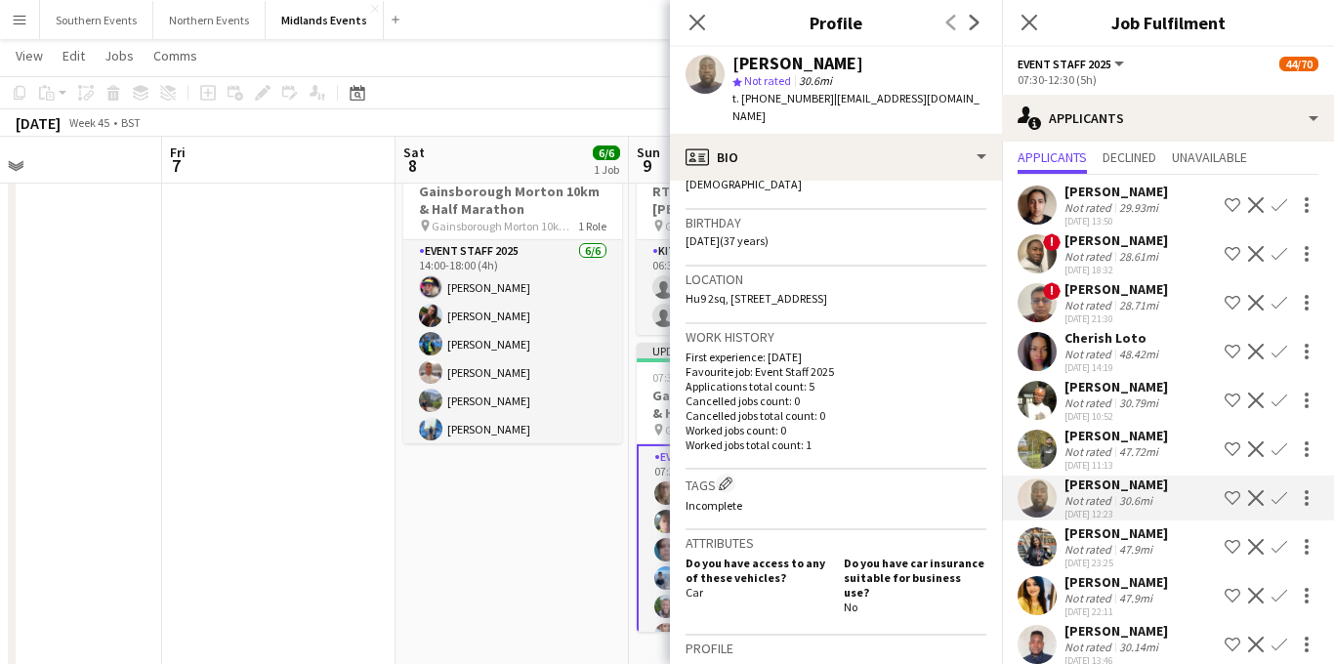
scroll to position [328, 0]
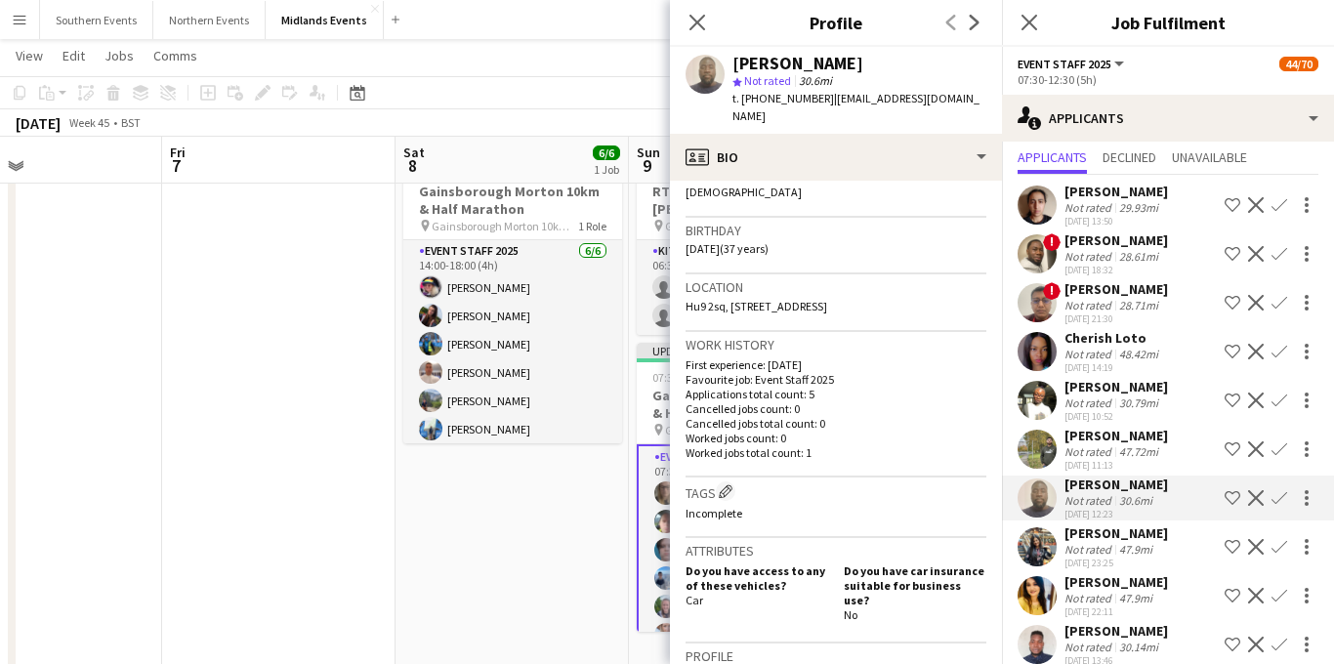
drag, startPoint x: 1080, startPoint y: 503, endPoint x: 1062, endPoint y: 503, distance: 17.6
click at [1062, 503] on div "[PERSON_NAME] Not rated 30.6mi [DATE] 12:23 Shortlist crew Decline Confirm" at bounding box center [1168, 497] width 332 height 45
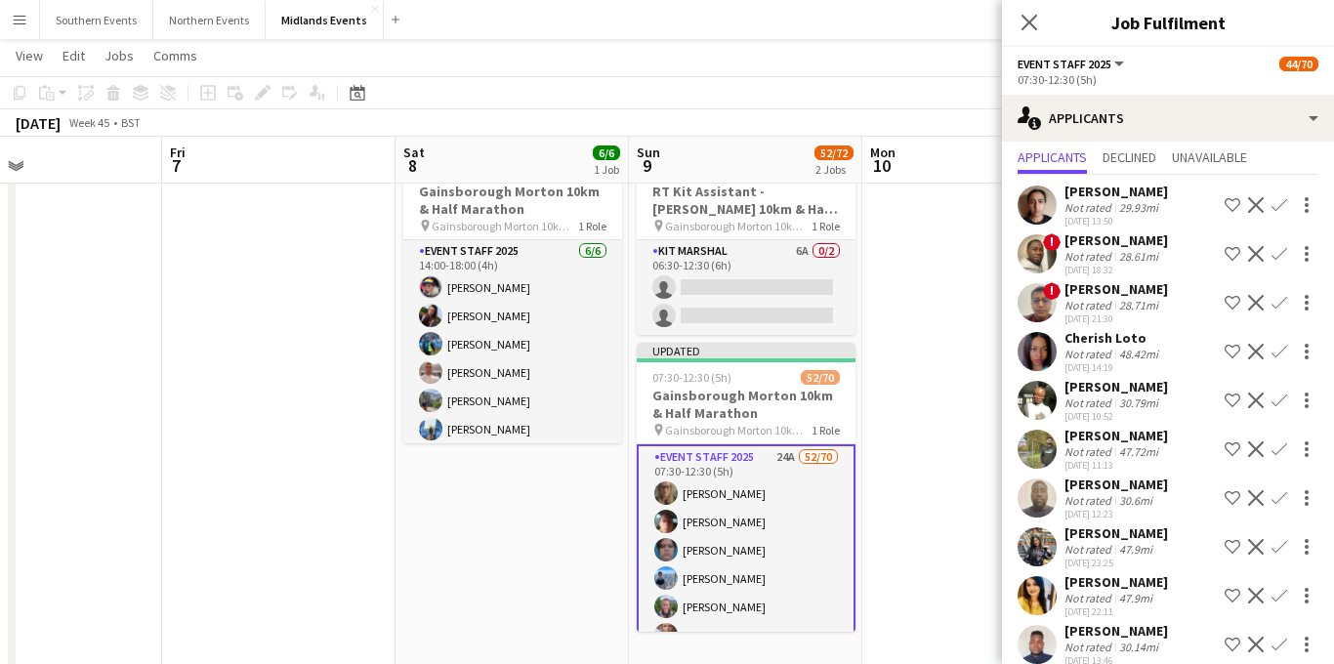
copy div "[PERSON_NAME]"
click at [1283, 506] on app-icon "Confirm" at bounding box center [1279, 498] width 16 height 16
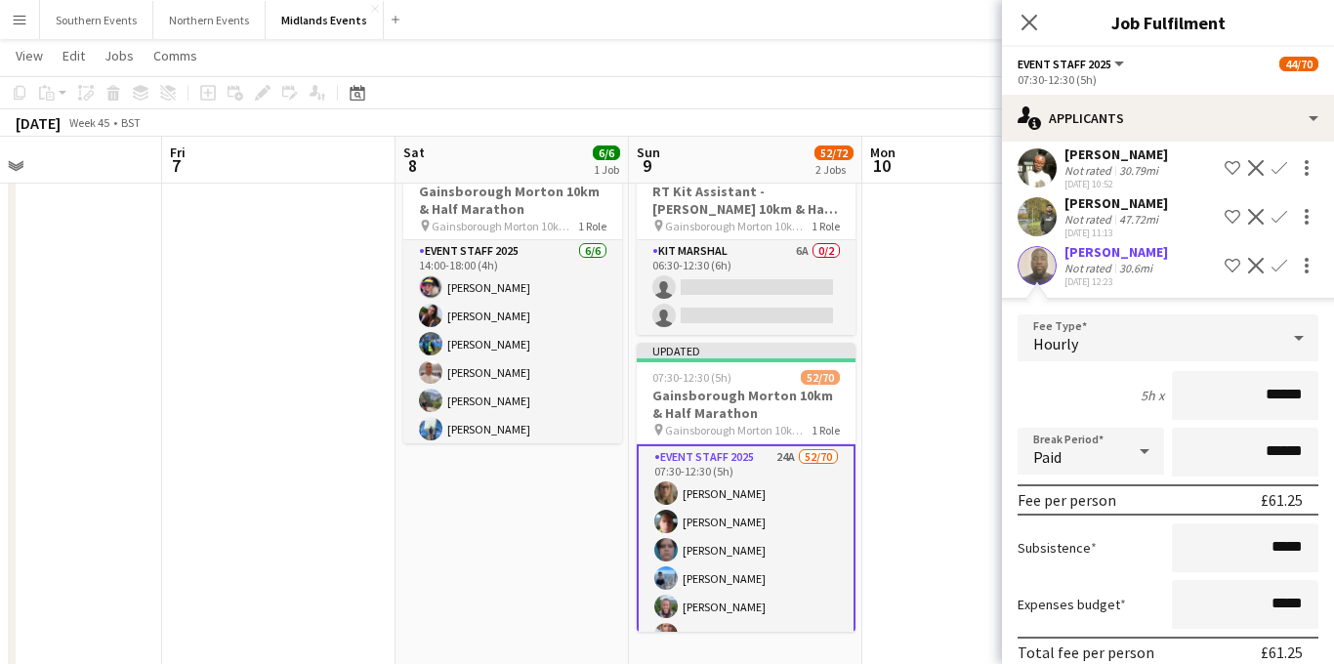
scroll to position [375, 0]
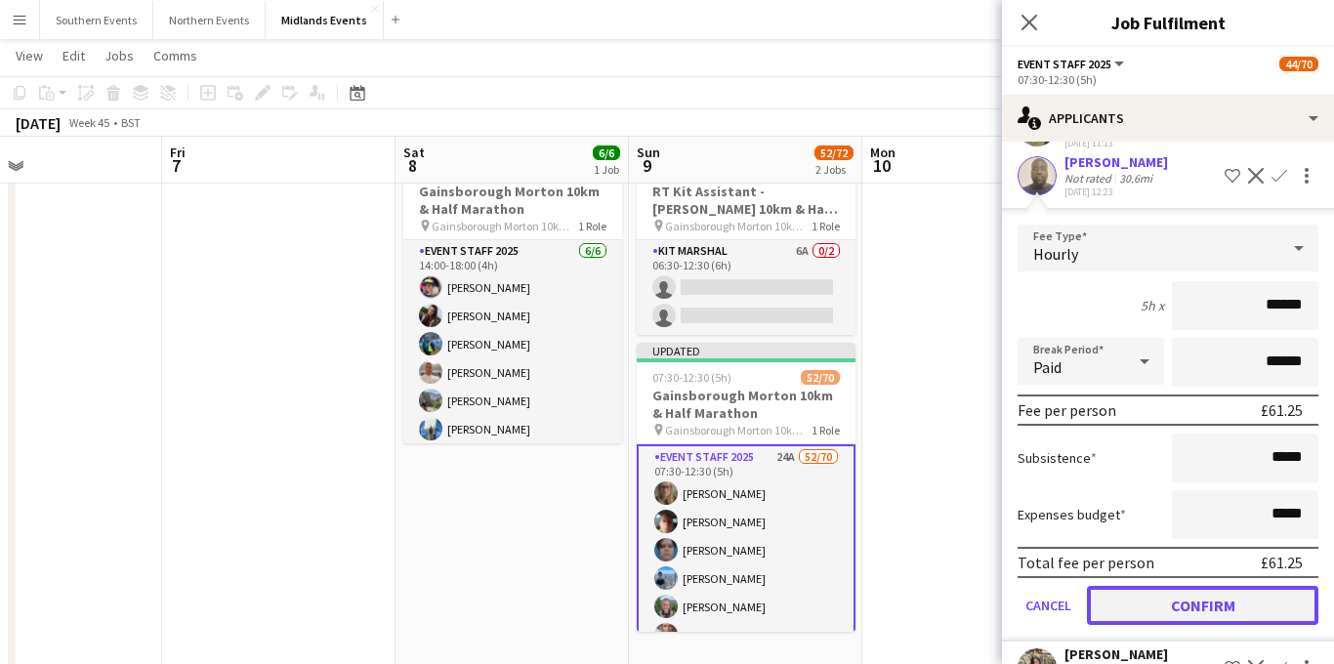
click at [1153, 623] on button "Confirm" at bounding box center [1202, 605] width 231 height 39
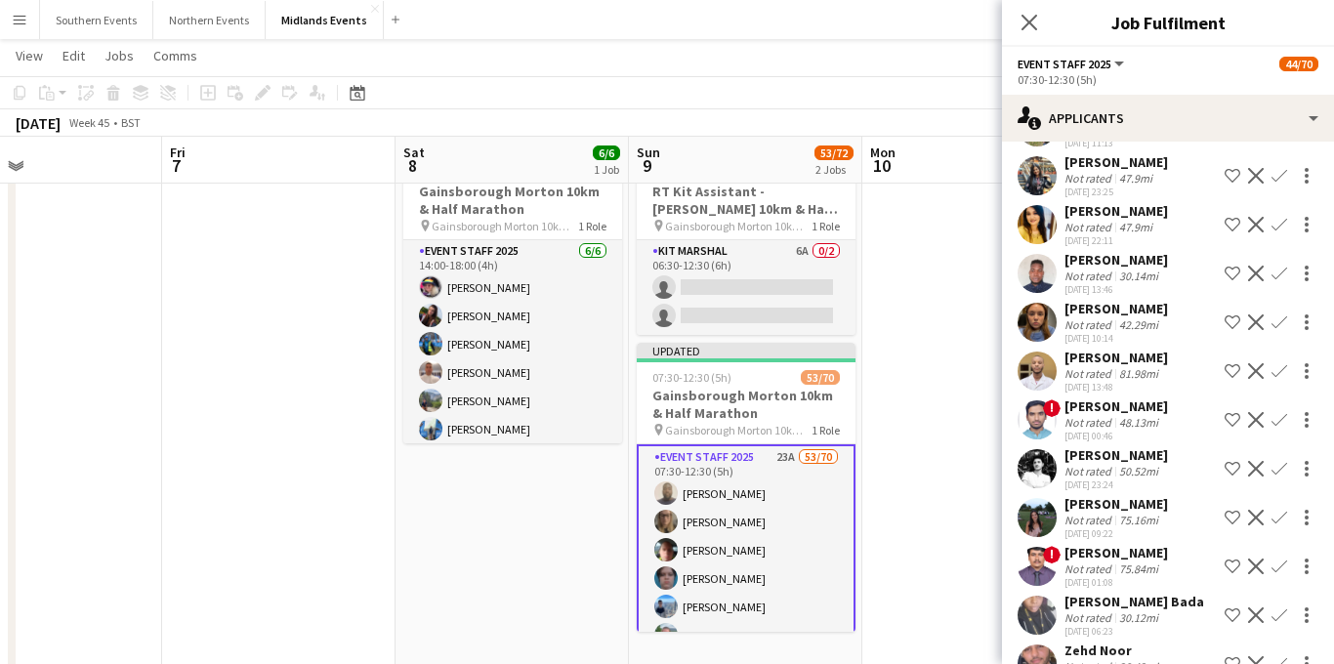
click at [1163, 481] on div "[PERSON_NAME] Not rated 50.52mi [DATE] 23:24 Shortlist crew Decline Confirm" at bounding box center [1168, 468] width 332 height 45
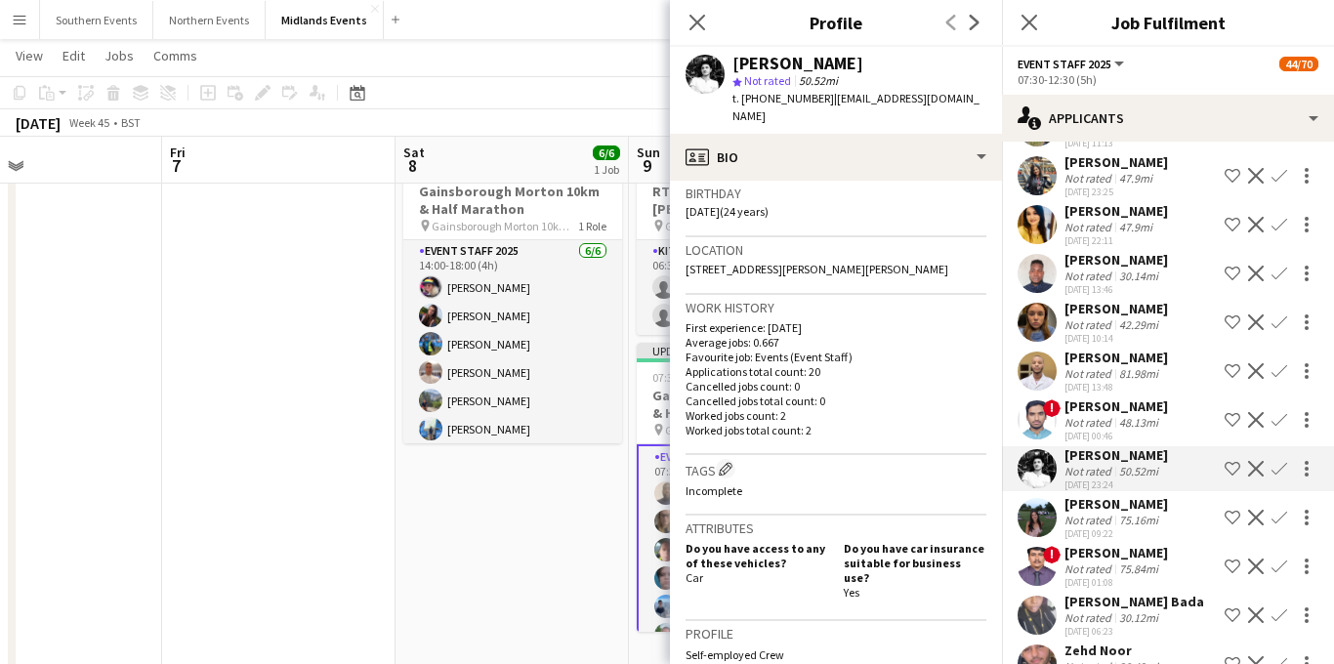
scroll to position [335, 0]
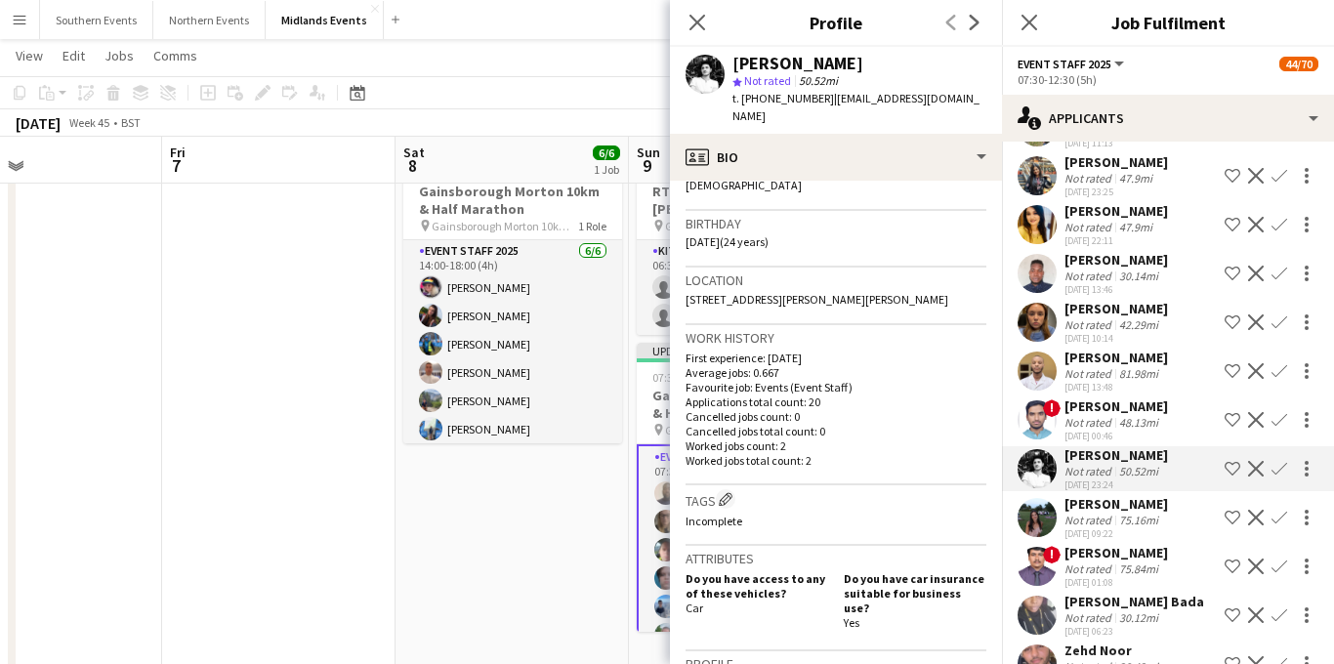
click at [1127, 527] on div "75.16mi" at bounding box center [1138, 520] width 47 height 15
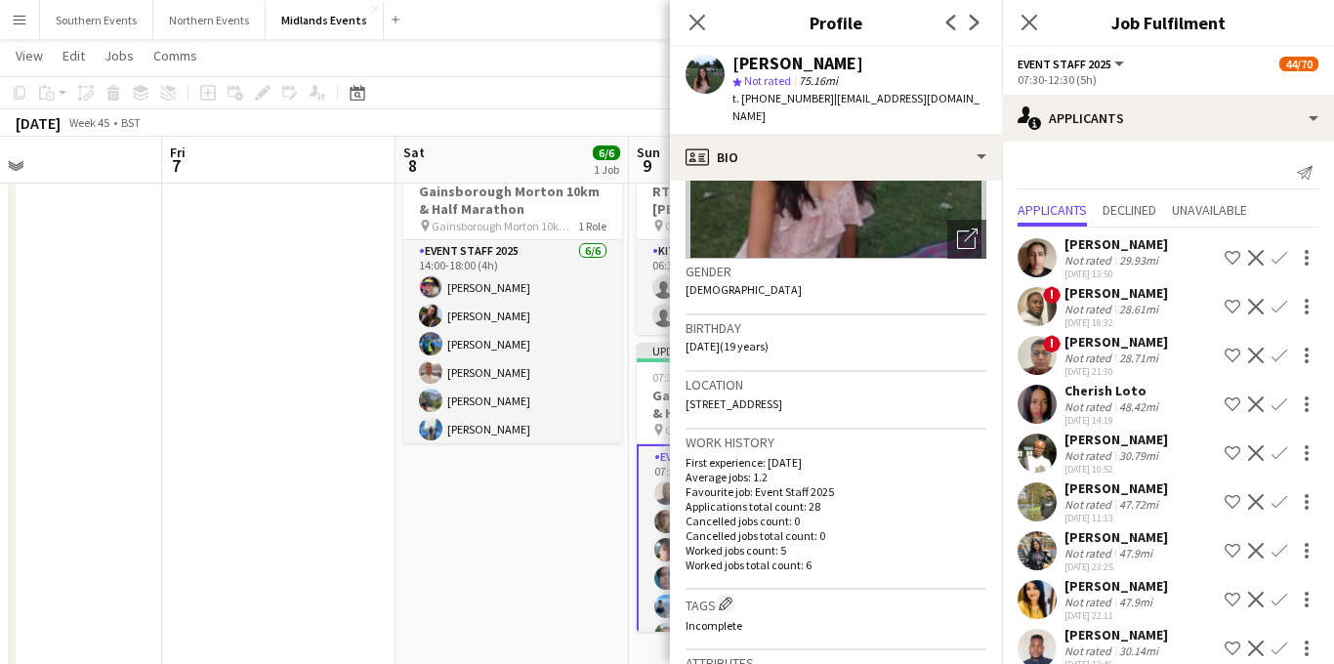
scroll to position [48, 0]
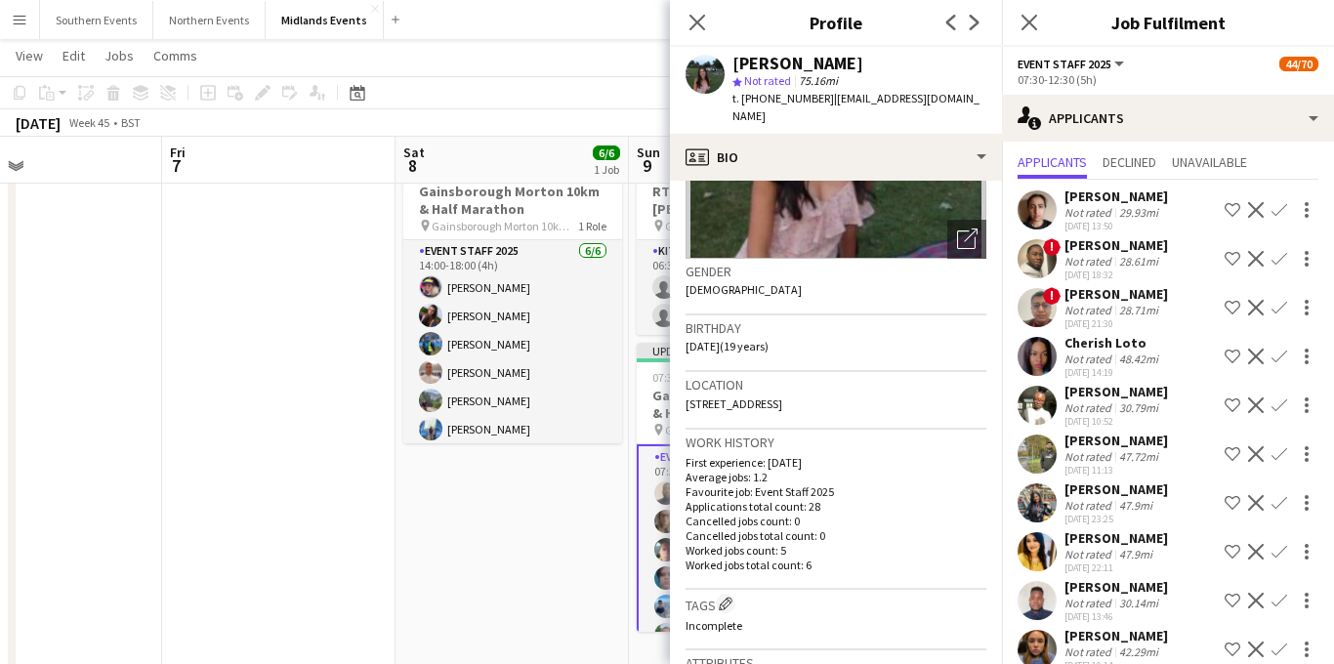
click at [1124, 400] on div "[PERSON_NAME]" at bounding box center [1115, 392] width 103 height 18
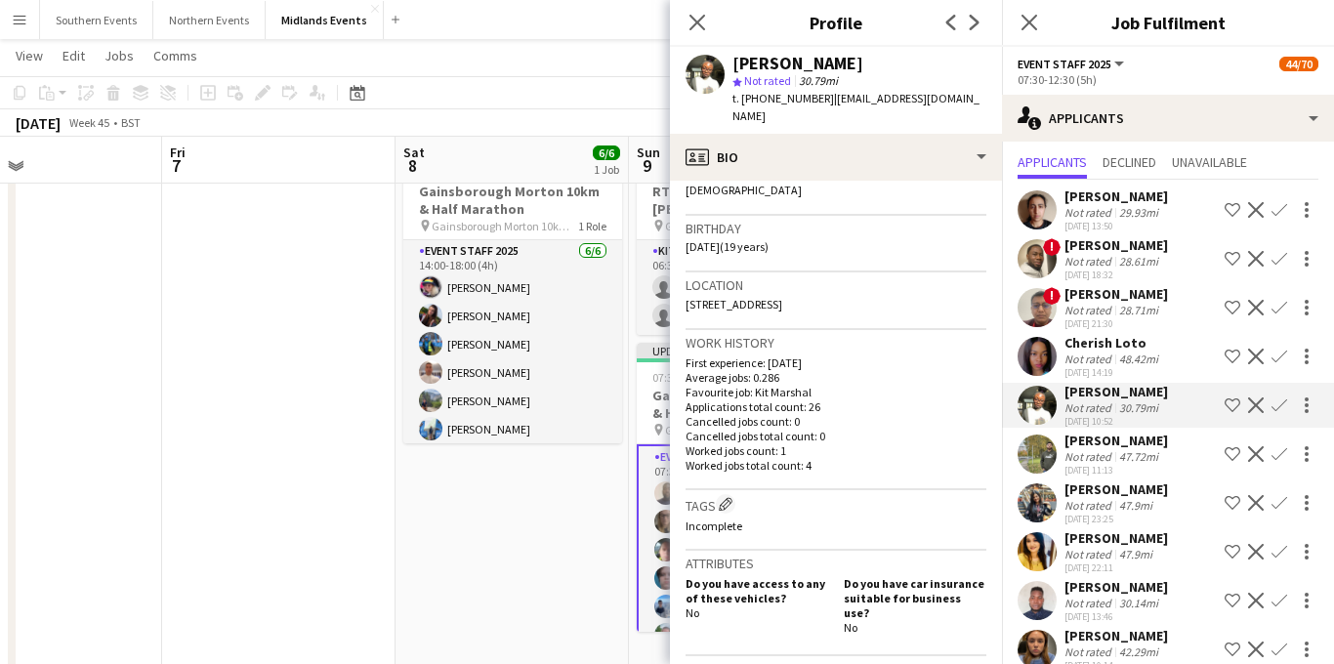
scroll to position [331, 0]
click at [1115, 449] on div "[PERSON_NAME]" at bounding box center [1115, 440] width 103 height 18
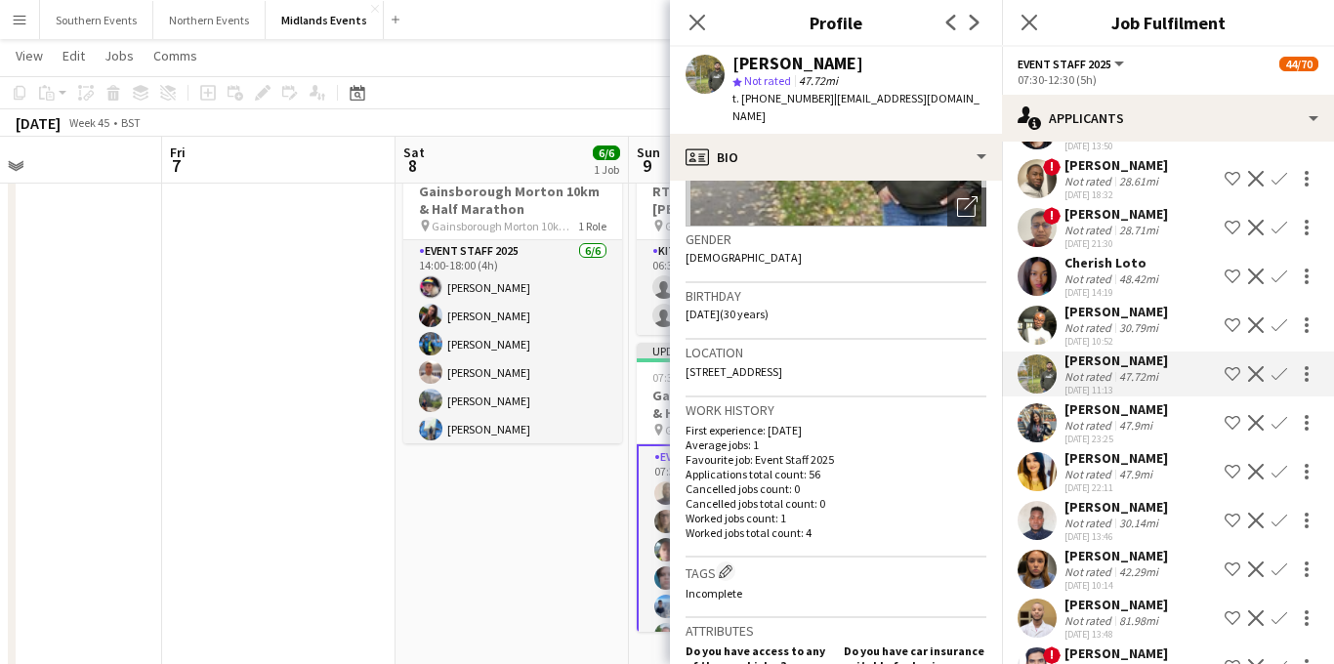
scroll to position [130, 0]
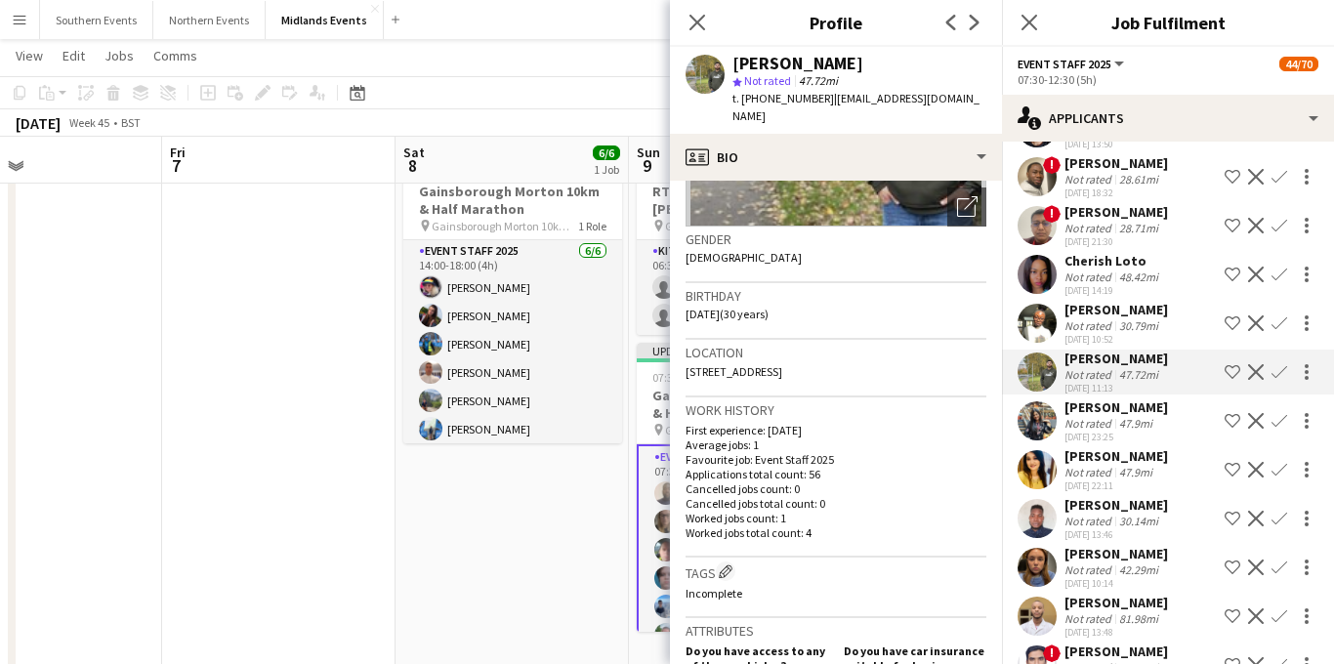
click at [1124, 431] on div "47.9mi" at bounding box center [1135, 423] width 41 height 15
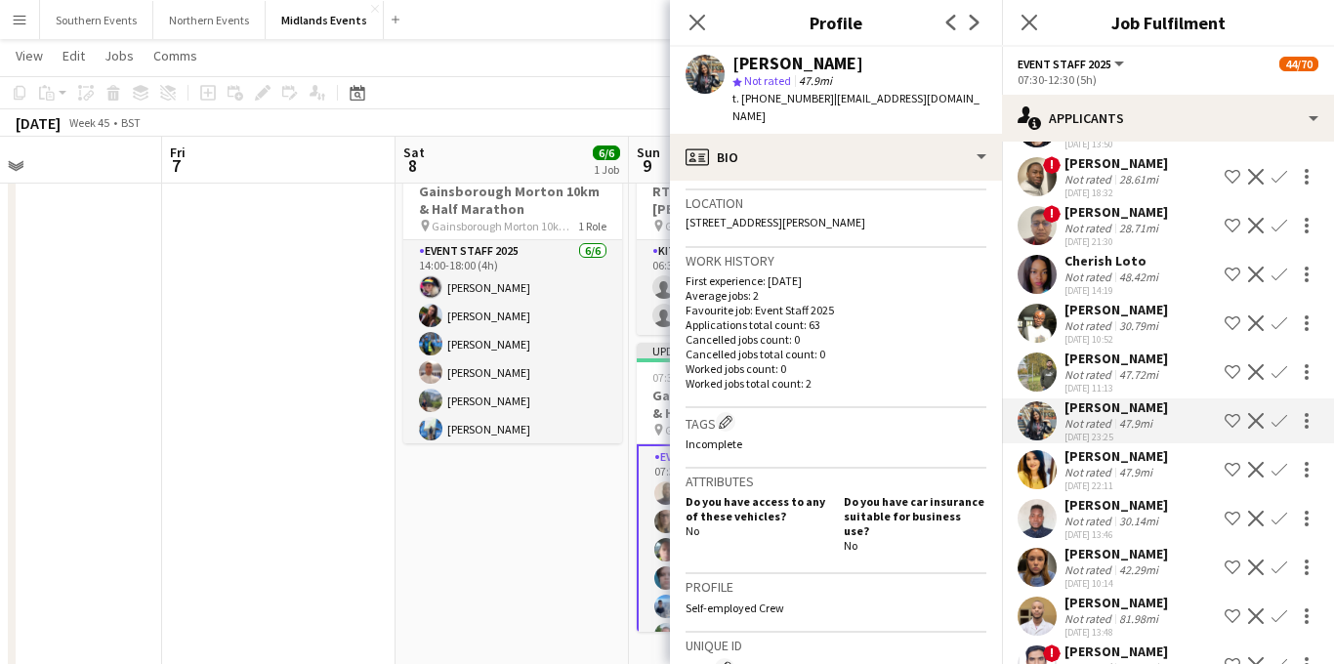
scroll to position [414, 0]
click at [1258, 429] on app-icon "Decline" at bounding box center [1256, 421] width 16 height 16
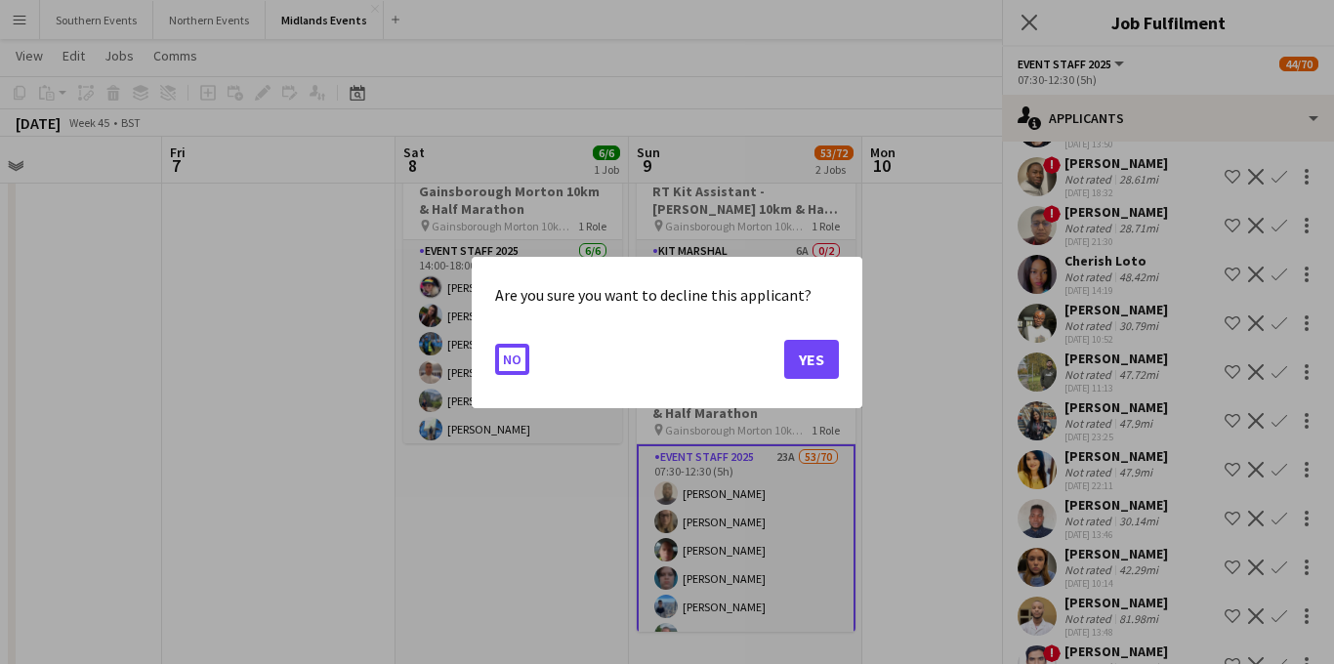
scroll to position [0, 0]
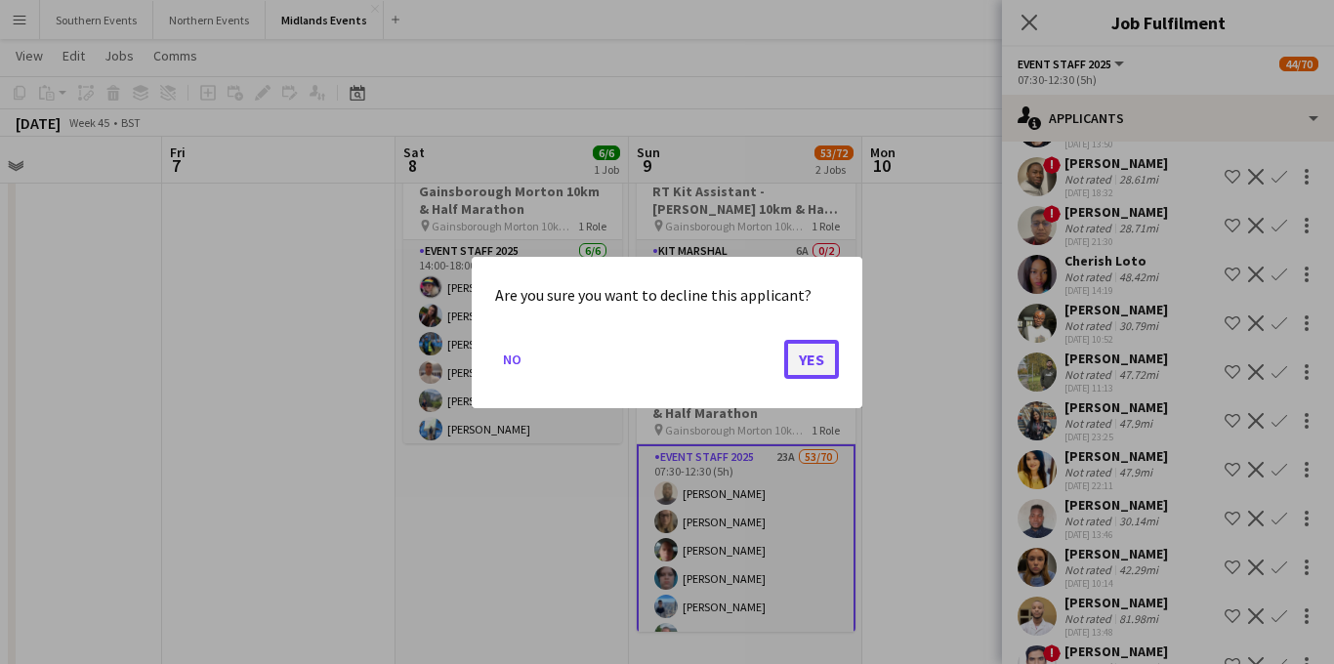
click at [806, 362] on button "Yes" at bounding box center [811, 358] width 55 height 39
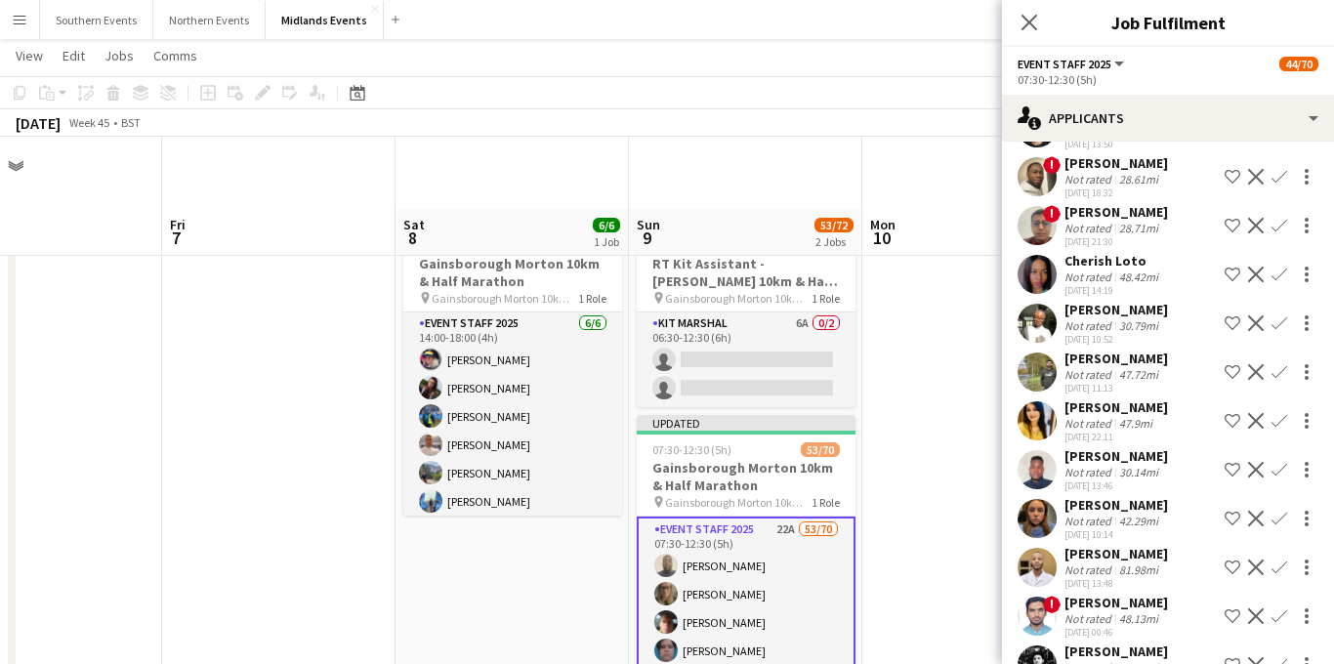
scroll to position [72, 0]
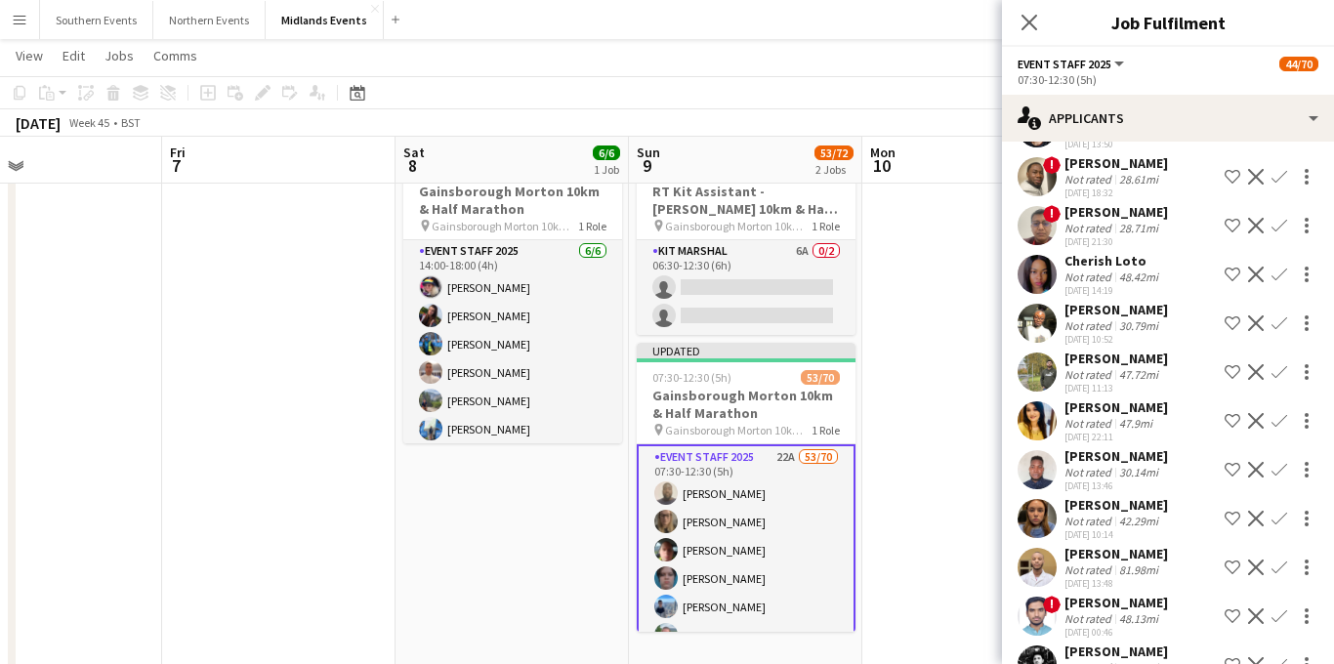
click at [1098, 416] on div "[PERSON_NAME]" at bounding box center [1115, 407] width 103 height 18
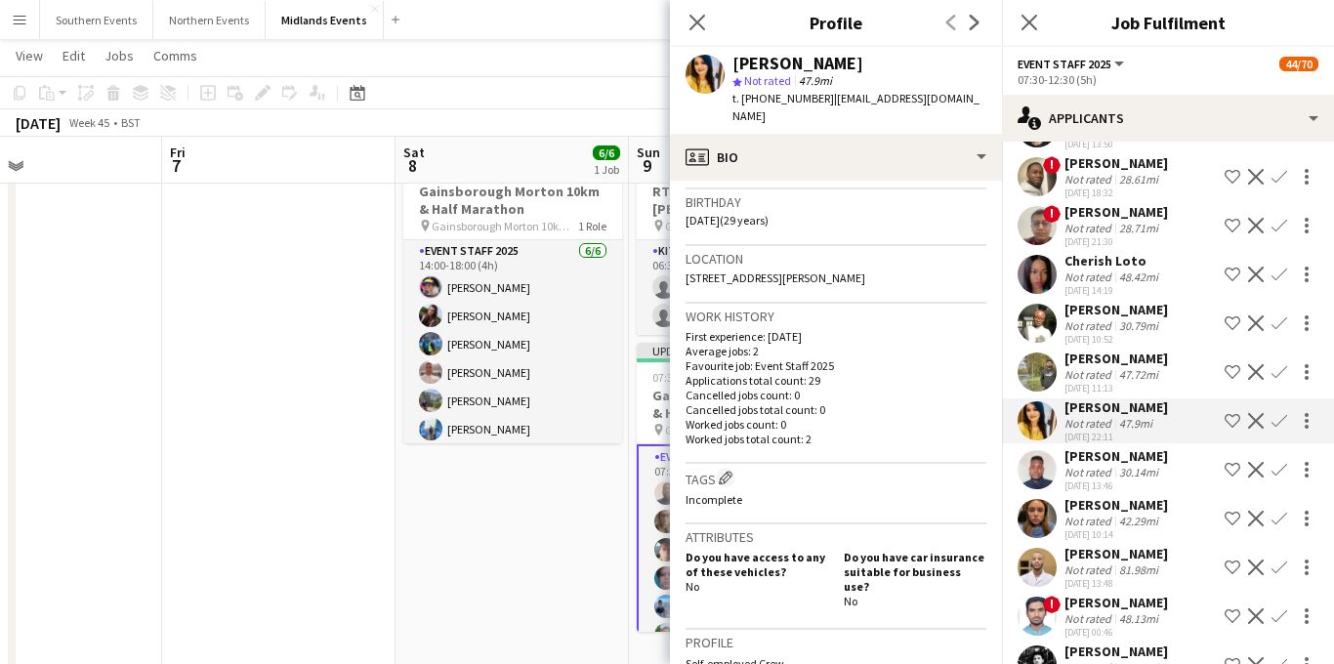
scroll to position [360, 0]
click at [1257, 429] on app-icon "Decline" at bounding box center [1256, 421] width 16 height 16
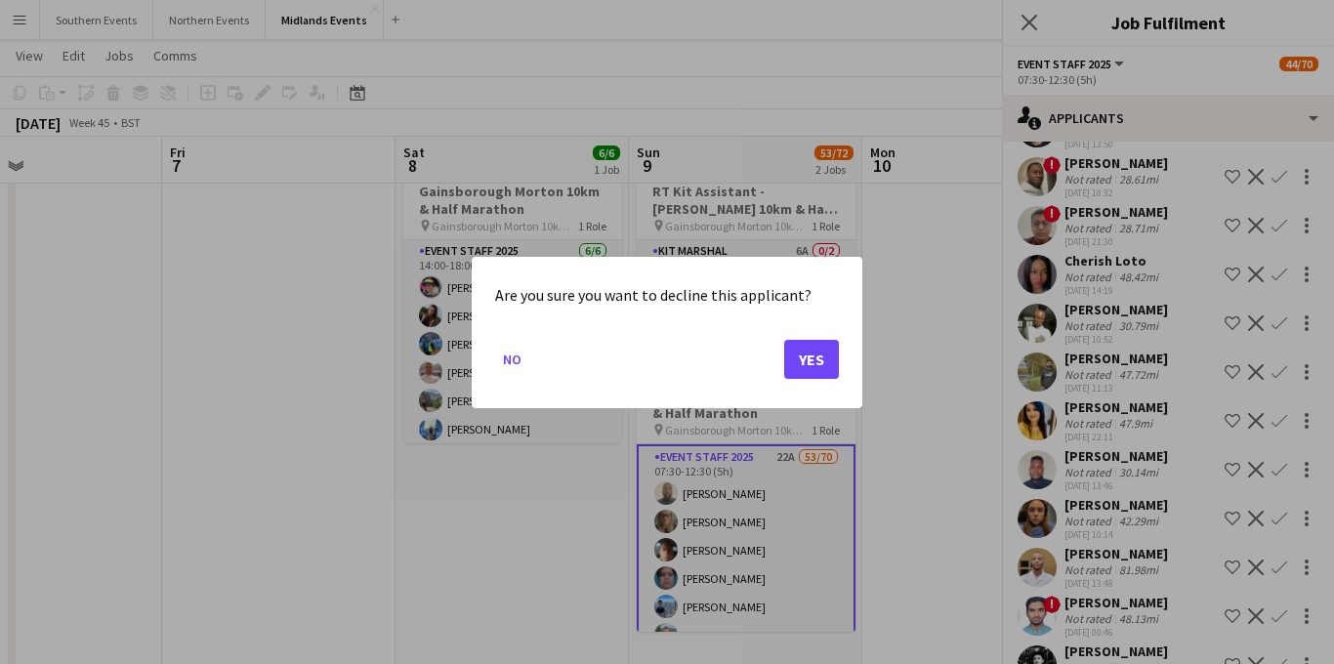
scroll to position [0, 0]
click at [821, 368] on button "Yes" at bounding box center [811, 358] width 55 height 39
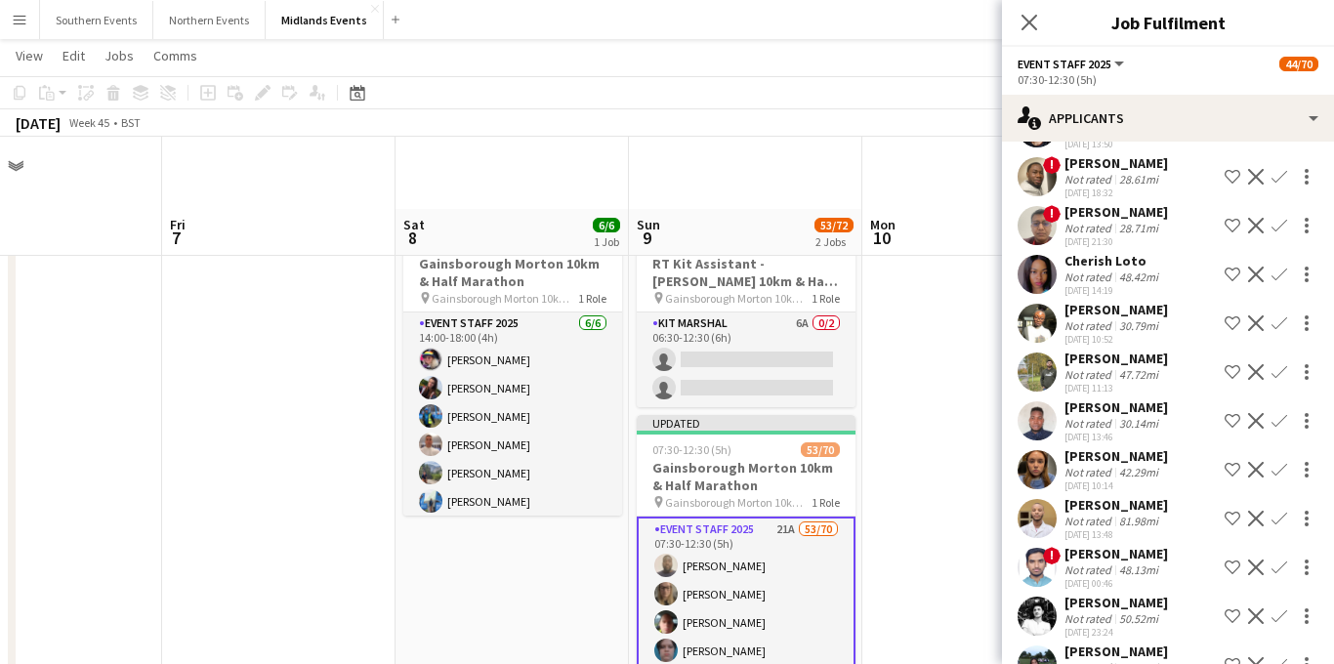
scroll to position [72, 0]
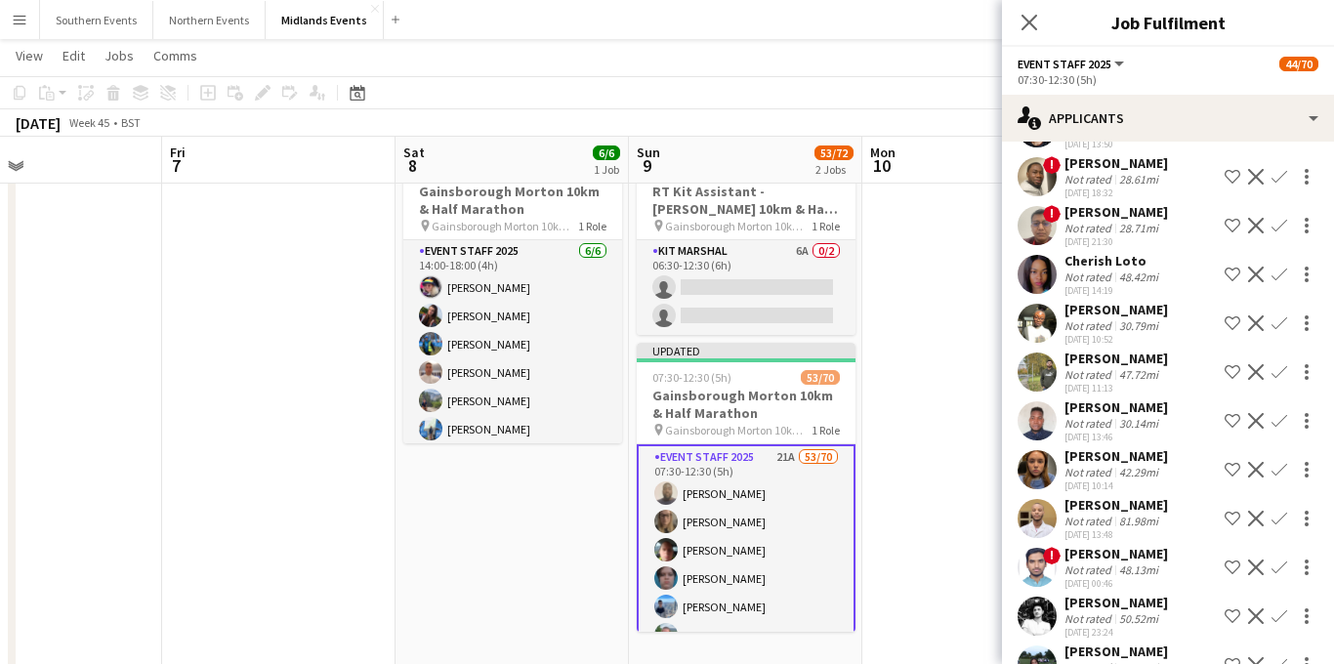
click at [1098, 416] on div "[PERSON_NAME]" at bounding box center [1115, 407] width 103 height 18
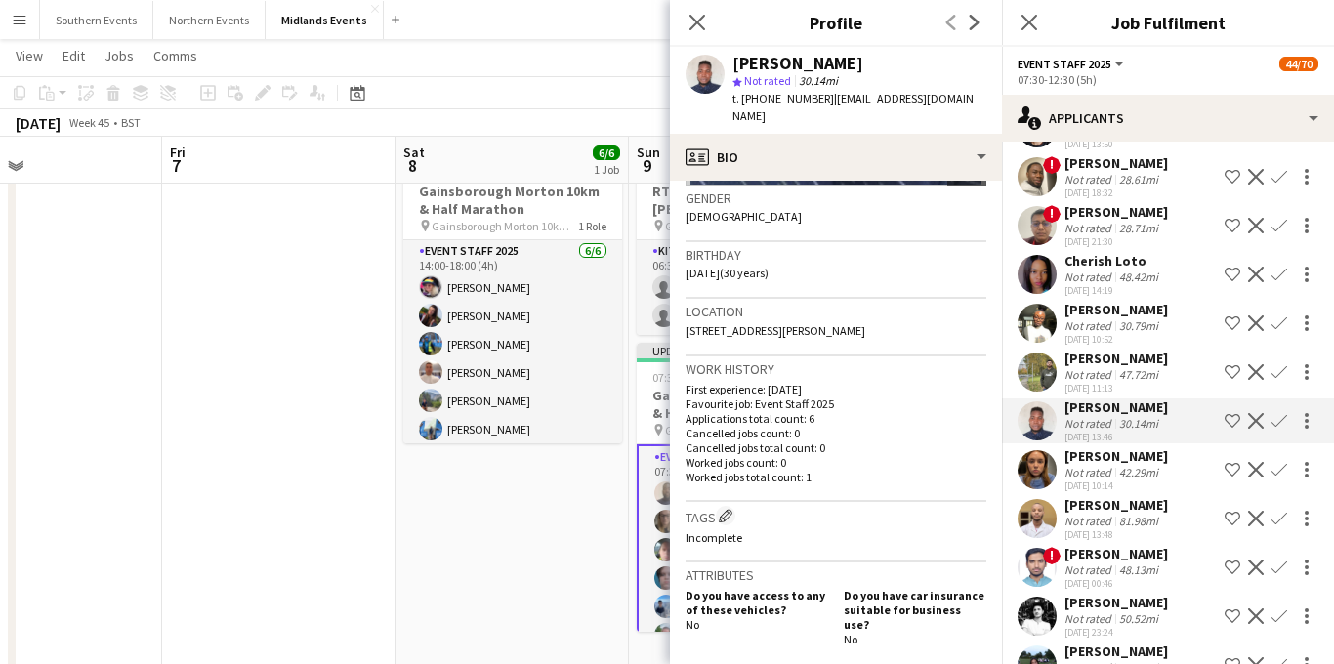
scroll to position [311, 0]
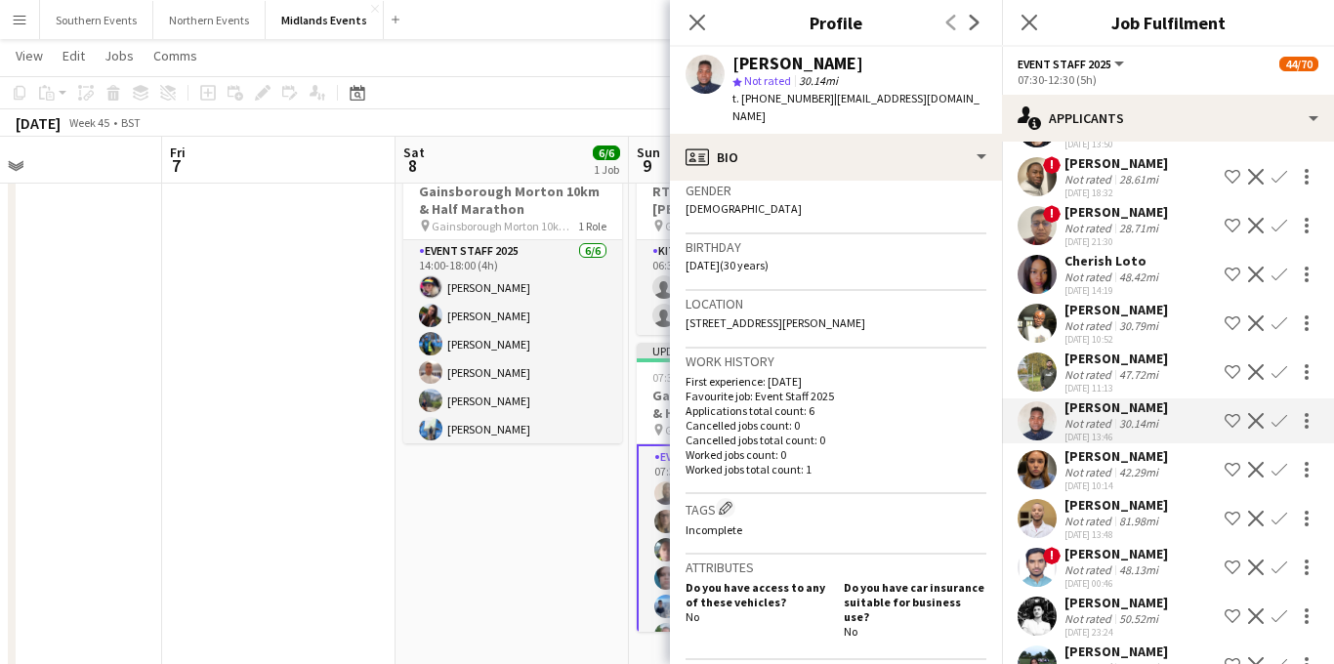
click at [1136, 541] on div "[DATE] 13:48" at bounding box center [1115, 534] width 103 height 13
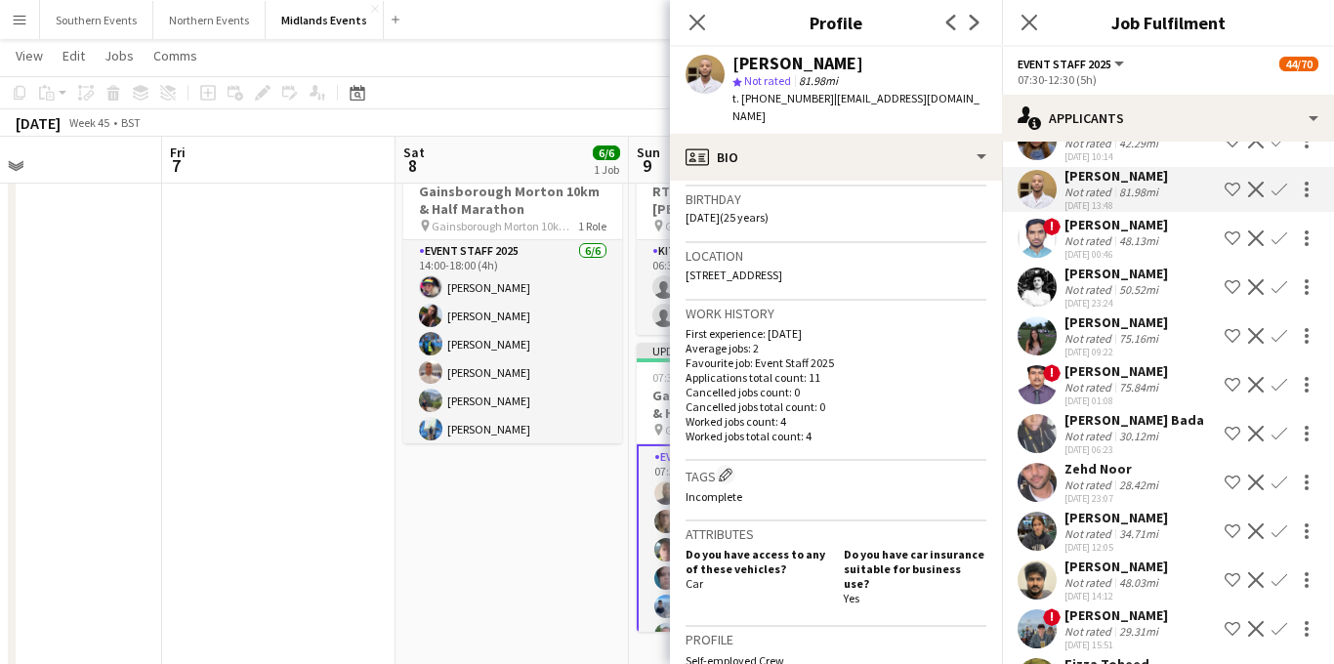
scroll to position [462, 0]
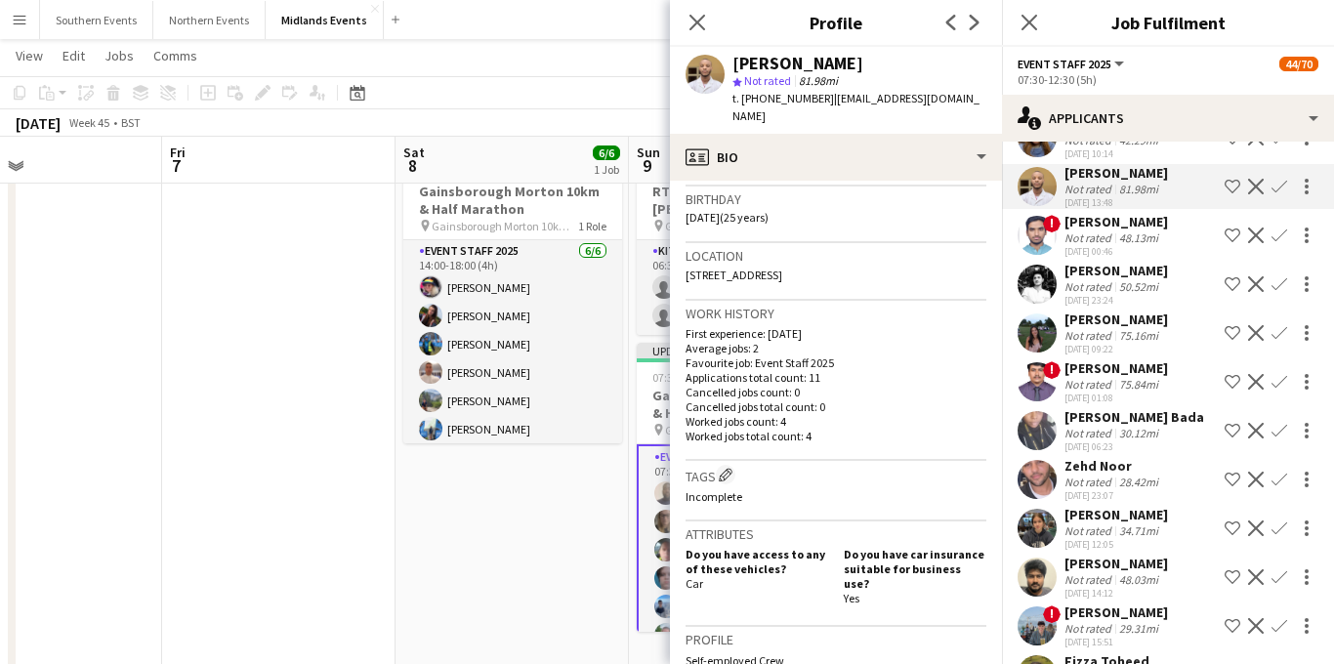
click at [1124, 453] on div "[DATE] 06:23" at bounding box center [1134, 446] width 140 height 13
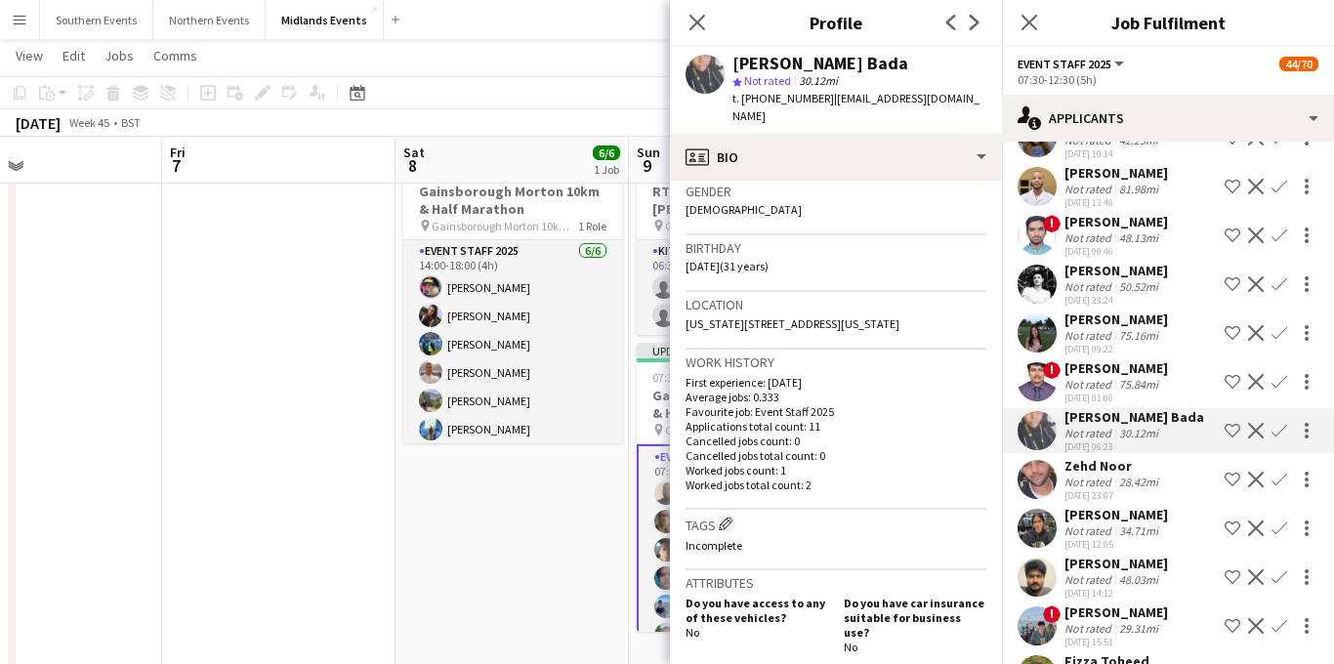
scroll to position [317, 0]
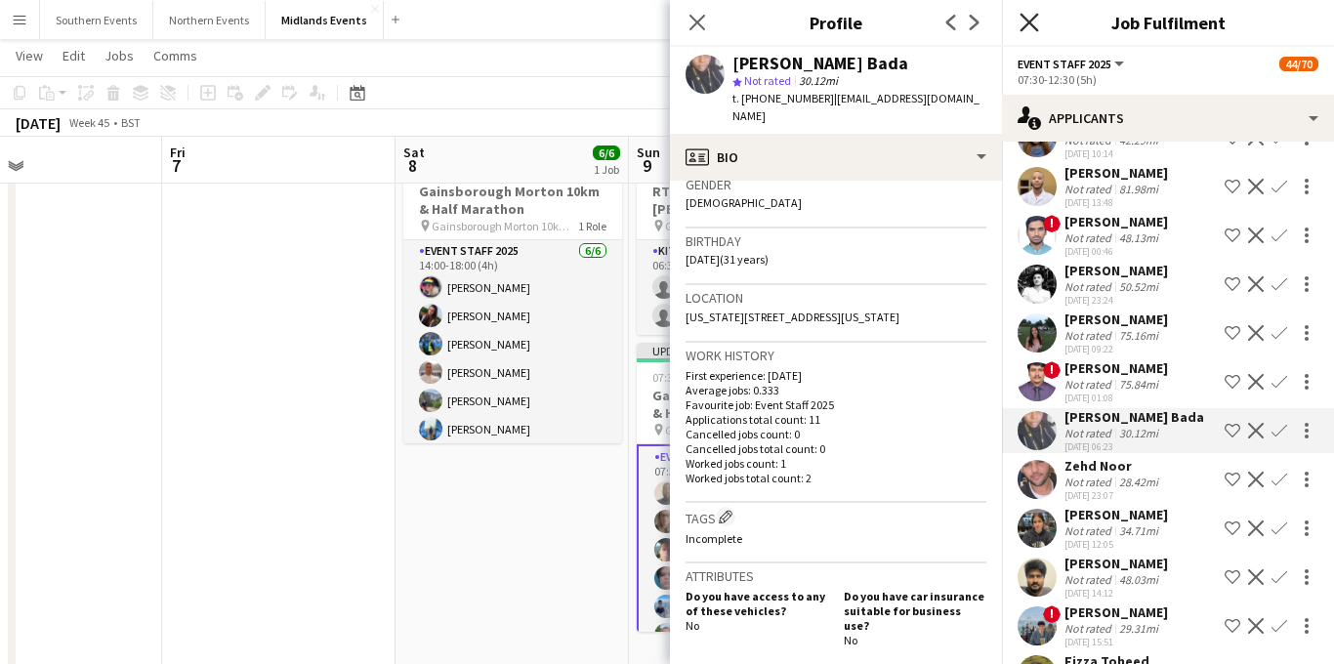
click at [1023, 20] on icon "Close pop-in" at bounding box center [1028, 22] width 19 height 19
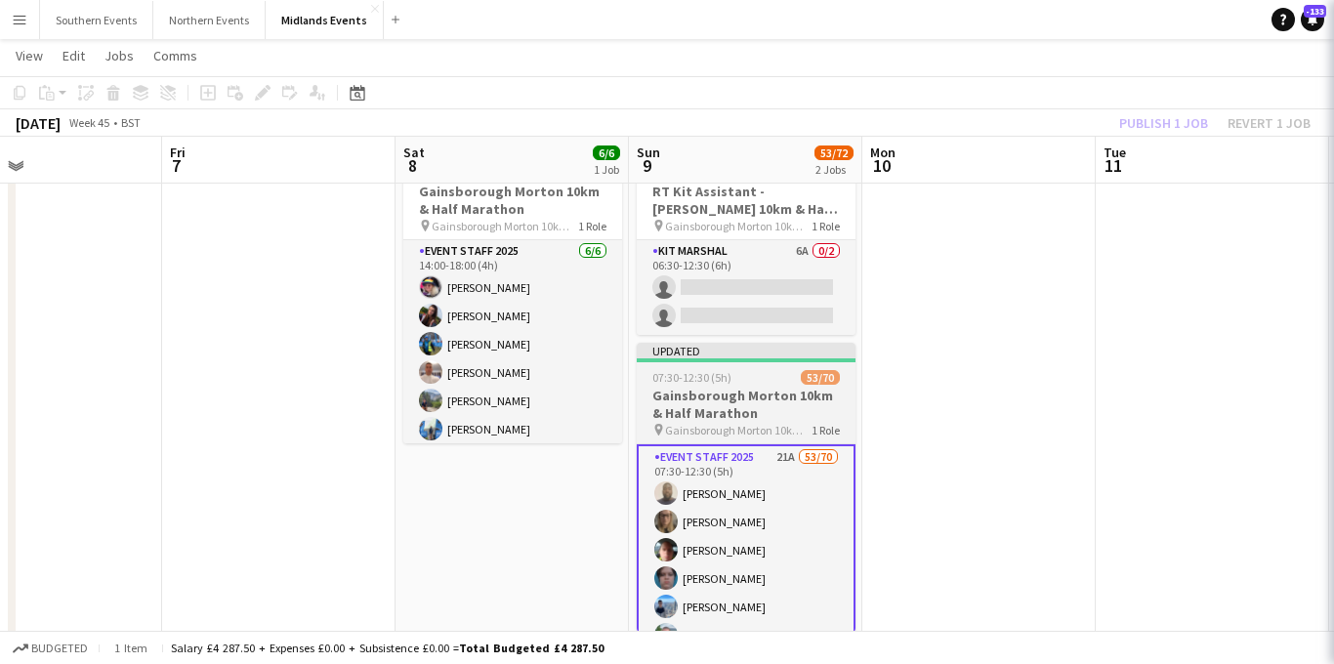
scroll to position [0, 0]
click at [703, 414] on h3 "Gainsborough Morton 10km & Half Marathon" at bounding box center [746, 404] width 219 height 35
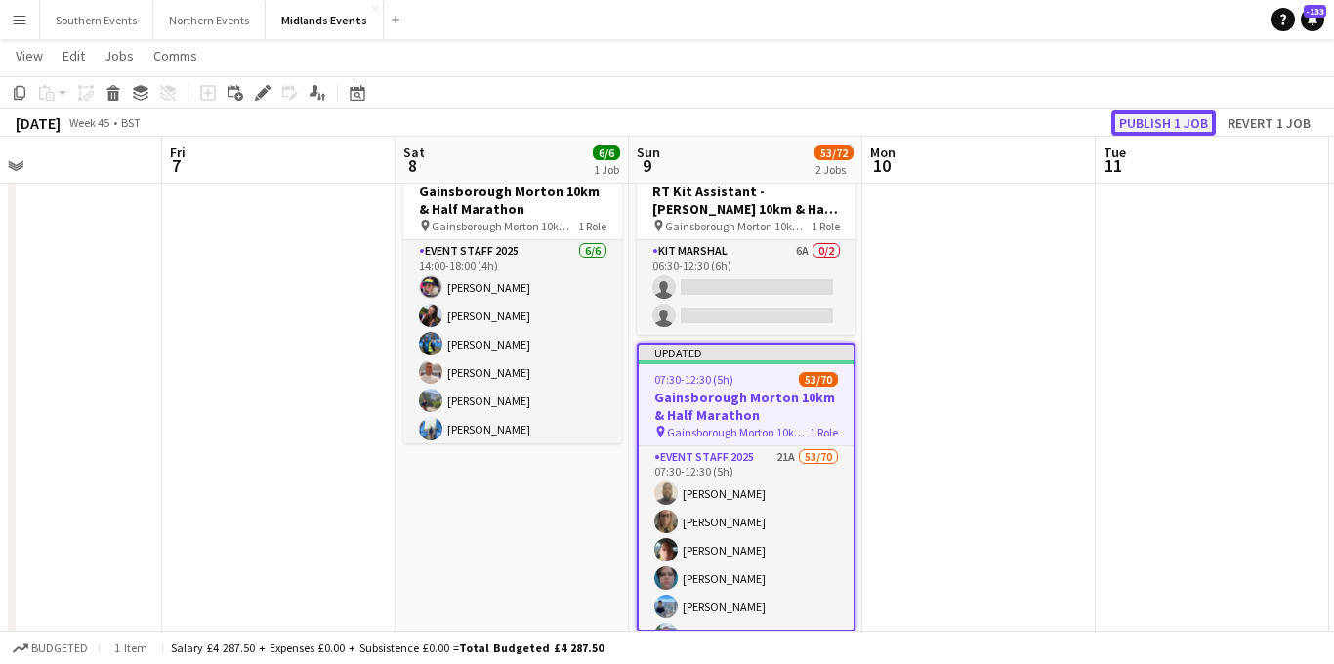
click at [1159, 119] on button "Publish 1 job" at bounding box center [1163, 122] width 104 height 25
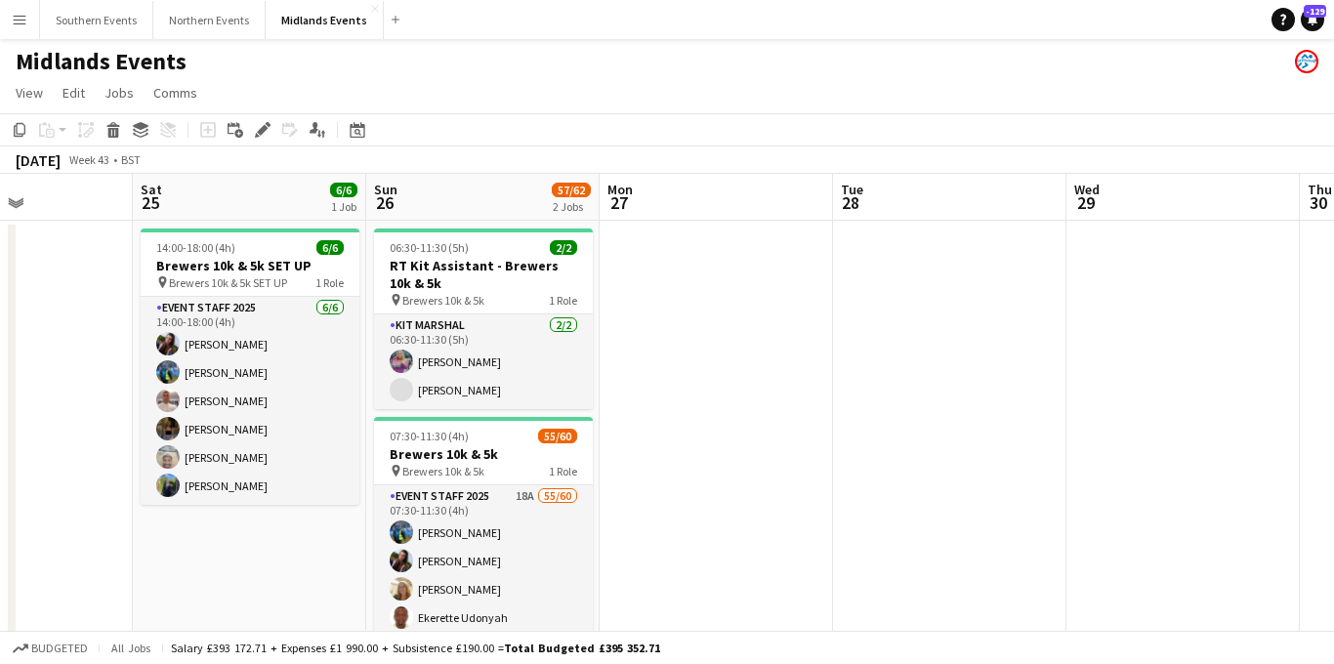
scroll to position [0, 491]
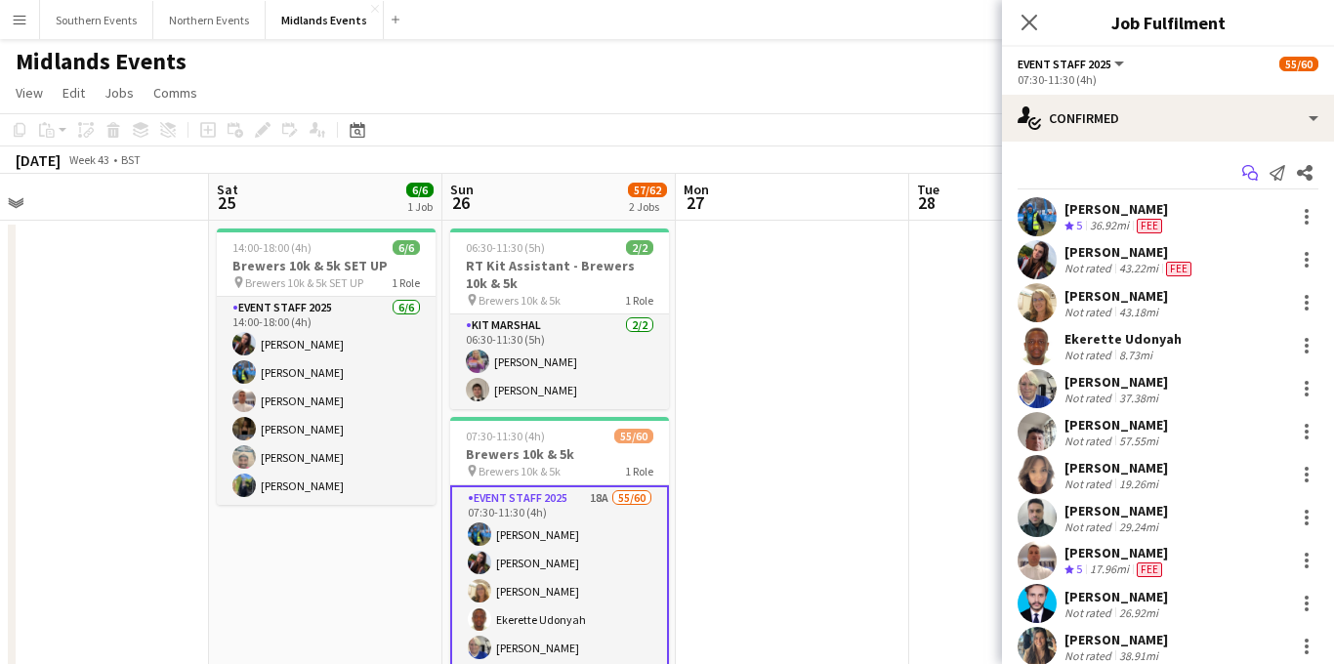
click at [1249, 173] on icon at bounding box center [1253, 177] width 10 height 10
click at [1247, 176] on icon "Start chat" at bounding box center [1250, 173] width 16 height 16
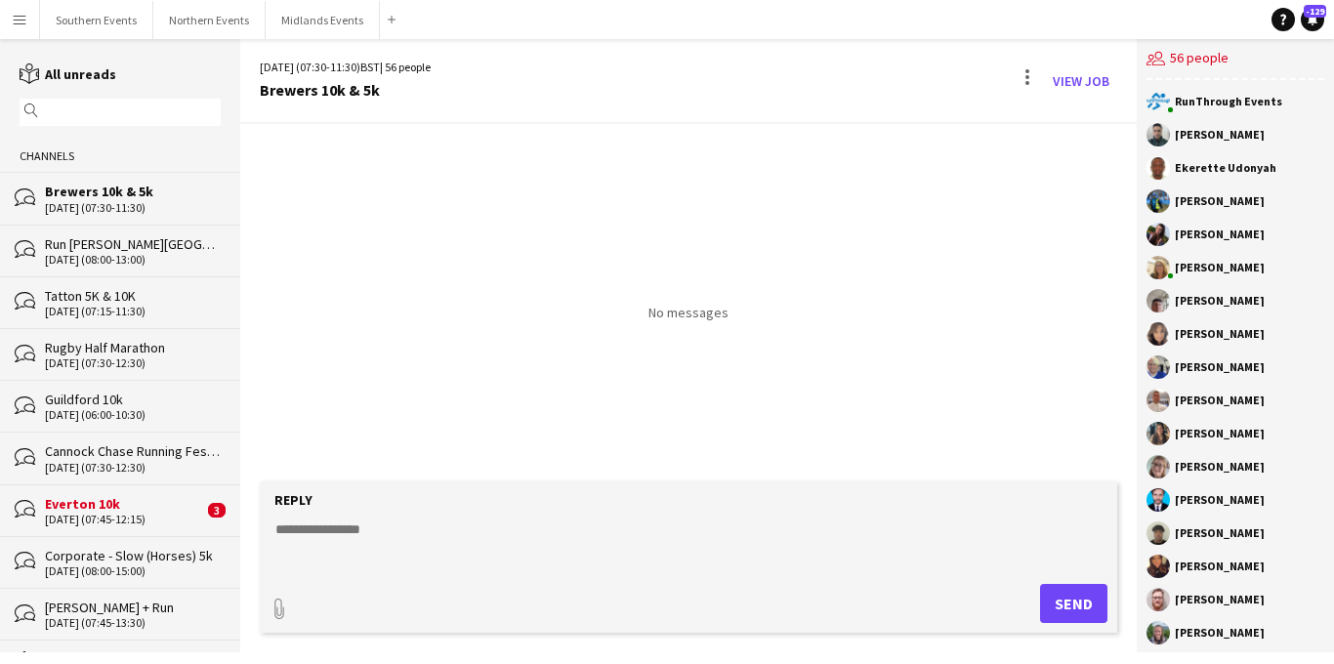
click at [294, 530] on textarea at bounding box center [692, 544] width 839 height 51
paste textarea "**********"
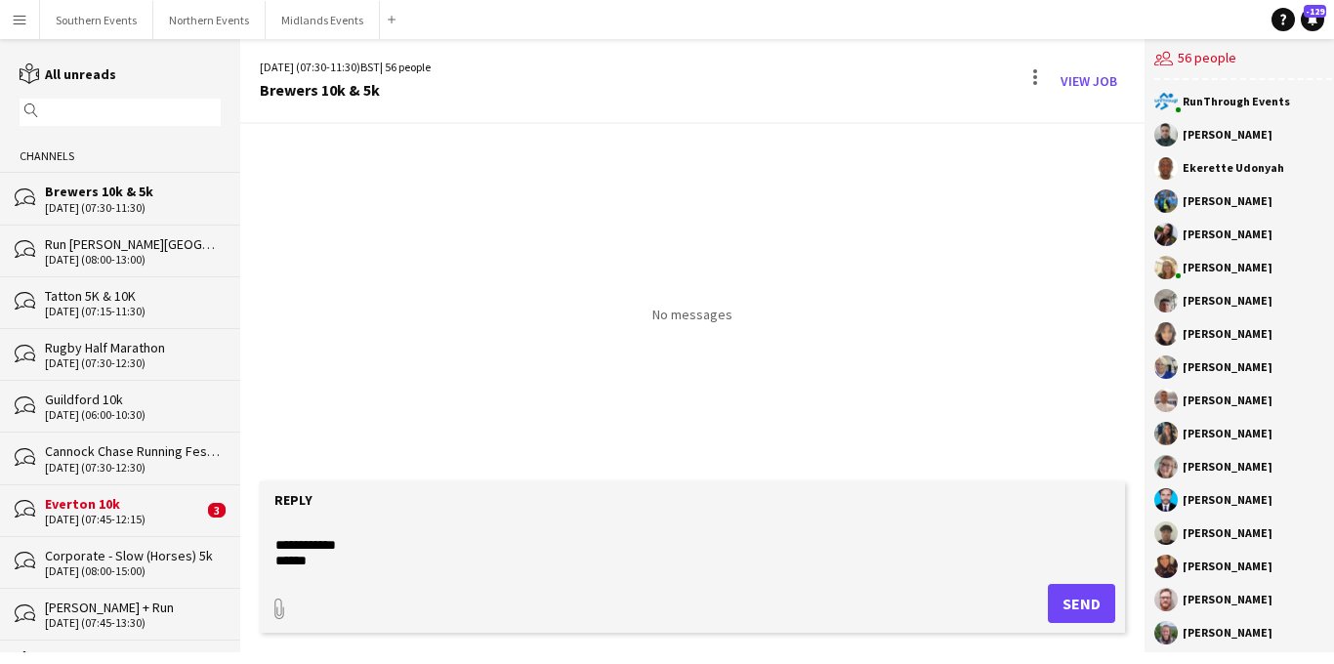
scroll to position [1084, 0]
type textarea "**********"
click at [1064, 604] on button "Send" at bounding box center [1081, 603] width 67 height 39
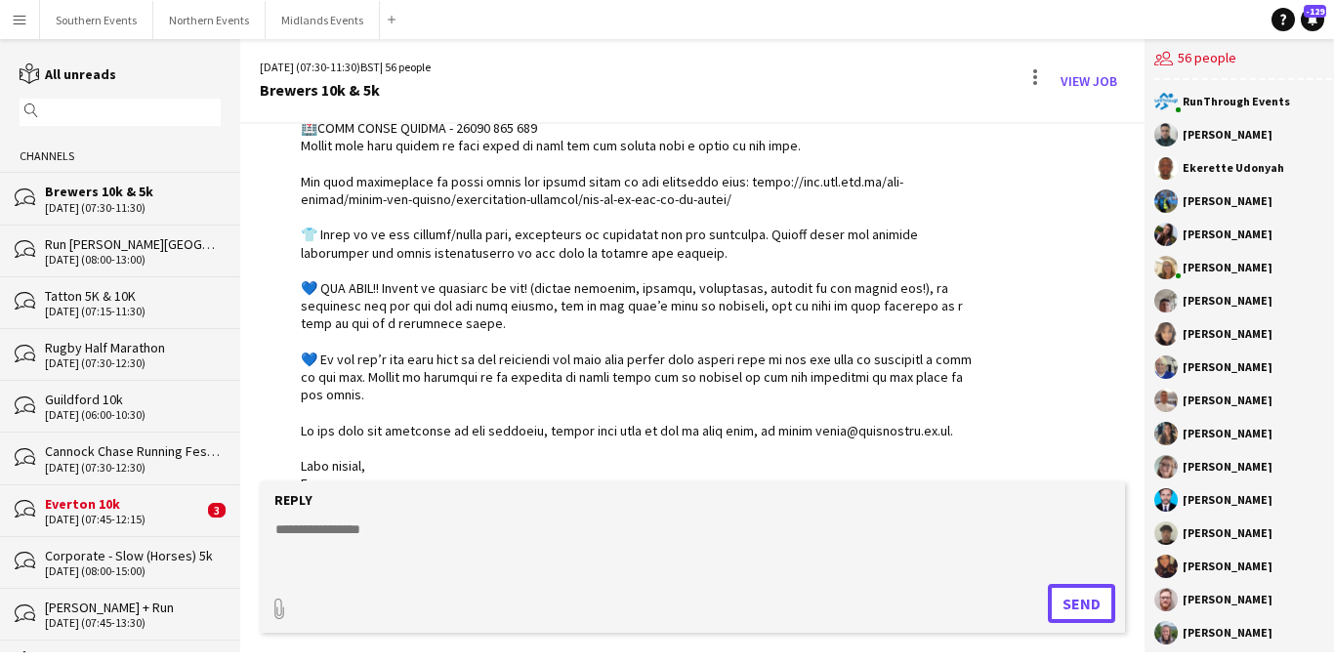
scroll to position [1105, 0]
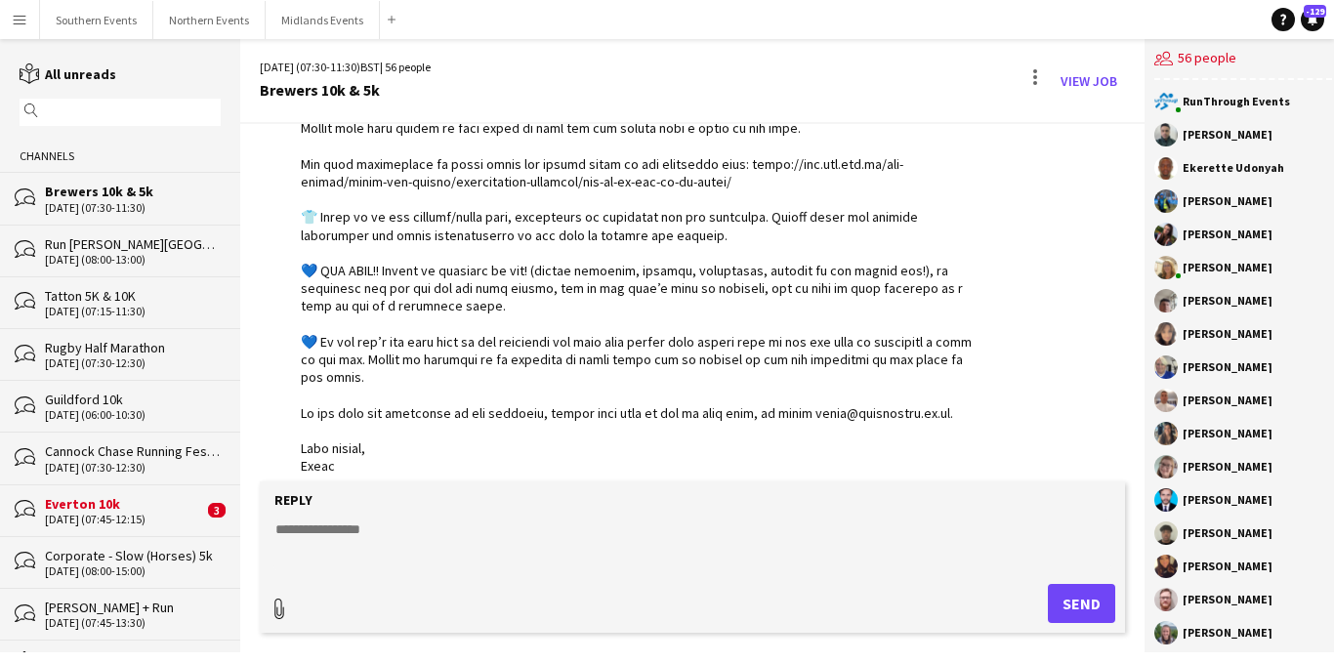
type input "**********"
click at [1047, 597] on span "Upload Upload" at bounding box center [1057, 601] width 85 height 23
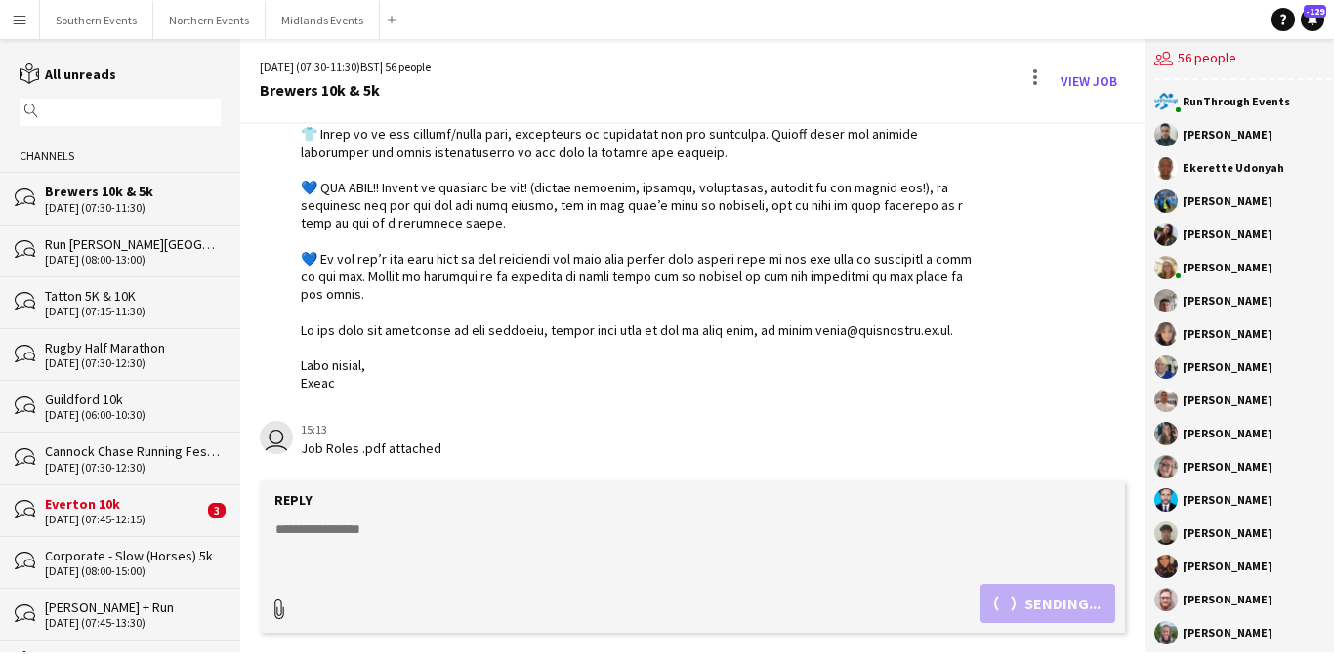
type input "**********"
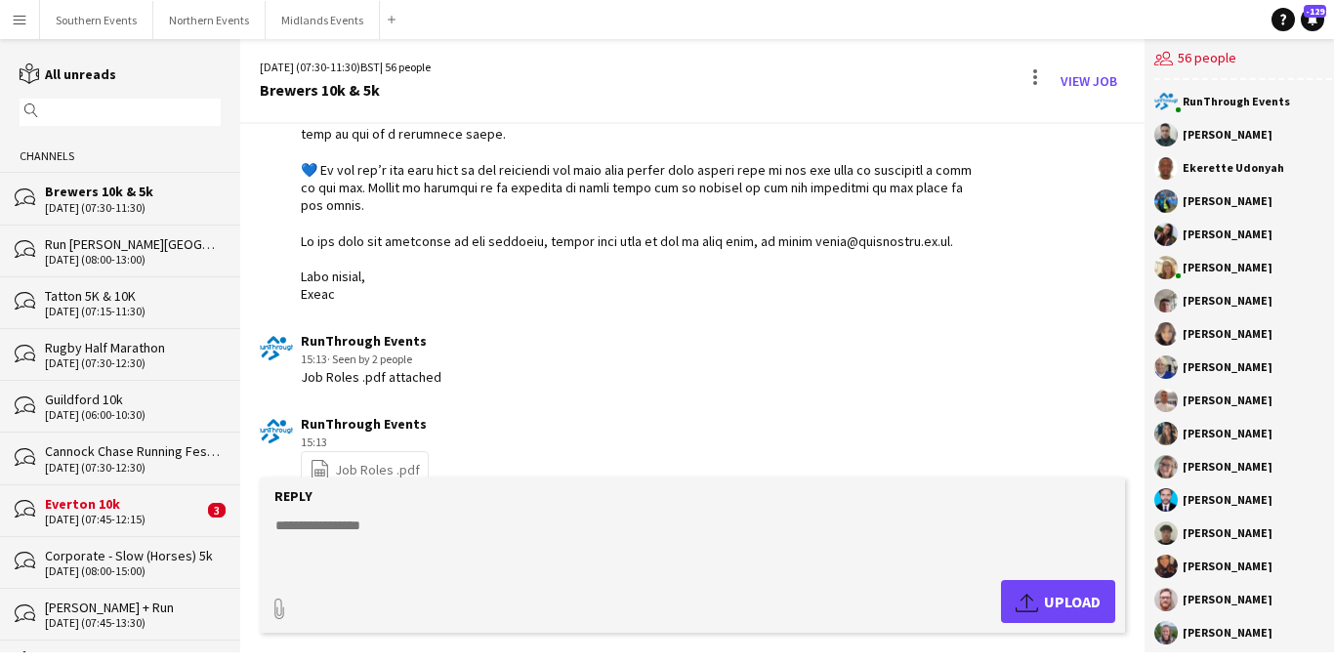
scroll to position [1294, 0]
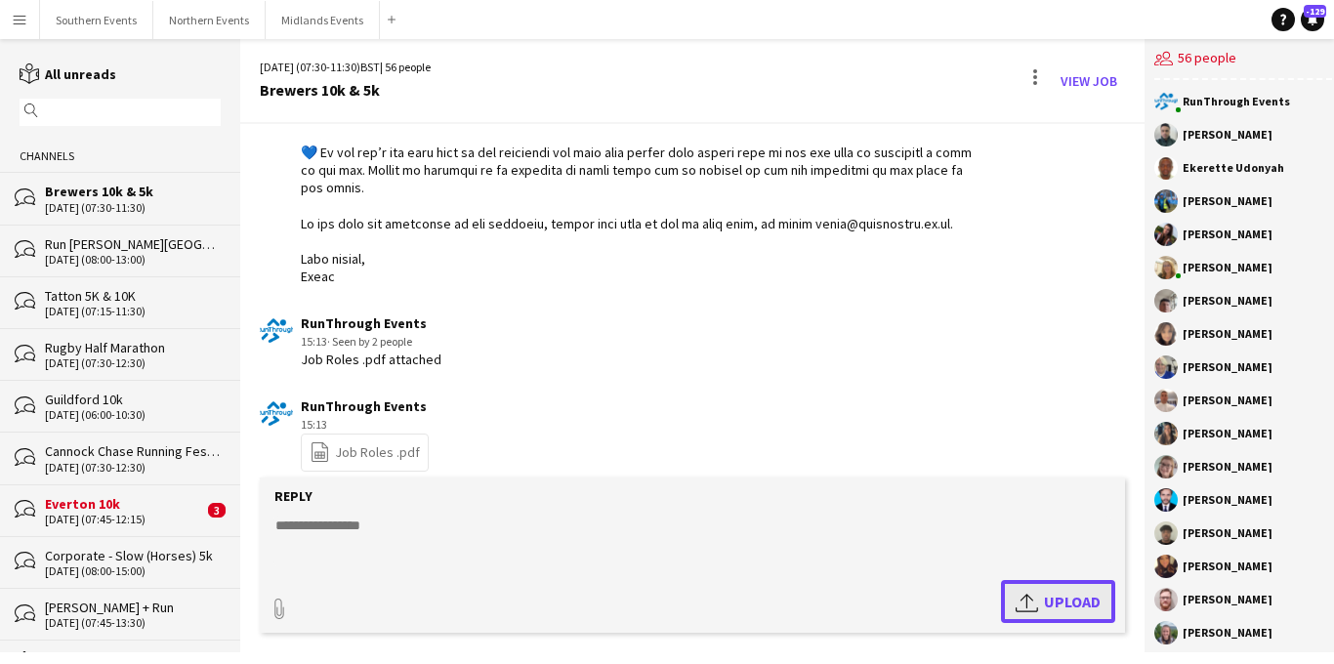
click at [1015, 594] on app-icon "Upload" at bounding box center [1029, 601] width 28 height 23
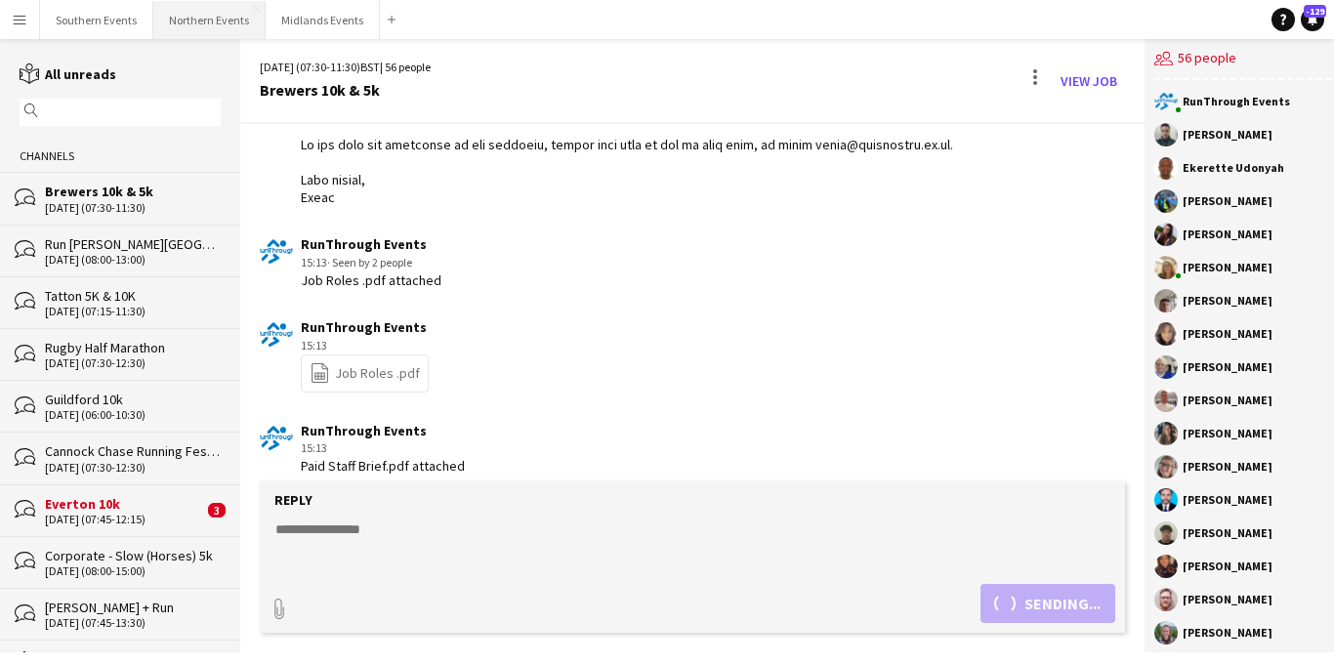
scroll to position [1459, 0]
